Goal: Communication & Community: Answer question/provide support

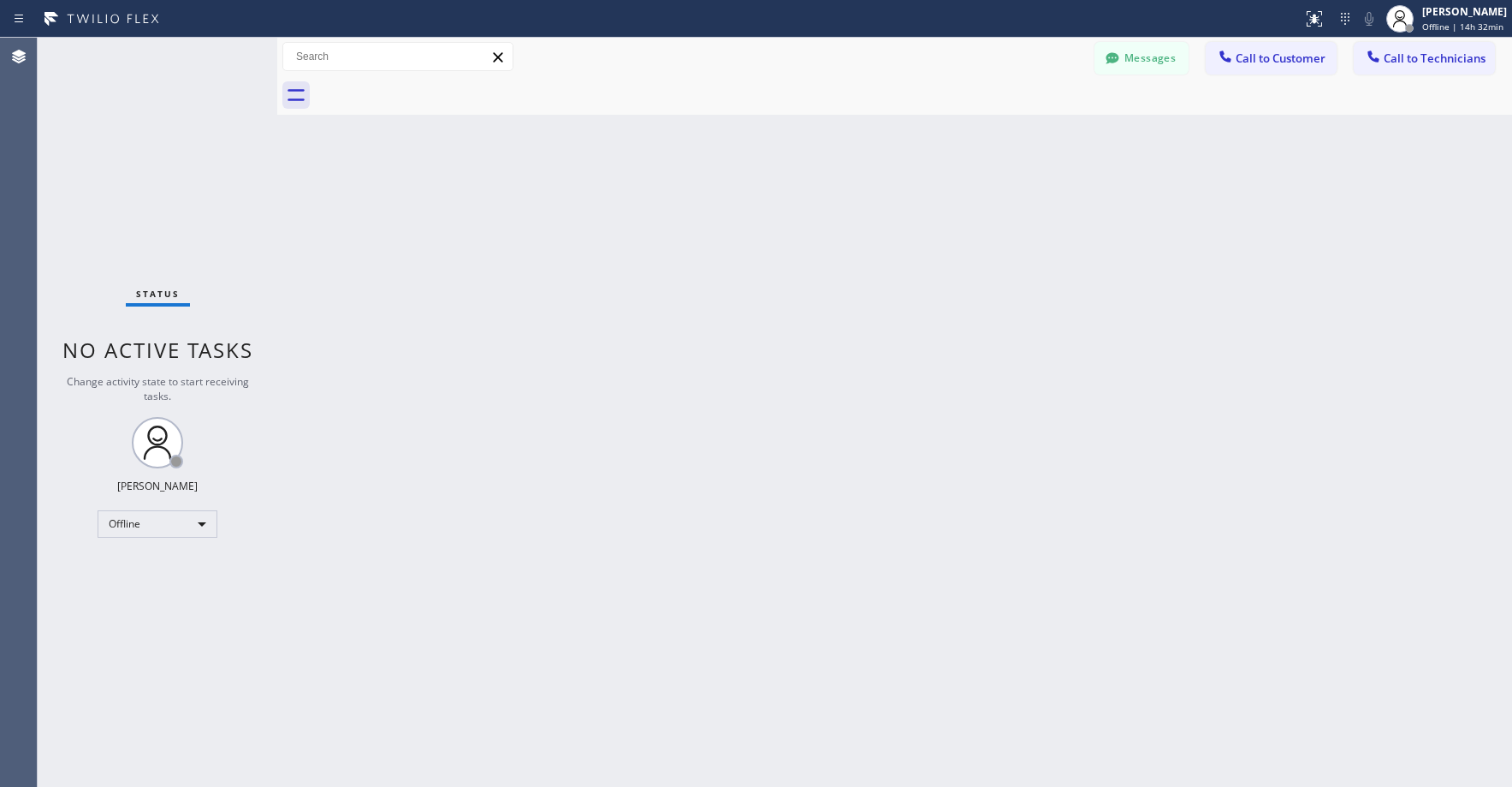
click at [125, 132] on div "Status No active tasks Change activity state to start receiving tasks. [PERSON_…" at bounding box center [157, 412] width 240 height 749
click at [141, 517] on div "Offline" at bounding box center [157, 524] width 119 height 28
click at [151, 590] on li "Unavailable" at bounding box center [156, 590] width 116 height 21
click at [126, 206] on div "Status No active tasks Change activity state to start receiving tasks. [PERSON_…" at bounding box center [157, 412] width 240 height 749
click at [153, 179] on div "Status No active tasks Change activity state to start receiving tasks. [PERSON_…" at bounding box center [157, 412] width 240 height 749
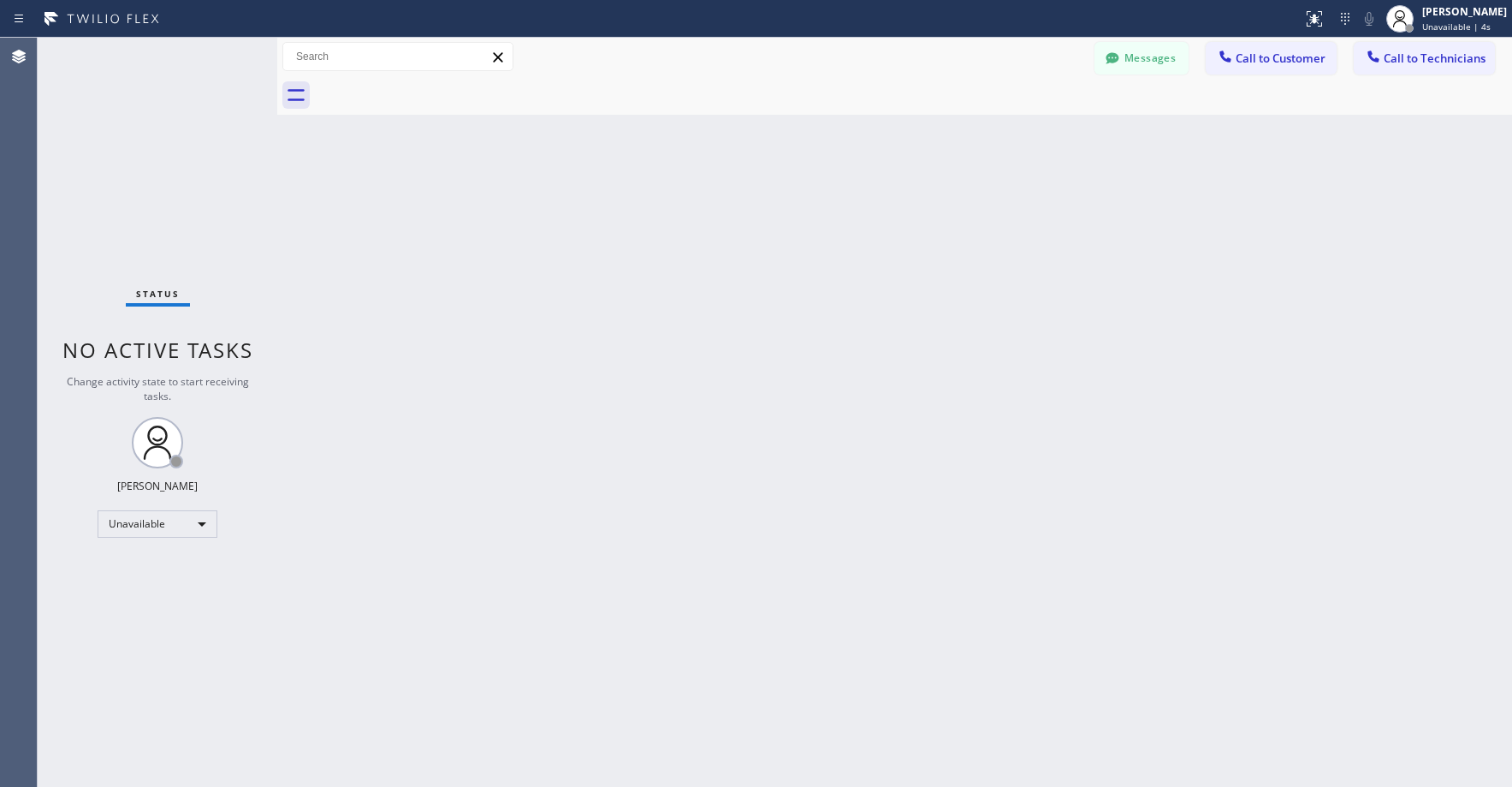
click at [185, 189] on div "Status No active tasks Change activity state to start receiving tasks. [PERSON_…" at bounding box center [157, 412] width 240 height 749
click at [108, 138] on div "Status No active tasks Change activity state to start receiving tasks. [PERSON_…" at bounding box center [157, 412] width 240 height 749
click at [1136, 68] on button "Messages" at bounding box center [1141, 58] width 94 height 33
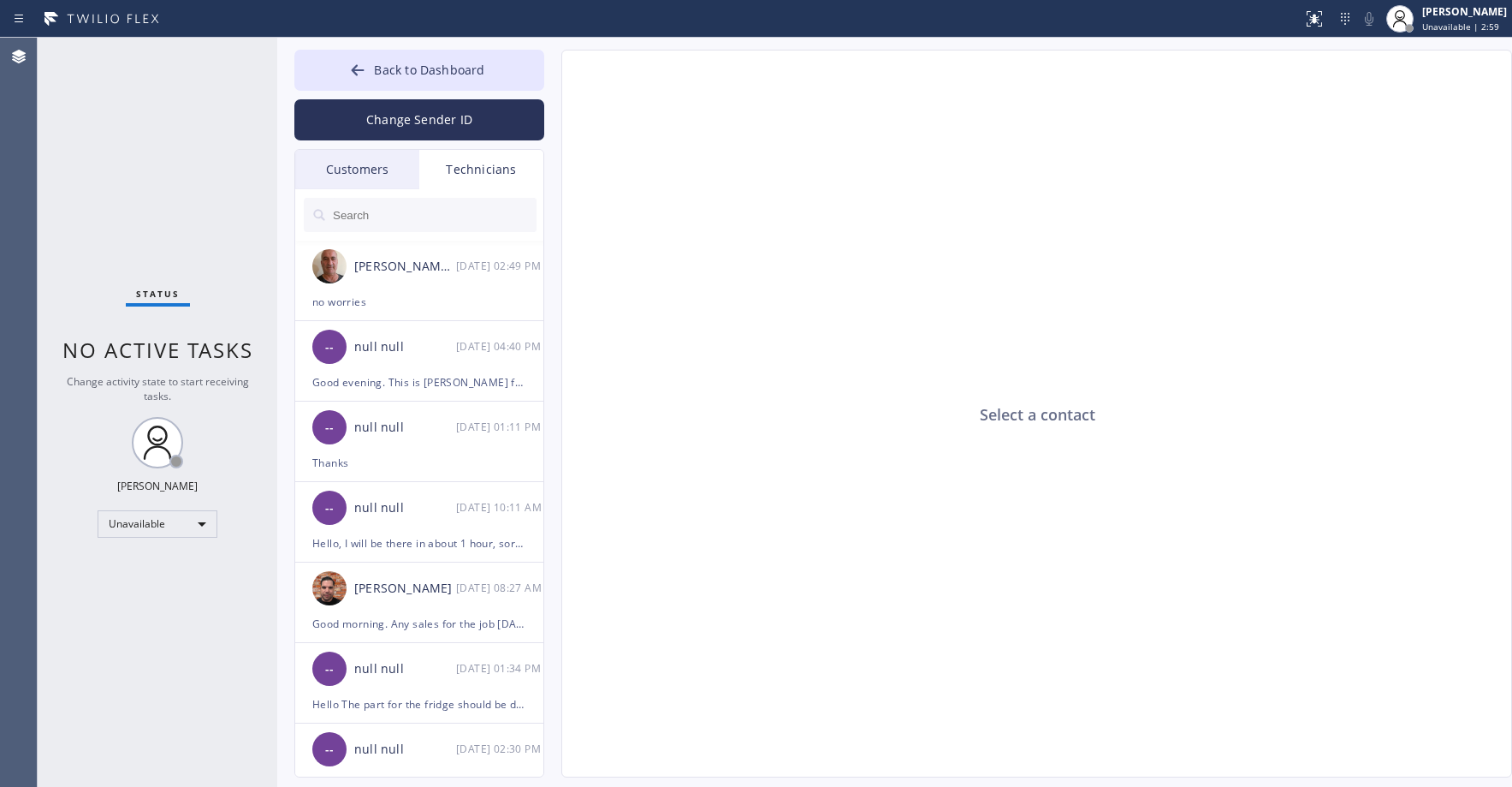
click at [352, 161] on div "Customers" at bounding box center [357, 170] width 124 height 40
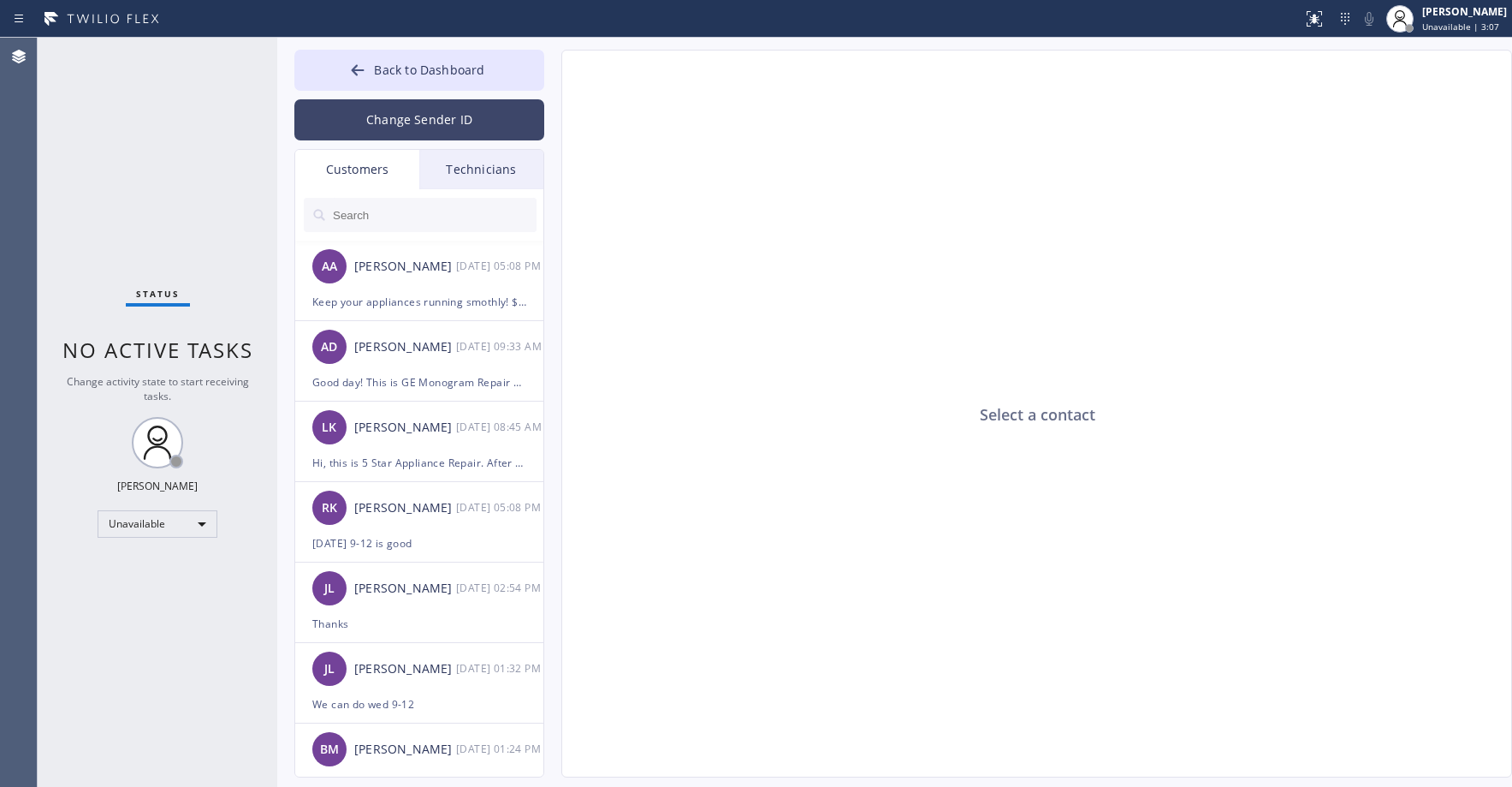
drag, startPoint x: 132, startPoint y: 179, endPoint x: 490, endPoint y: 113, distance: 364.0
click at [137, 181] on div "Status No active tasks Change activity state to start receiving tasks. [PERSON_…" at bounding box center [157, 412] width 240 height 749
click at [388, 218] on input "text" at bounding box center [434, 215] width 206 height 34
paste input "H8S95F"
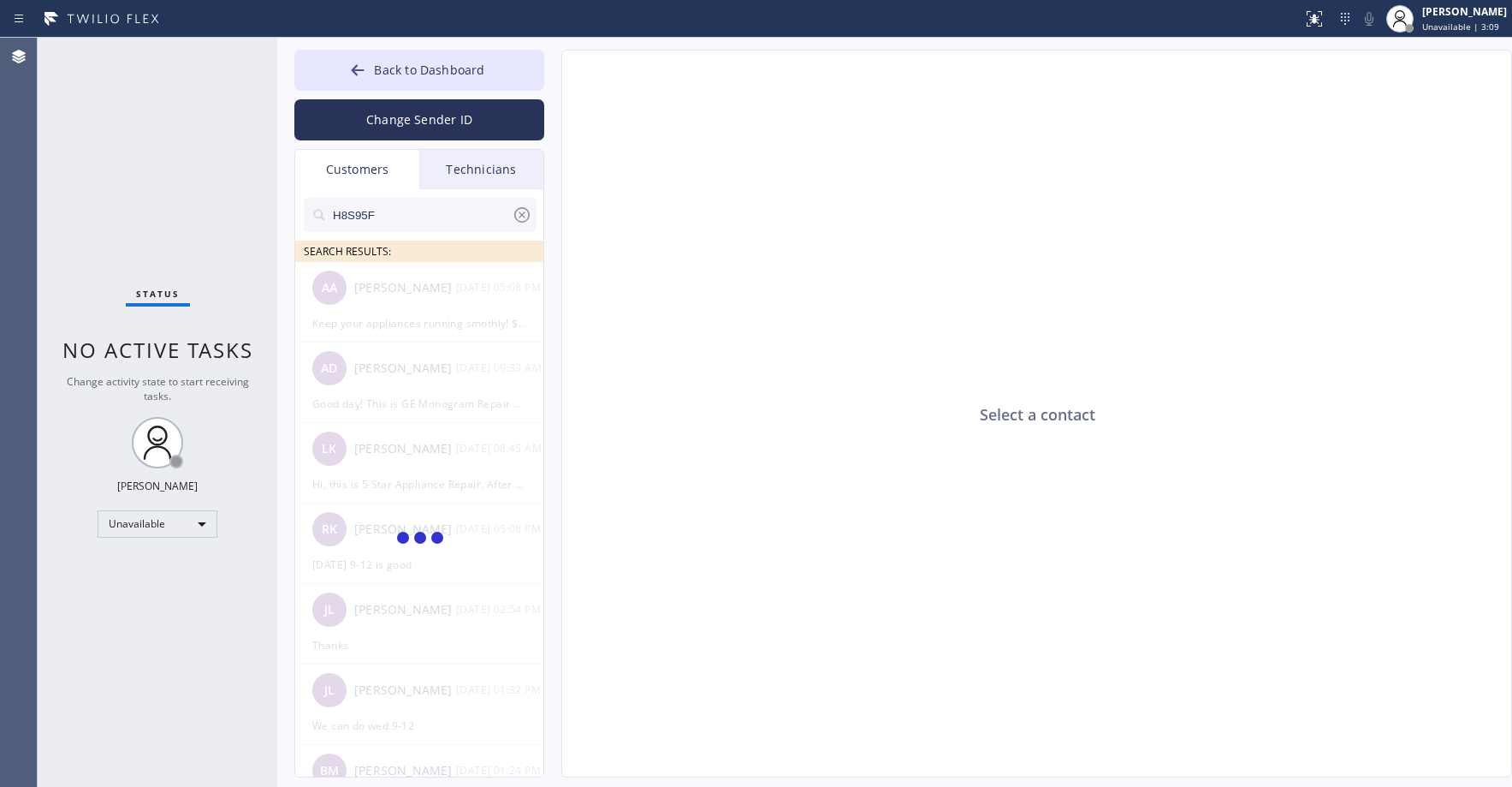
type input "H8S95F"
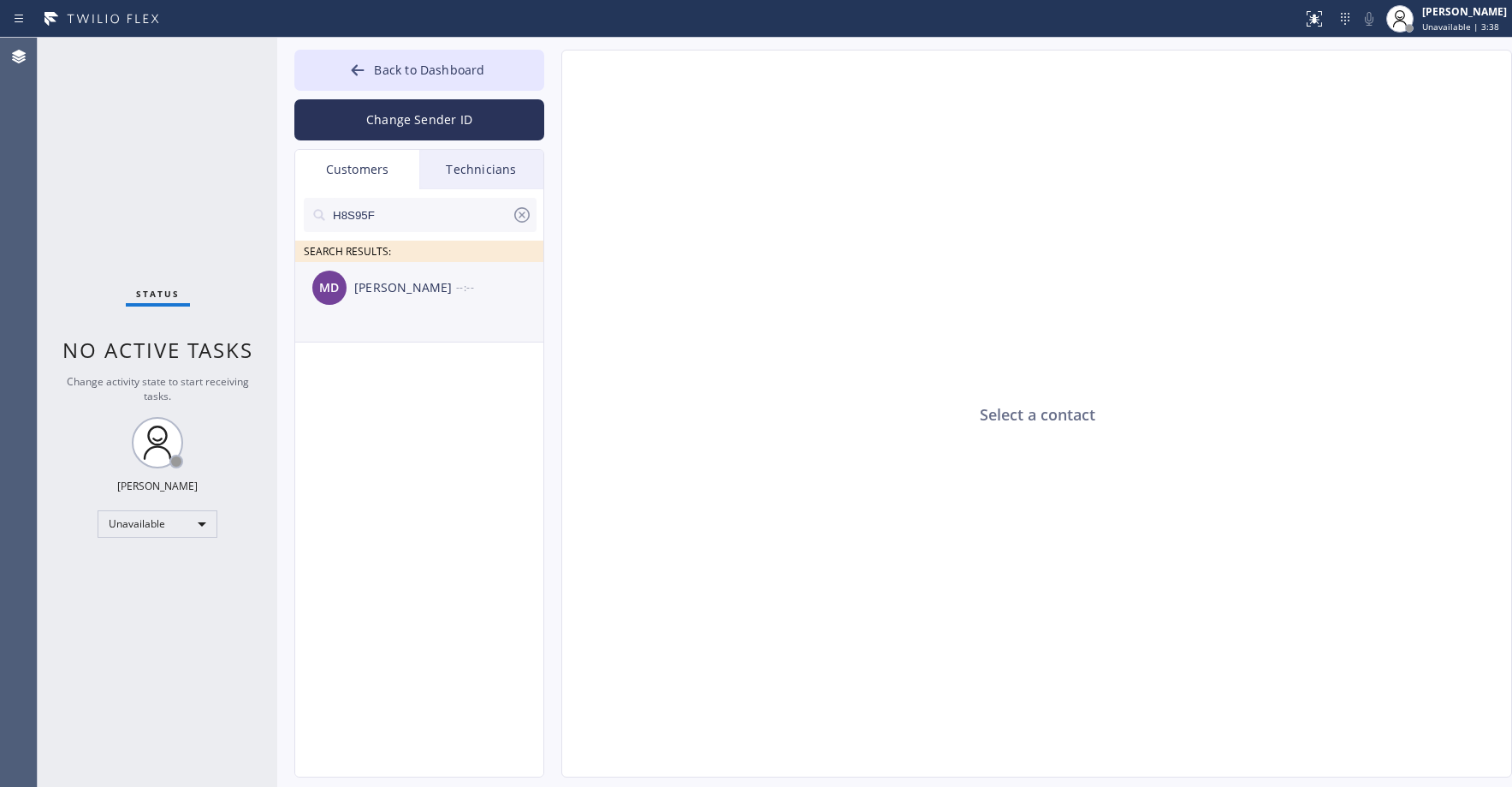
click at [413, 293] on div "[PERSON_NAME]" at bounding box center [405, 289] width 101 height 20
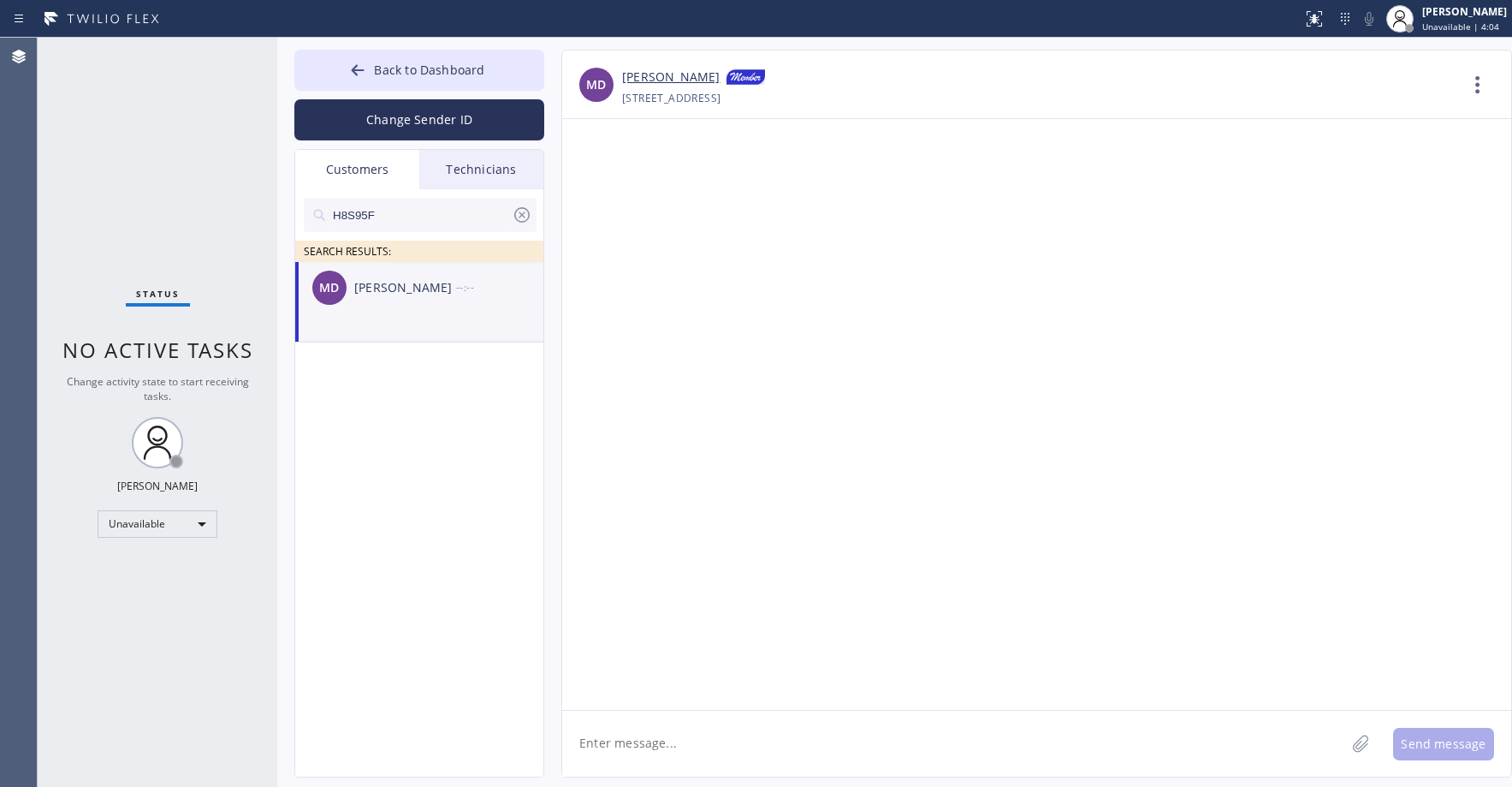
click at [447, 297] on div "MD [PERSON_NAME] --:--" at bounding box center [420, 288] width 250 height 52
click at [638, 747] on textarea at bounding box center [953, 743] width 783 height 66
paste textarea "Subzero Repair Professionals"
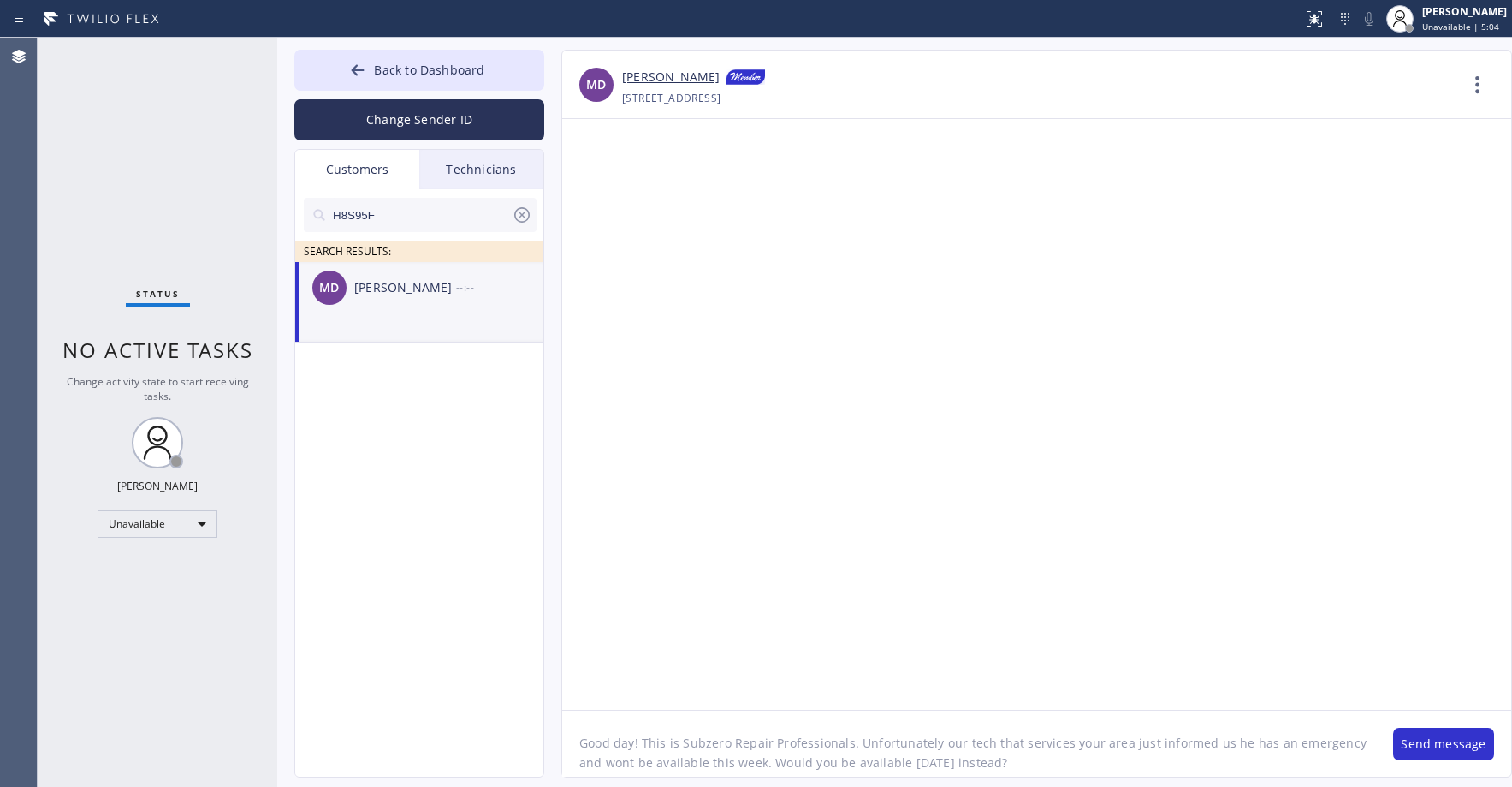
click at [941, 759] on textarea "Good day! This is Subzero Repair Professionals. Unfortunately our tech that ser…" at bounding box center [969, 743] width 814 height 66
type textarea "Good day! This is Subzero Repair Professionals. Unfortunately our tech that ser…"
click at [1454, 749] on button "Send message" at bounding box center [1444, 743] width 101 height 33
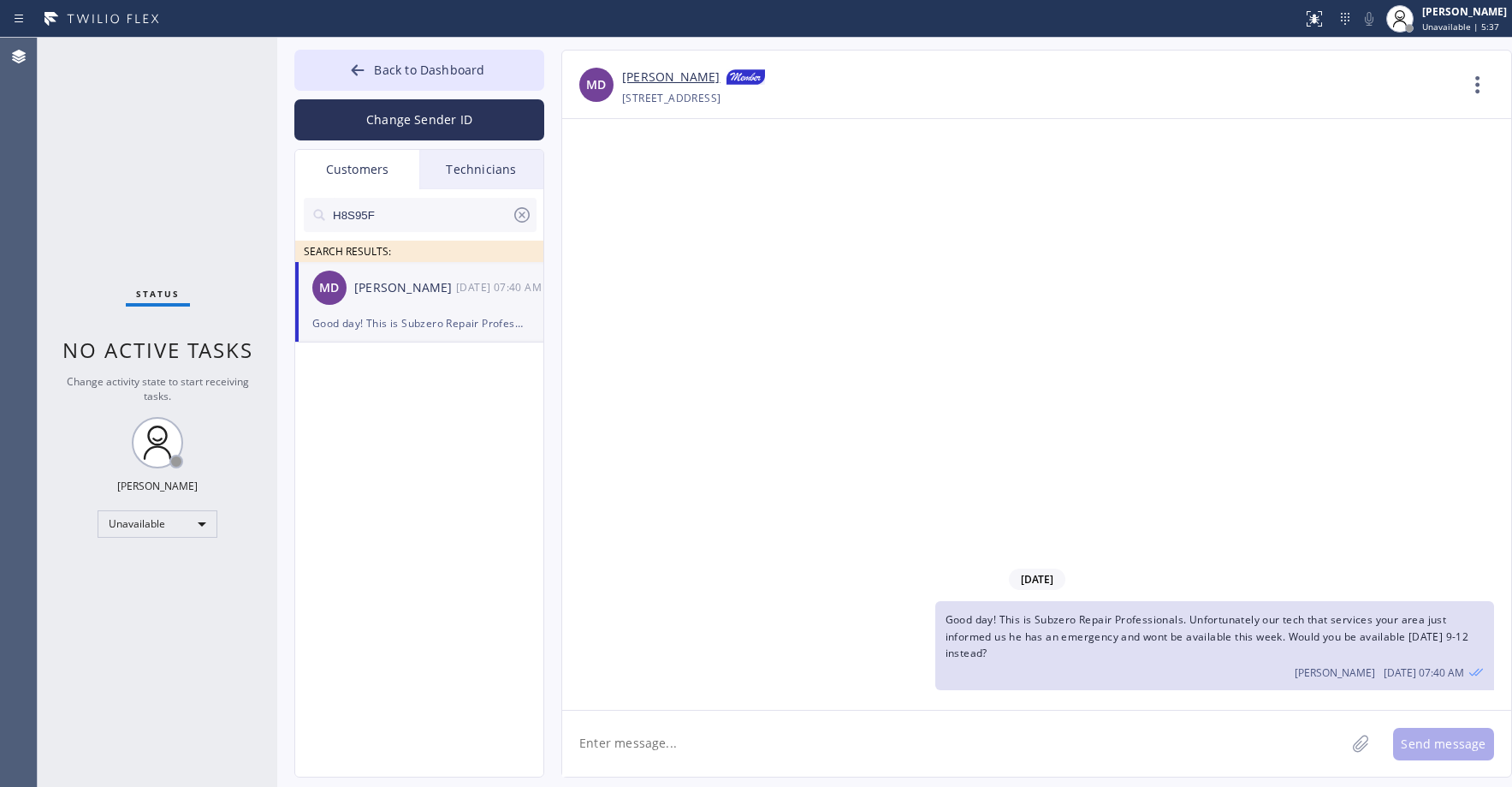
click at [150, 98] on div "Status No active tasks Change activity state to start receiving tasks. [PERSON_…" at bounding box center [157, 412] width 240 height 749
click at [524, 217] on icon at bounding box center [521, 214] width 15 height 15
click at [400, 71] on span "Back to Dashboard" at bounding box center [429, 70] width 110 height 16
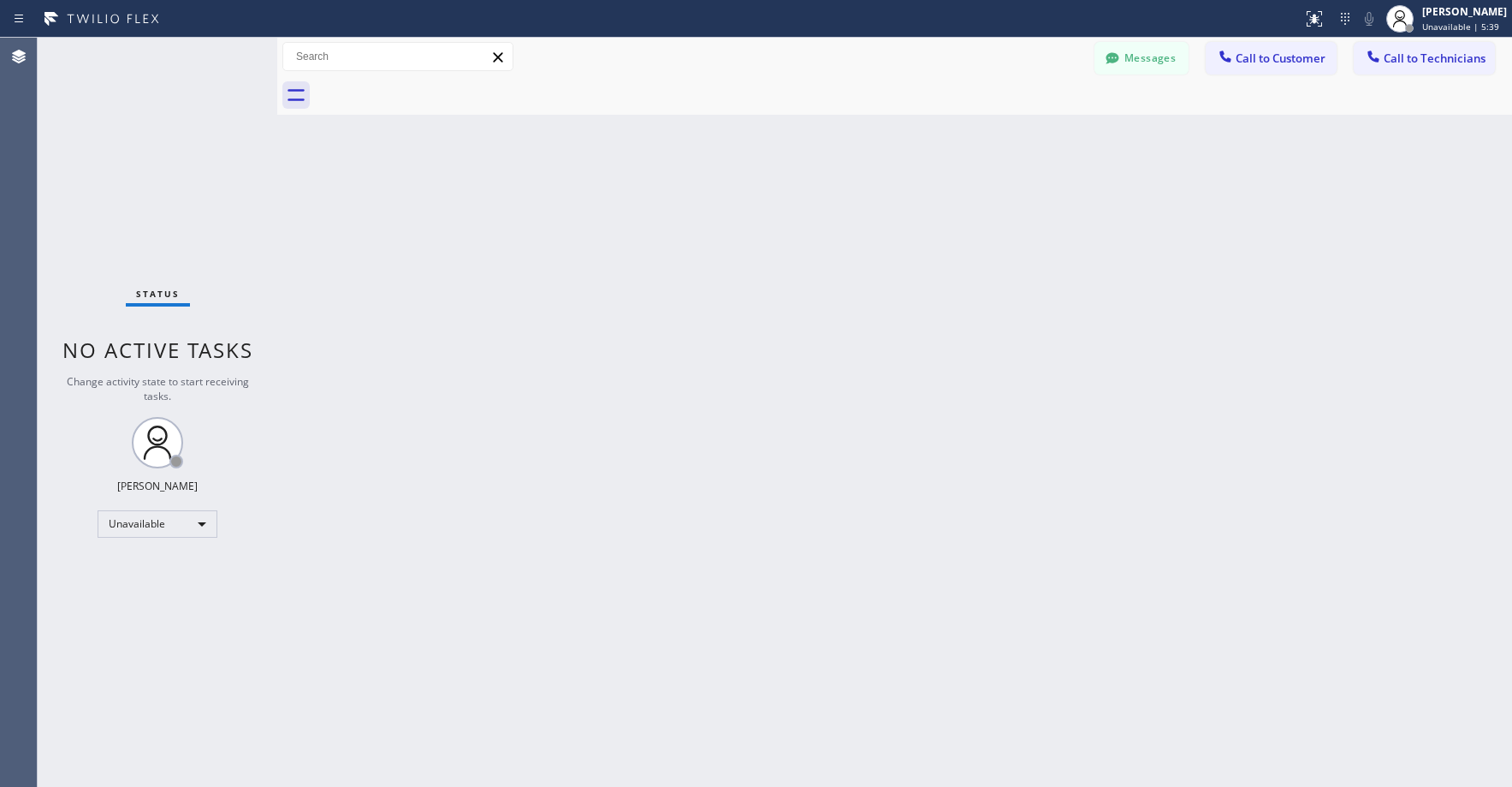
click at [224, 141] on div "Status No active tasks Change activity state to start receiving tasks. [PERSON_…" at bounding box center [157, 412] width 240 height 749
click at [81, 134] on div "Status No active tasks Change activity state to start receiving tasks. [PERSON_…" at bounding box center [157, 412] width 240 height 749
click at [114, 98] on div "Status No active tasks Change activity state to start receiving tasks. [PERSON_…" at bounding box center [157, 412] width 240 height 749
click at [164, 214] on div "Status No active tasks Change activity state to start receiving tasks. [PERSON_…" at bounding box center [157, 412] width 240 height 749
click at [146, 190] on div "Status No active tasks Change activity state to start receiving tasks. [PERSON_…" at bounding box center [157, 412] width 240 height 749
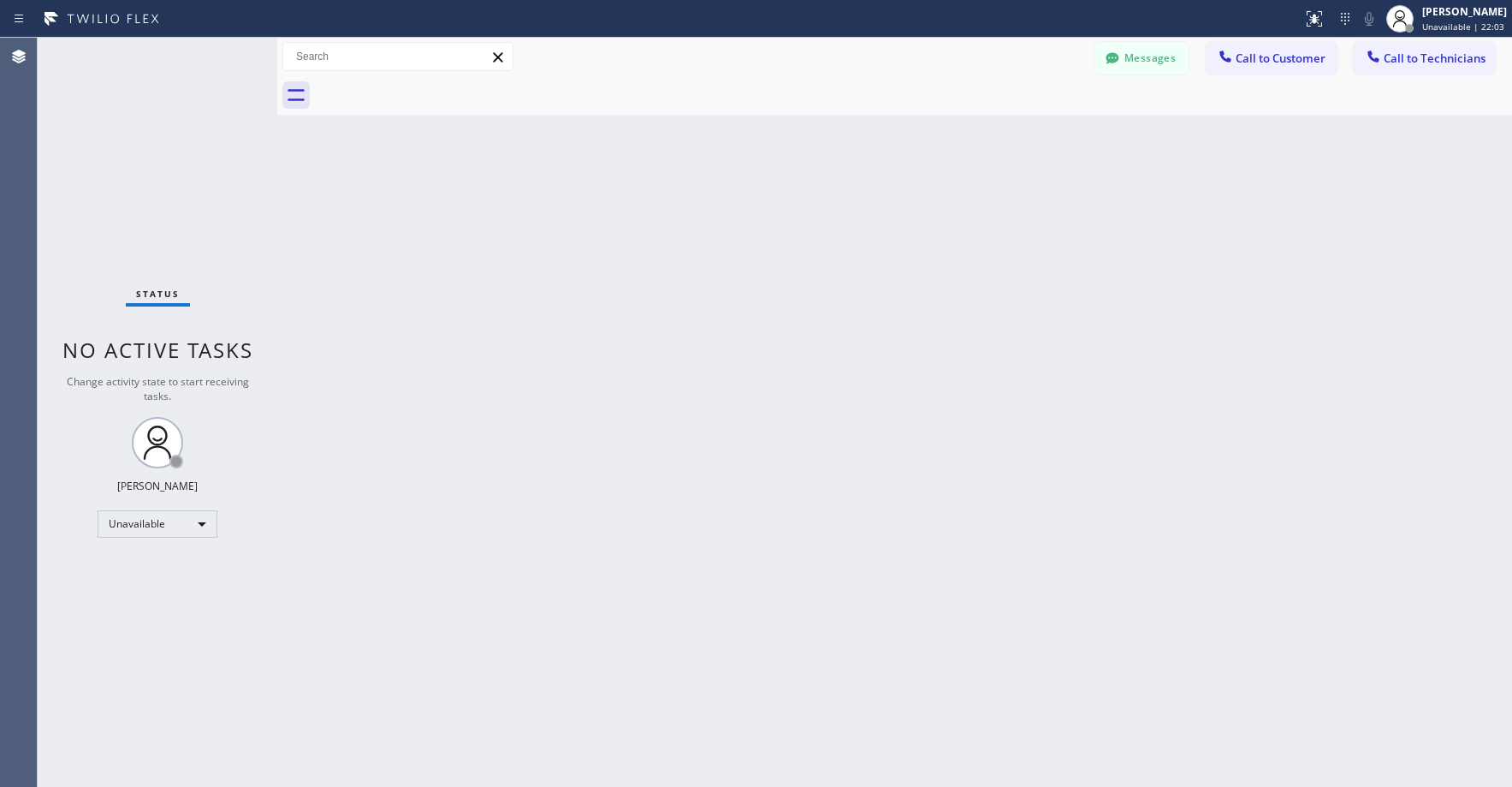
click at [151, 126] on div "Status No active tasks Change activity state to start receiving tasks. [PERSON_…" at bounding box center [157, 412] width 240 height 749
click at [167, 219] on div "Status No active tasks Change activity state to start receiving tasks. [PERSON_…" at bounding box center [157, 412] width 240 height 749
click at [146, 185] on div "Status No active tasks Change activity state to start receiving tasks. [PERSON_…" at bounding box center [157, 412] width 240 height 749
drag, startPoint x: 151, startPoint y: 171, endPoint x: 140, endPoint y: 218, distance: 48.3
click at [151, 173] on div "Status No active tasks Change activity state to start receiving tasks. [PERSON_…" at bounding box center [157, 412] width 240 height 749
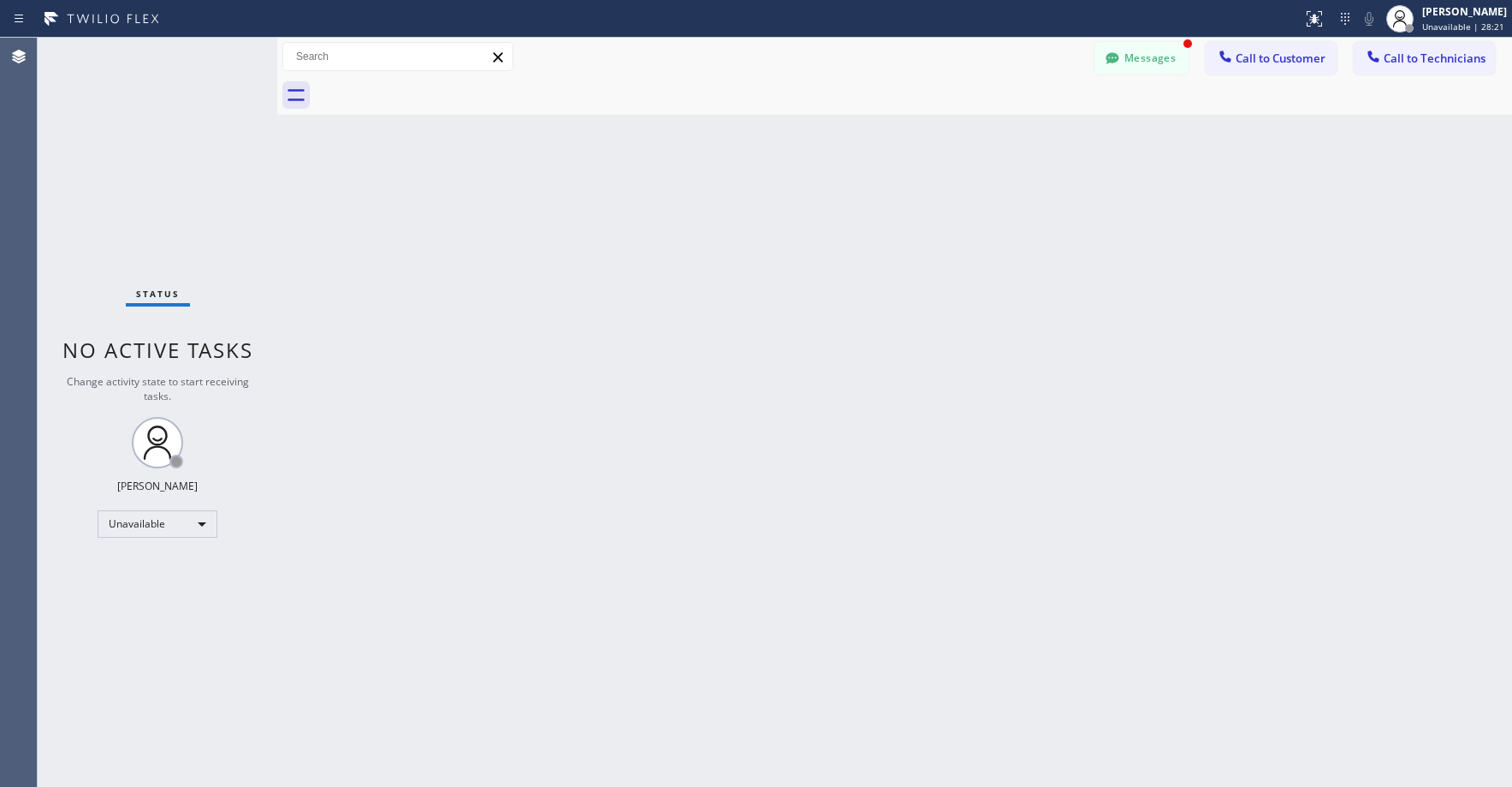
click at [147, 149] on div "Status No active tasks Change activity state to start receiving tasks. [PERSON_…" at bounding box center [157, 412] width 240 height 749
click at [1122, 66] on div at bounding box center [1112, 60] width 21 height 21
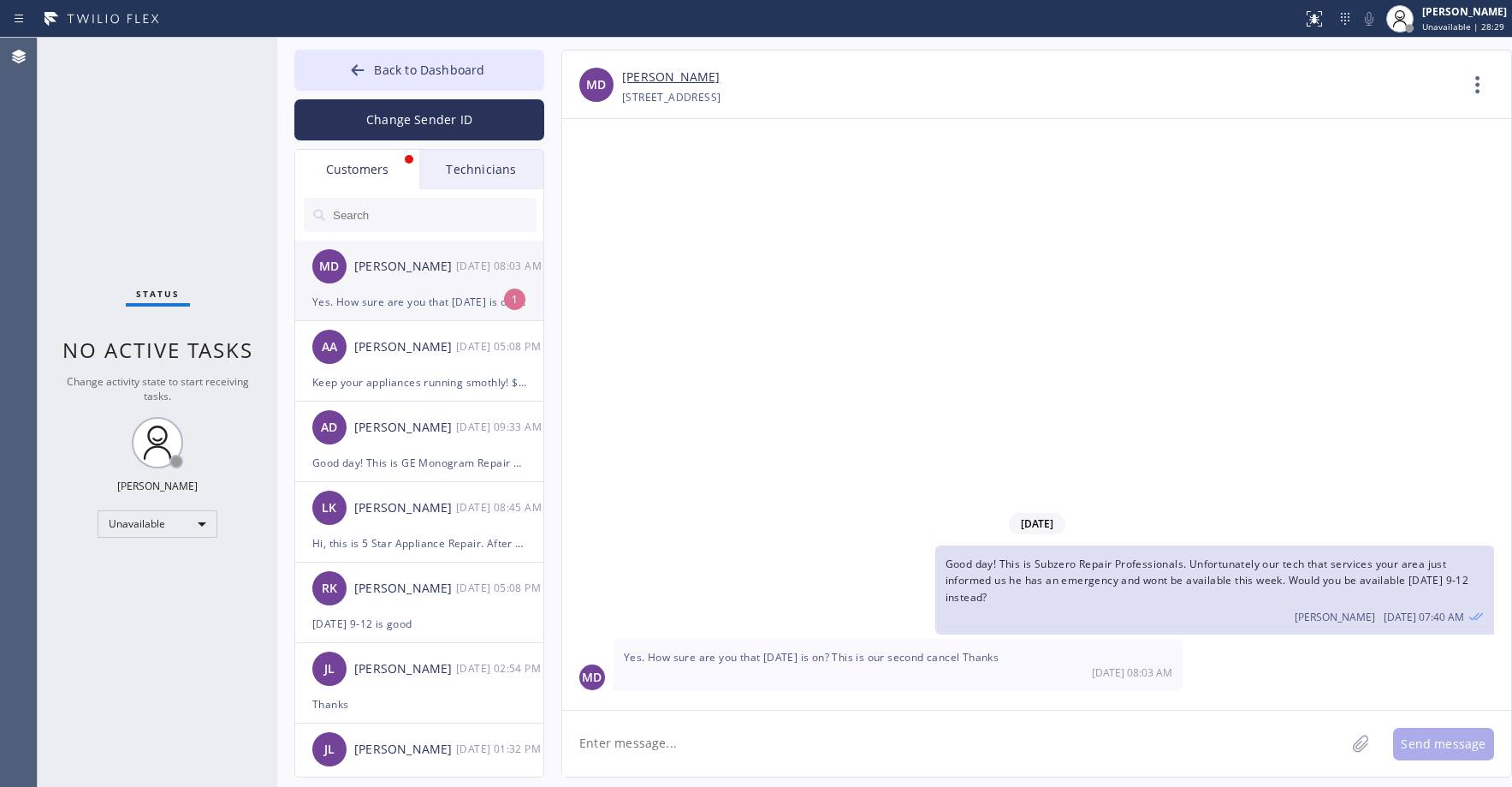
click at [403, 295] on div "Yes. How sure are you that [DATE] is on? This is our second cancel Thanks" at bounding box center [419, 301] width 214 height 20
click at [703, 739] on textarea at bounding box center [953, 743] width 783 height 66
click at [671, 742] on textarea "We do apologize. We are currently undermanned at the moment." at bounding box center [969, 743] width 814 height 66
click at [1057, 749] on textarea "We do apologize for that. We are currently undermanned at the moment." at bounding box center [969, 743] width 814 height 66
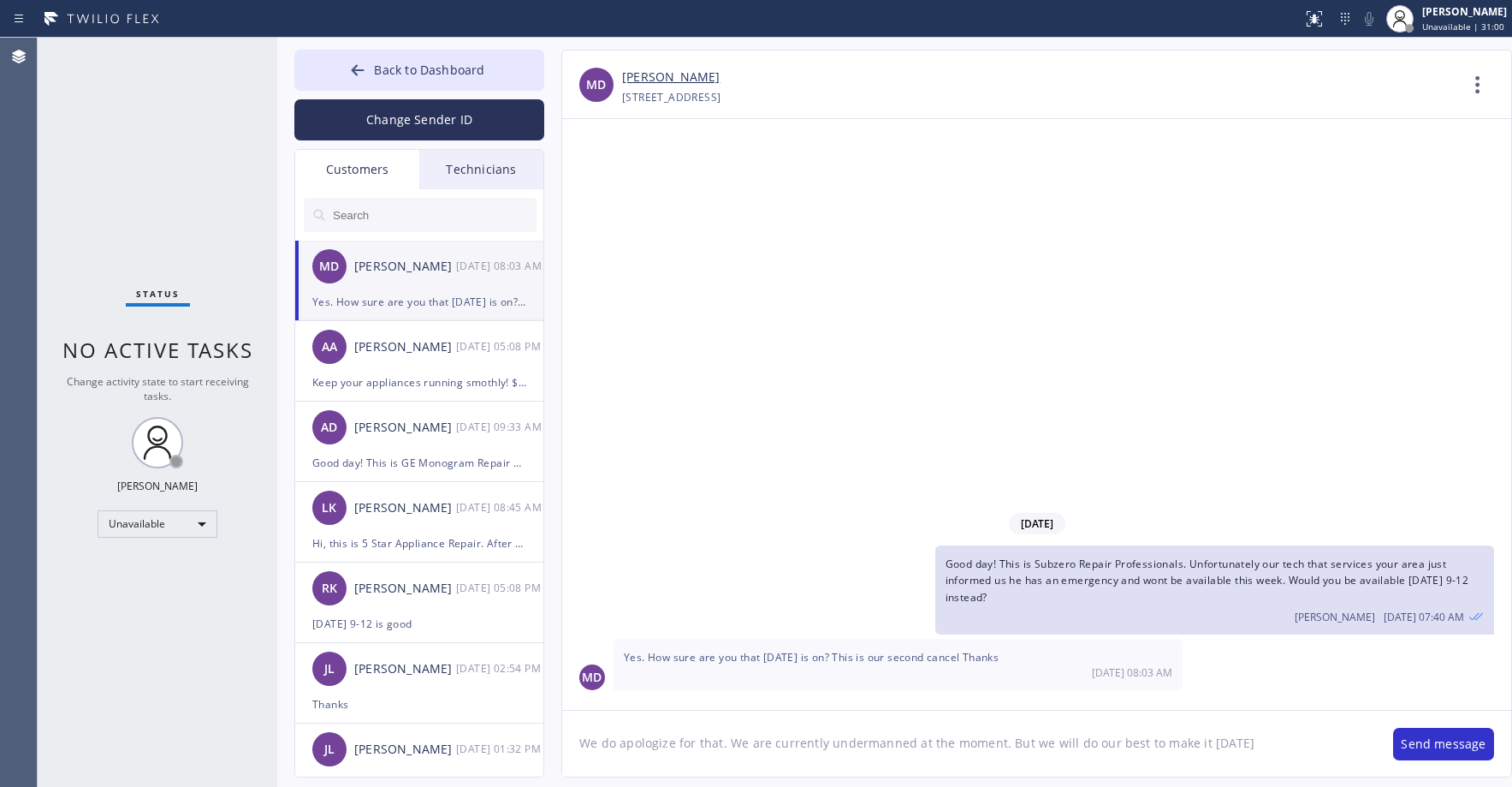
type textarea "We do apologize for that. We are currently undermanned at the moment. But we wi…"
click at [1452, 745] on button "Send message" at bounding box center [1444, 743] width 101 height 33
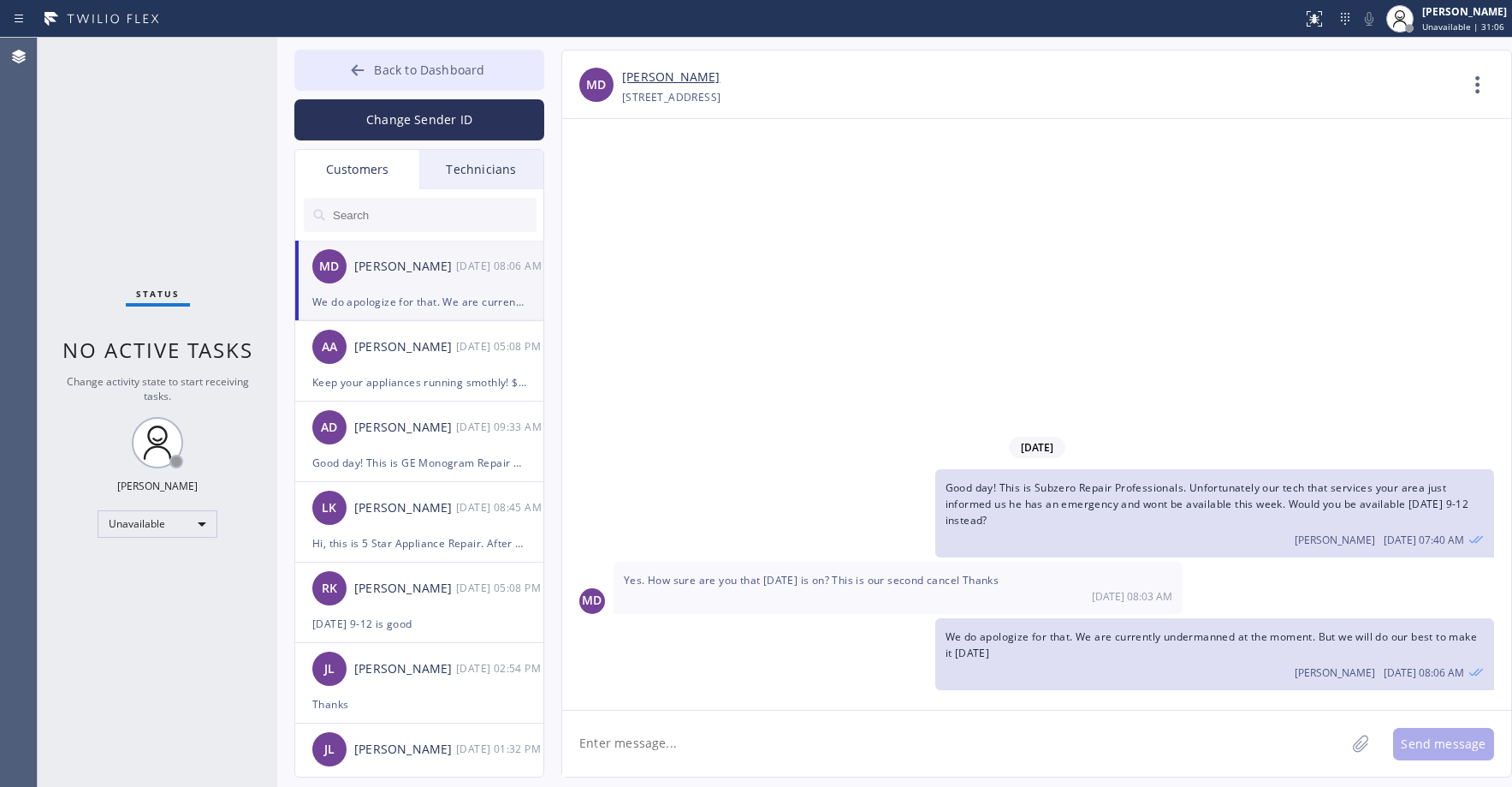
click at [453, 69] on span "Back to Dashboard" at bounding box center [429, 70] width 110 height 16
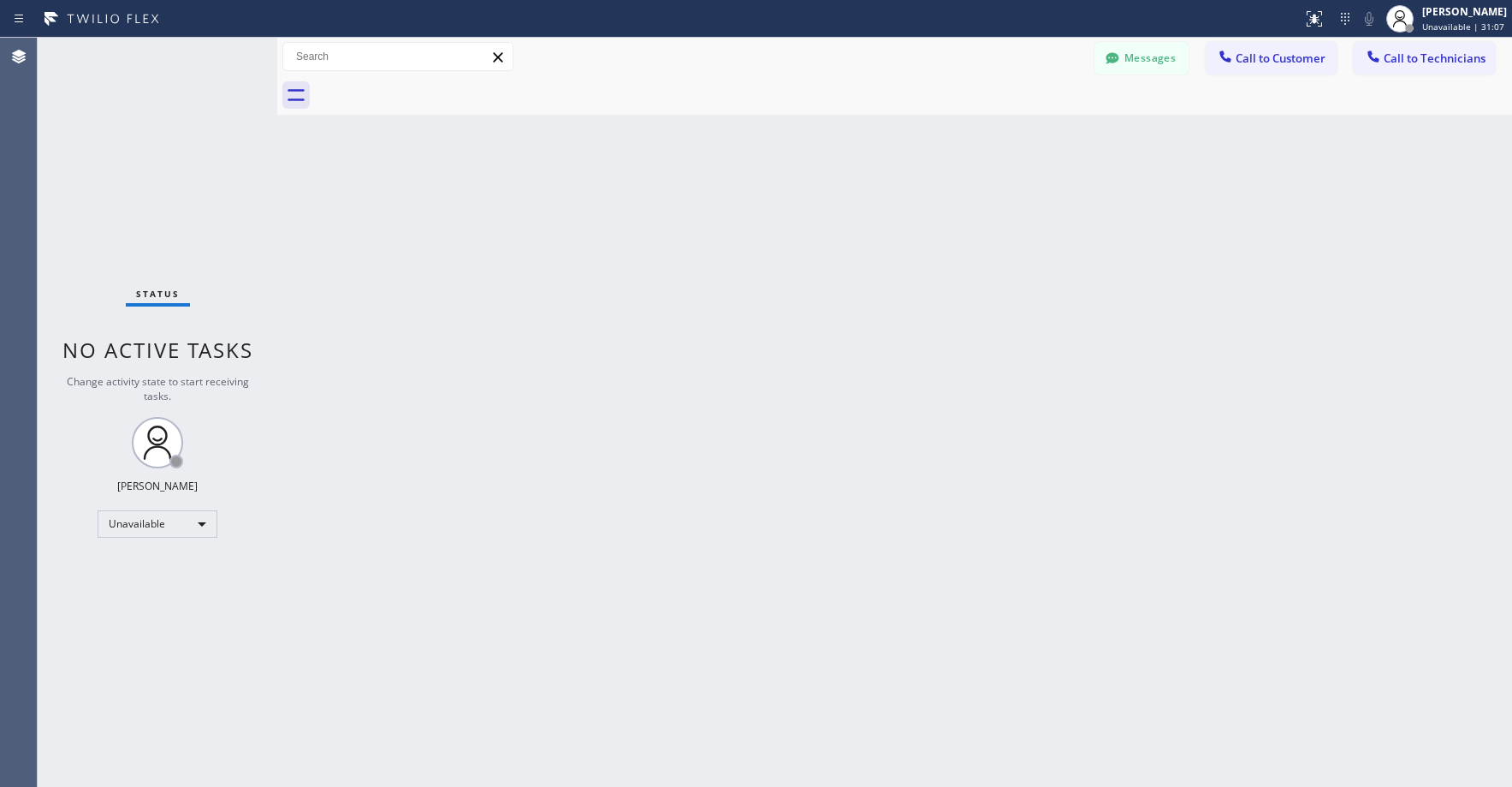
click at [143, 155] on div "Status No active tasks Change activity state to start receiving tasks. [PERSON_…" at bounding box center [157, 412] width 240 height 749
click at [125, 171] on div "Status No active tasks Change activity state to start receiving tasks. [PERSON_…" at bounding box center [157, 412] width 240 height 749
click at [1104, 59] on icon at bounding box center [1112, 58] width 17 height 17
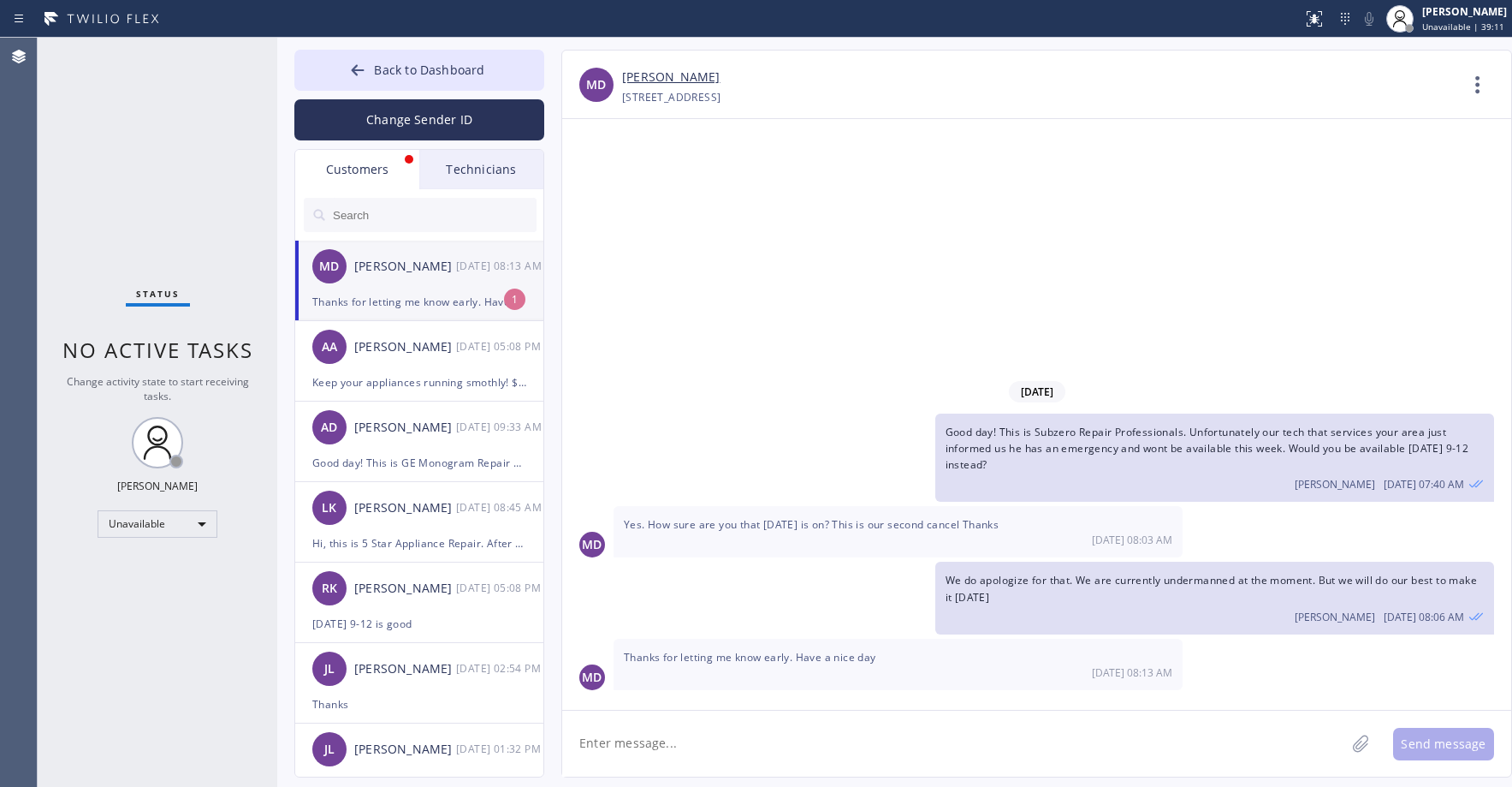
click at [451, 272] on div "[PERSON_NAME]" at bounding box center [405, 267] width 101 height 20
click at [119, 133] on div "Status No active tasks Change activity state to start receiving tasks. [PERSON_…" at bounding box center [157, 412] width 240 height 749
click at [645, 77] on link "[PERSON_NAME]" at bounding box center [671, 78] width 97 height 20
click at [393, 74] on span "Back to Dashboard" at bounding box center [429, 70] width 110 height 16
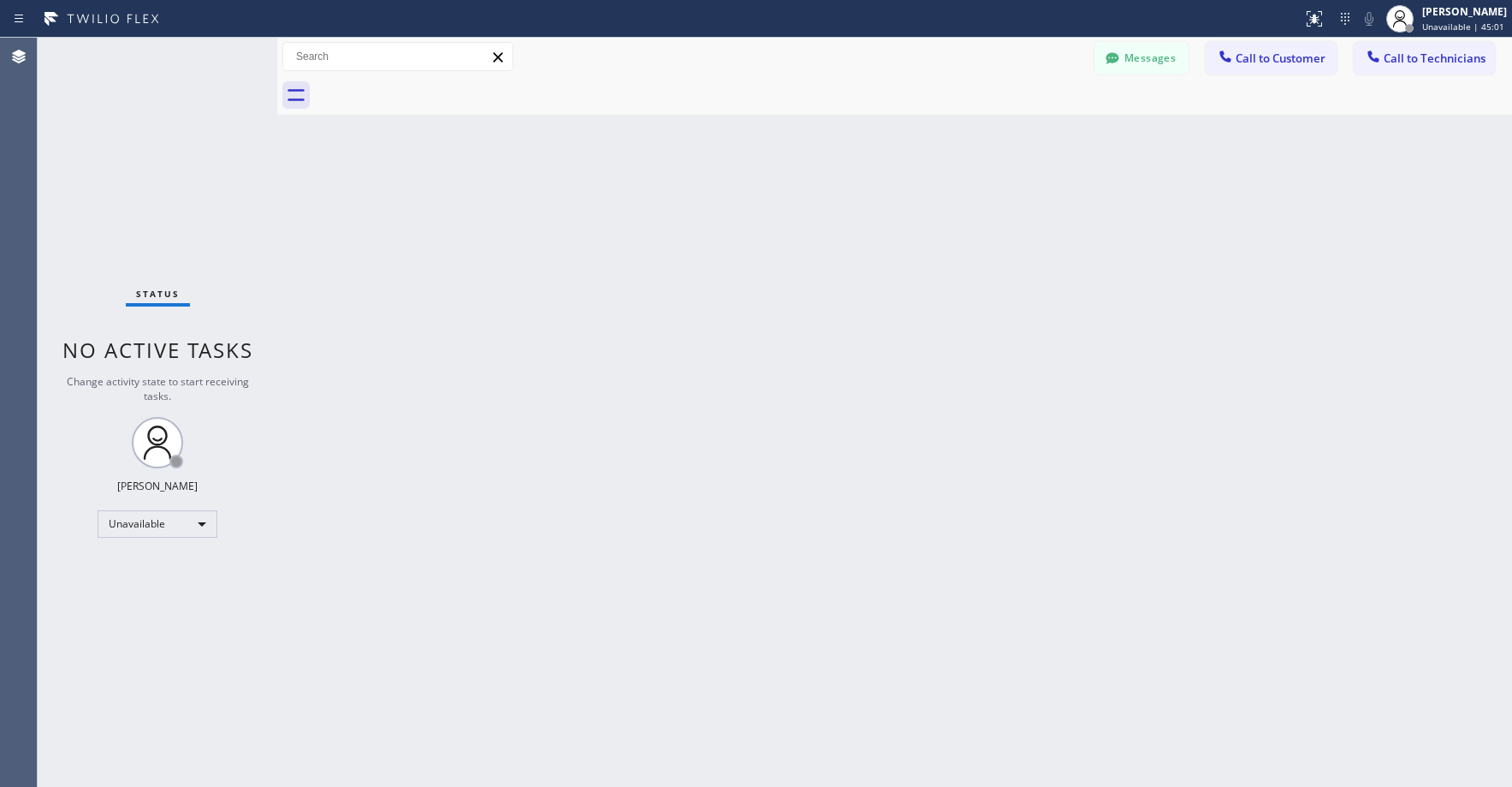
click at [186, 182] on div "Status No active tasks Change activity state to start receiving tasks. [PERSON_…" at bounding box center [157, 412] width 240 height 749
drag, startPoint x: 114, startPoint y: 146, endPoint x: 133, endPoint y: 148, distance: 19.1
click at [114, 147] on div "Status No active tasks Change activity state to start receiving tasks. [PERSON_…" at bounding box center [157, 412] width 240 height 749
click at [210, 224] on div "Status No active tasks Change activity state to start receiving tasks. [PERSON_…" at bounding box center [157, 412] width 240 height 749
drag, startPoint x: 117, startPoint y: 119, endPoint x: 640, endPoint y: 185, distance: 527.1
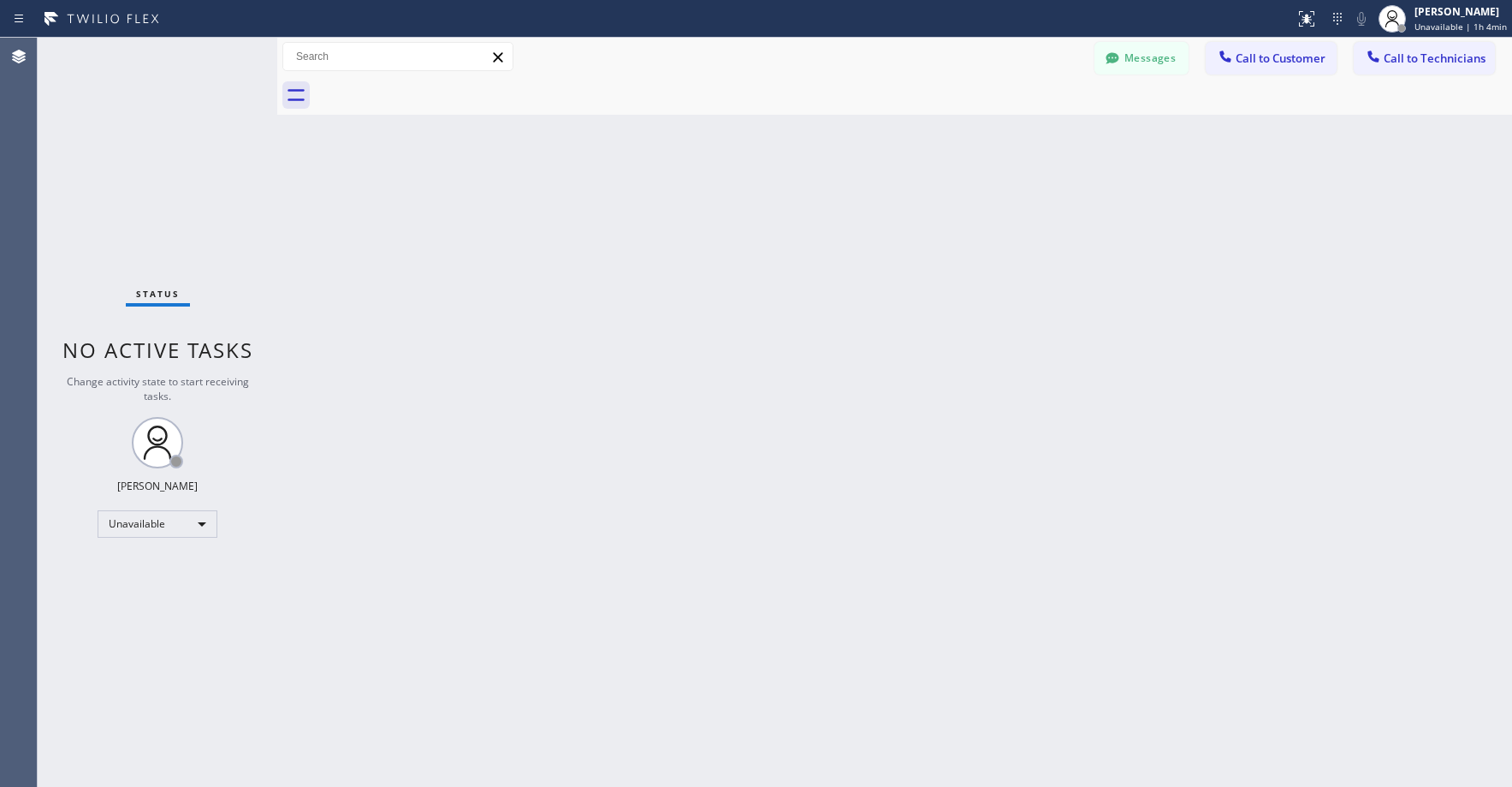
click at [121, 128] on div "Status No active tasks Change activity state to start receiving tasks. [PERSON_…" at bounding box center [157, 412] width 240 height 749
click at [1131, 63] on button "Messages" at bounding box center [1141, 58] width 94 height 33
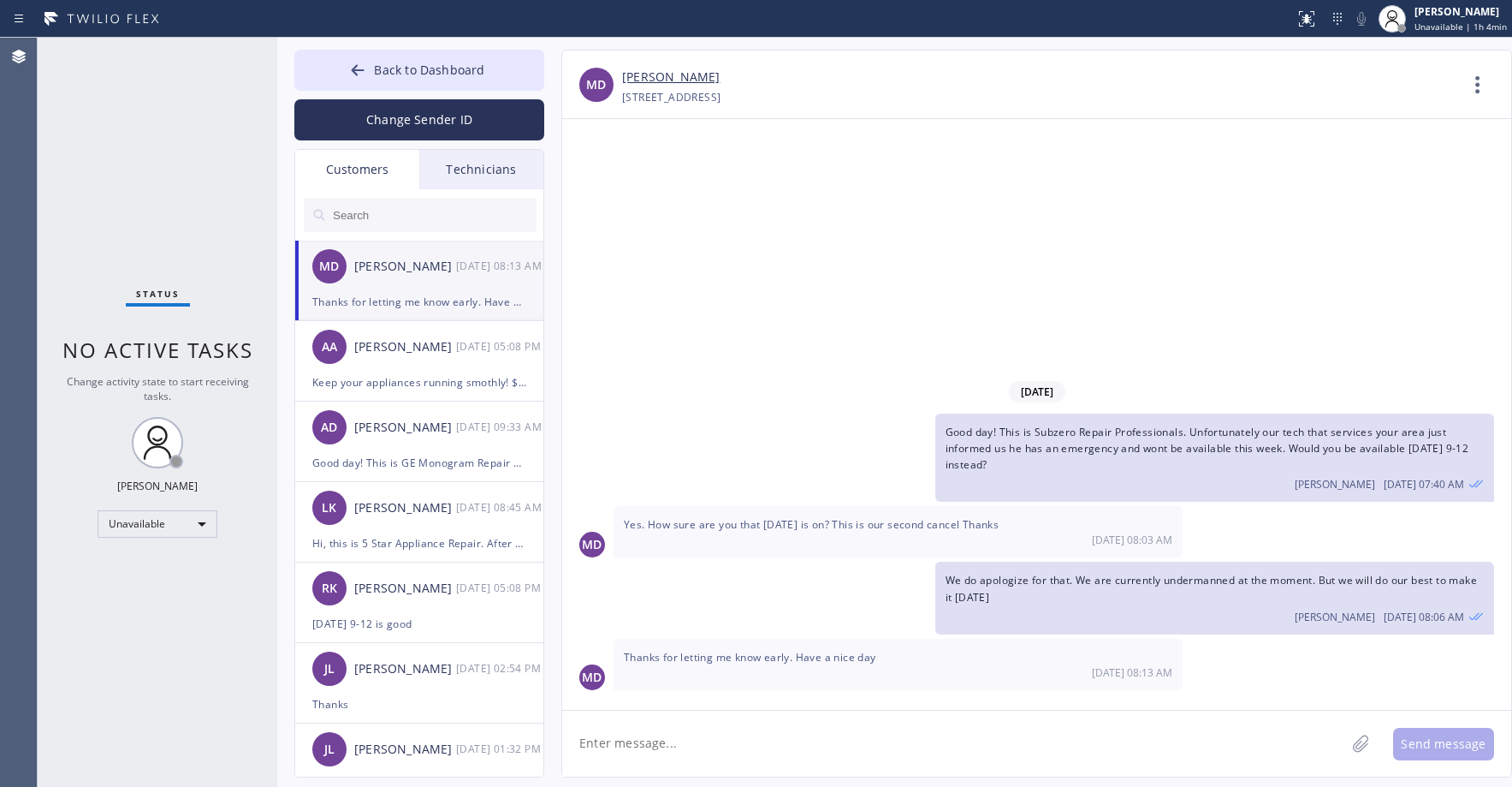
click at [364, 171] on div "Customers" at bounding box center [357, 170] width 124 height 40
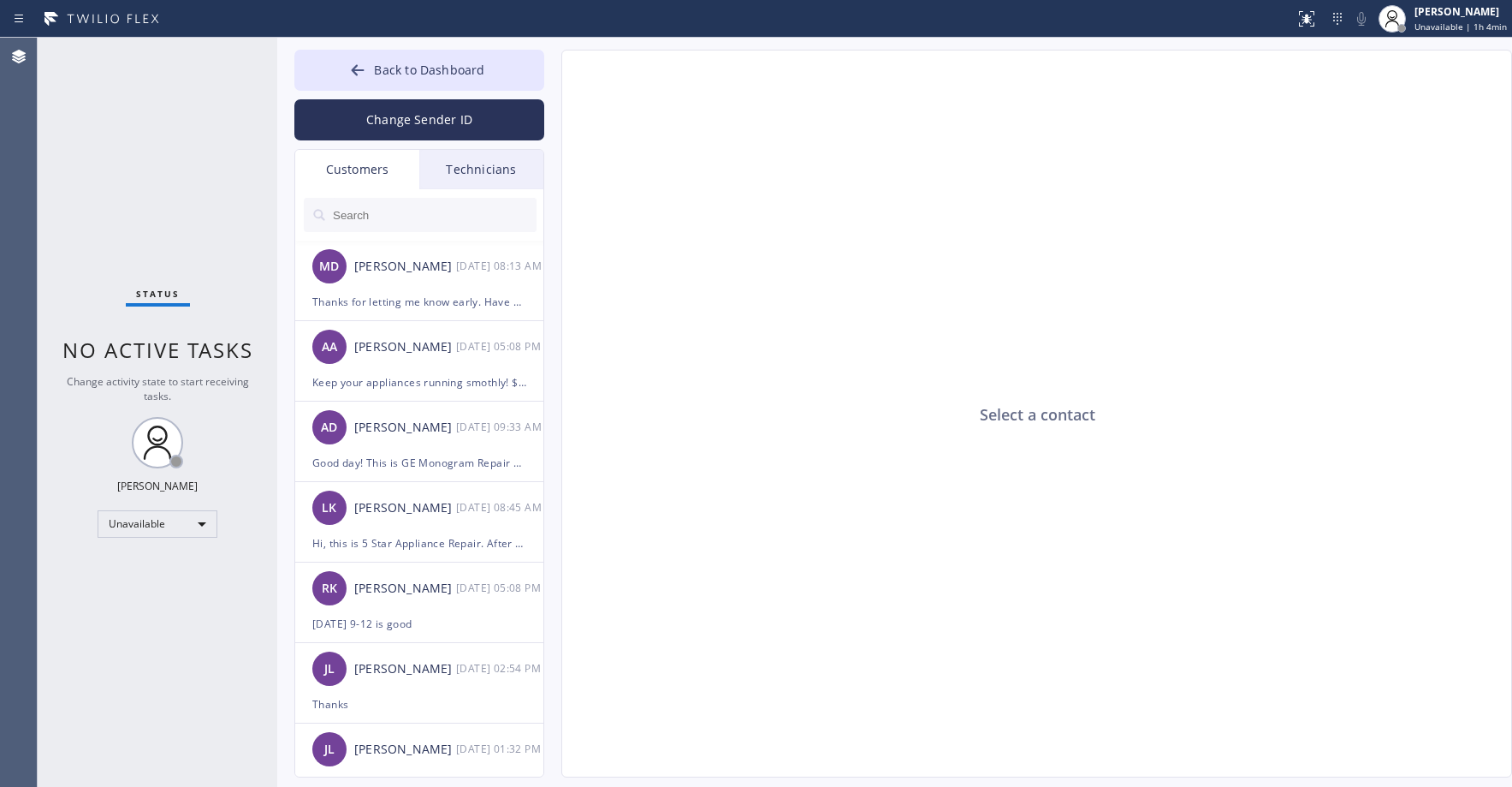
click at [371, 213] on input "text" at bounding box center [434, 215] width 206 height 34
paste input "[URL][DOMAIN_NAME]"
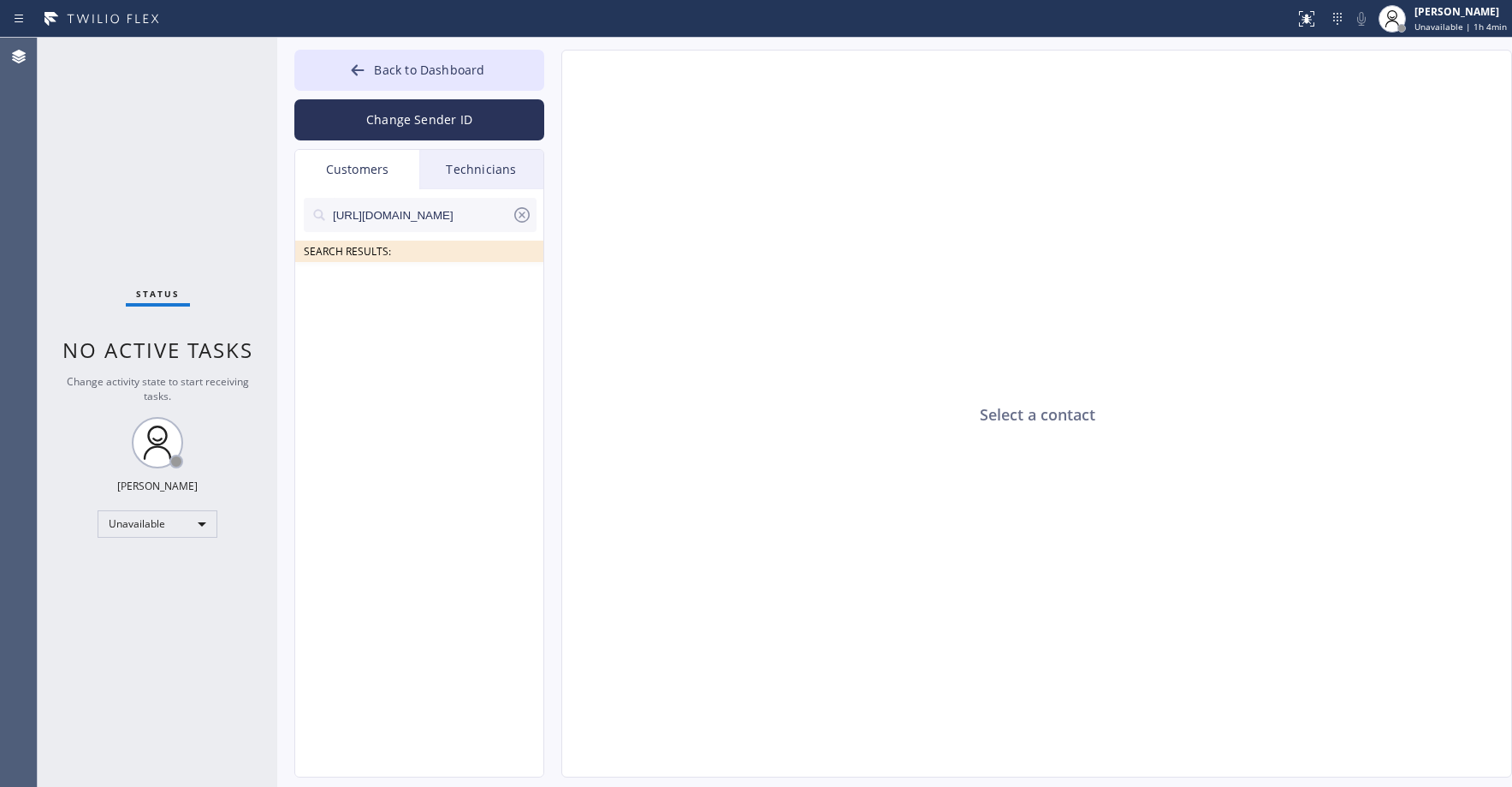
click at [400, 214] on input "[URL][DOMAIN_NAME]" at bounding box center [422, 215] width 181 height 34
paste input "7KMR1D"
type input "7KMR1D"
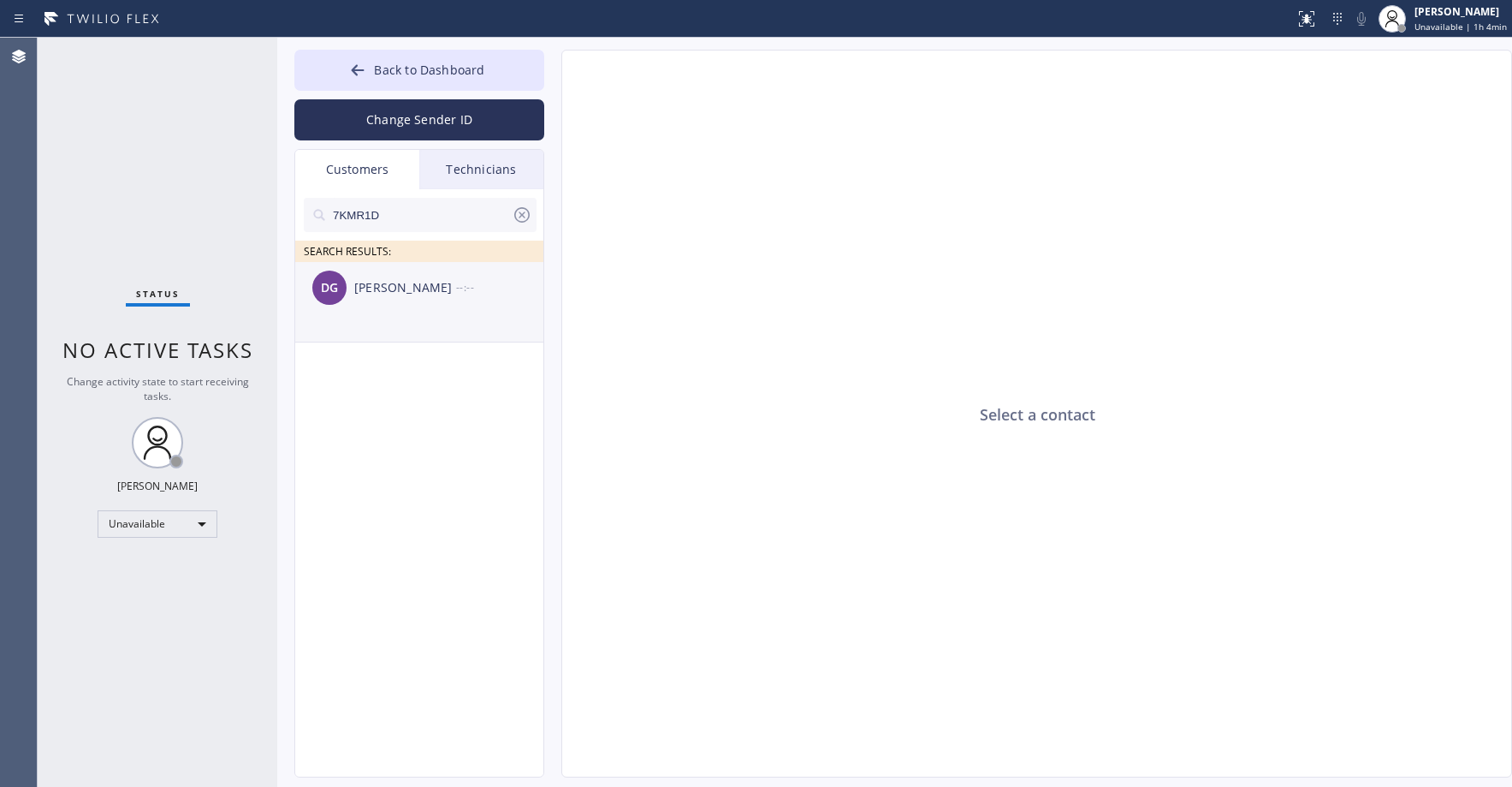
click at [376, 290] on div "[PERSON_NAME]" at bounding box center [405, 289] width 101 height 20
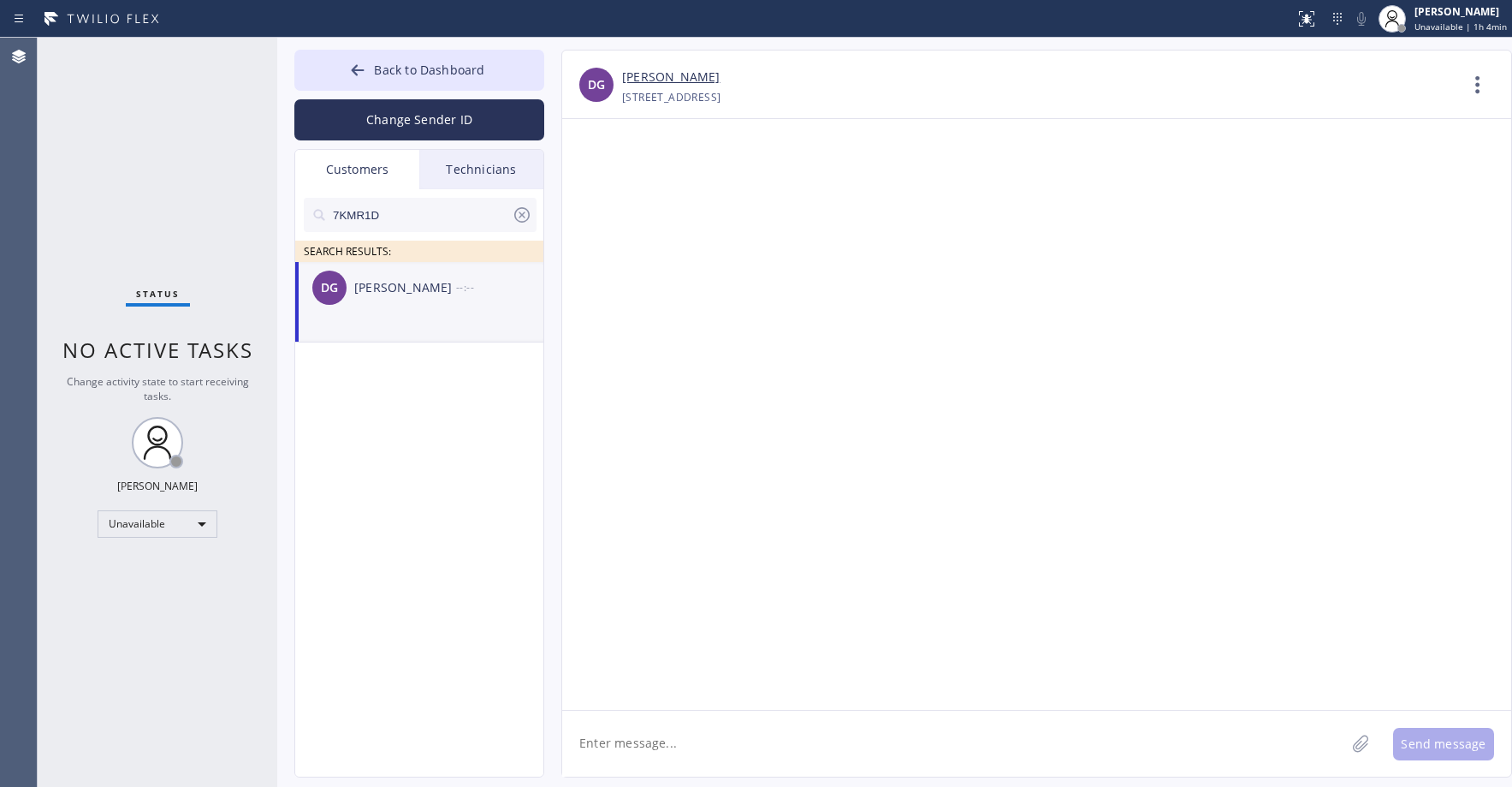
click at [711, 739] on textarea at bounding box center [953, 743] width 783 height 66
paste textarea "Good day! This is the appliance repair company you recently contacted. Unfortun…"
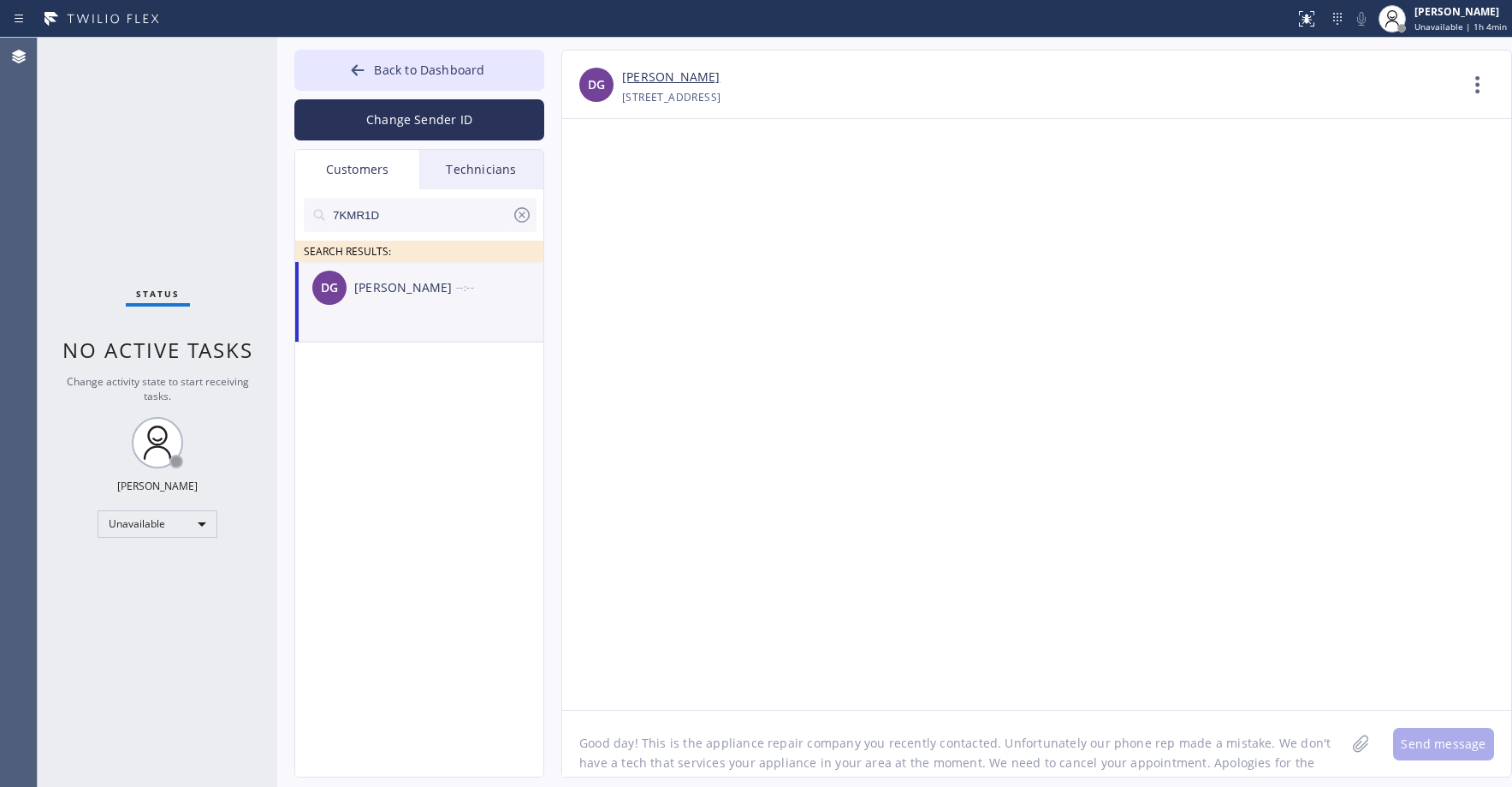
scroll to position [14, 0]
type textarea "Good day! This is the appliance repair company you recently contacted. Unfortun…"
click at [1460, 746] on button "Send message" at bounding box center [1444, 743] width 101 height 33
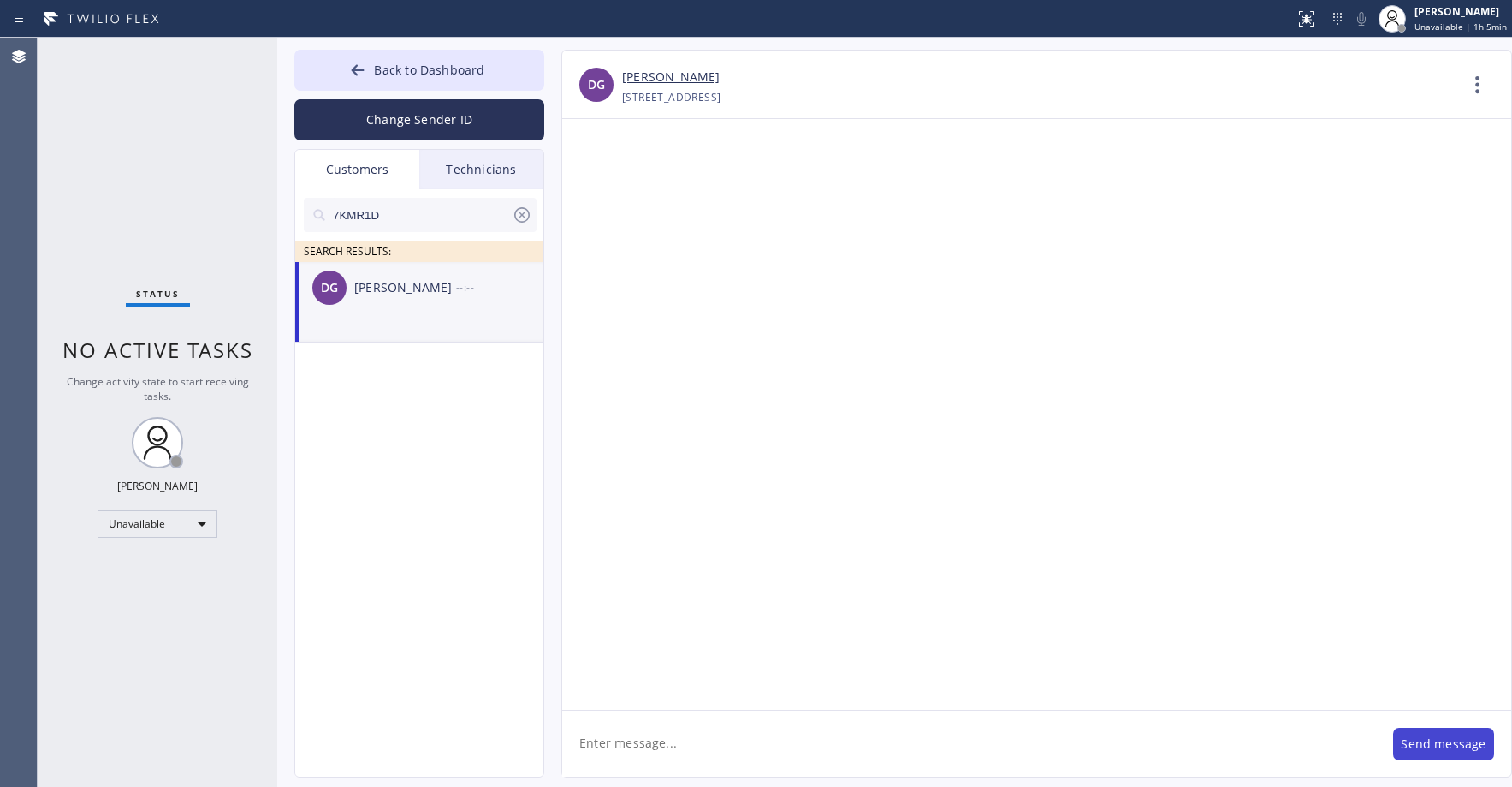
scroll to position [0, 0]
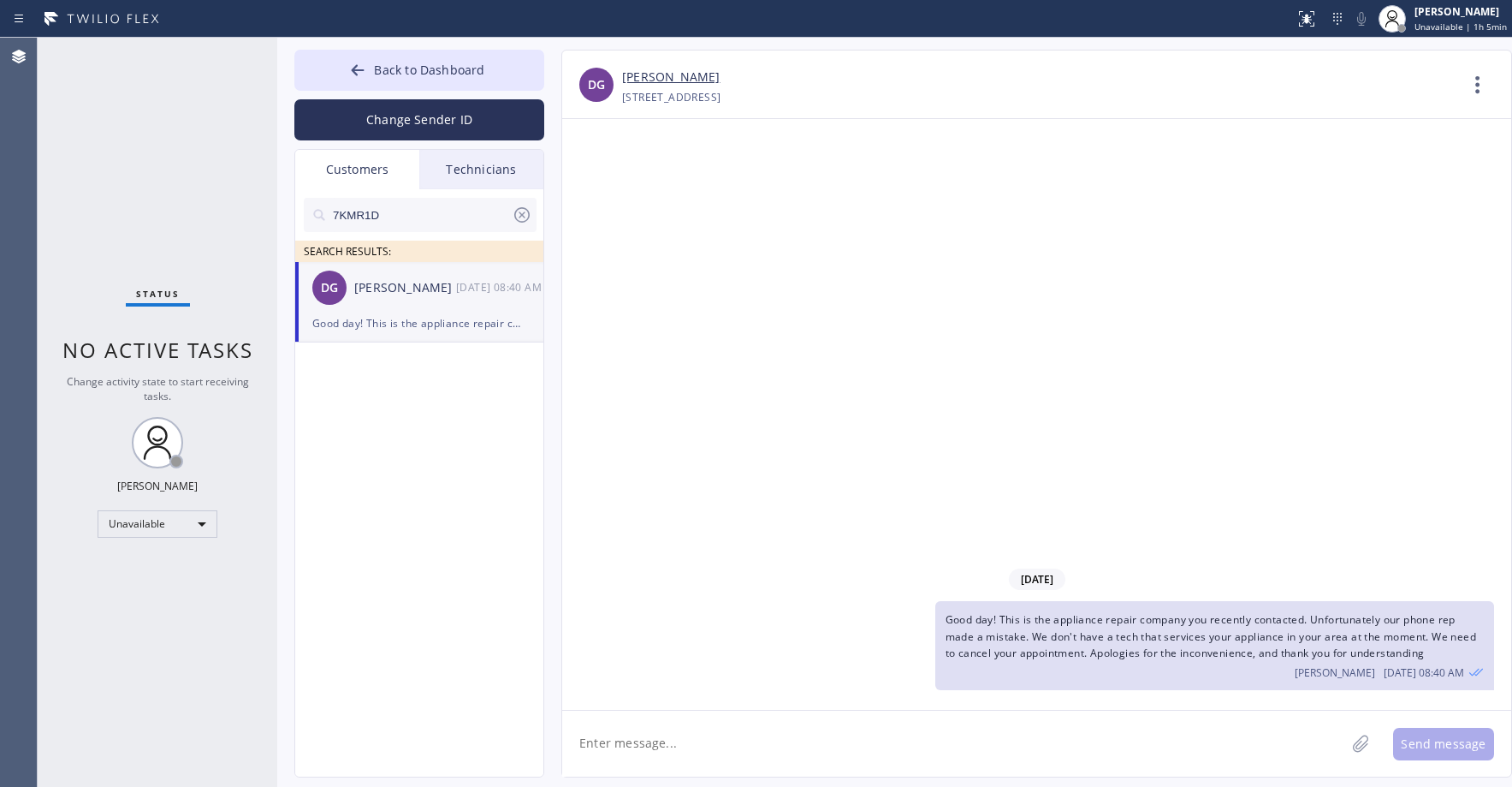
drag, startPoint x: 143, startPoint y: 115, endPoint x: 144, endPoint y: 130, distance: 15.0
click at [144, 127] on div "Status No active tasks Change activity state to start receiving tasks. [PERSON_…" at bounding box center [157, 412] width 240 height 749
click at [432, 78] on button "Back to Dashboard" at bounding box center [419, 70] width 250 height 41
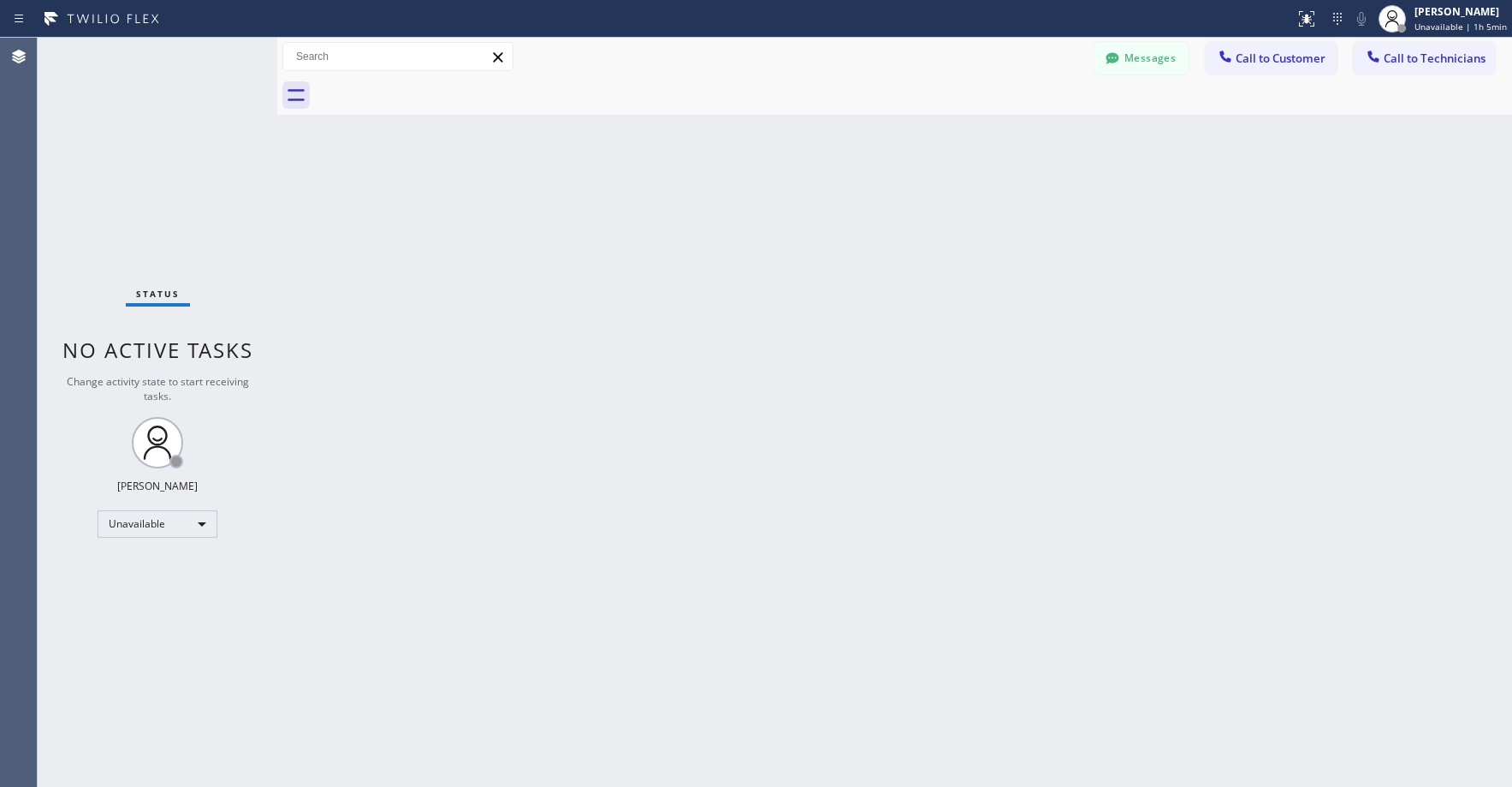
click at [148, 187] on div "Status No active tasks Change activity state to start receiving tasks. [PERSON_…" at bounding box center [157, 412] width 240 height 749
drag, startPoint x: 145, startPoint y: 145, endPoint x: 97, endPoint y: 386, distance: 245.7
click at [145, 147] on div "Status No active tasks Change activity state to start receiving tasks. [PERSON_…" at bounding box center [157, 412] width 240 height 749
click at [134, 218] on div "Status No active tasks Change activity state to start receiving tasks. [PERSON_…" at bounding box center [157, 412] width 240 height 749
click at [193, 184] on div "Status No active tasks Change activity state to start receiving tasks. [PERSON_…" at bounding box center [157, 412] width 240 height 749
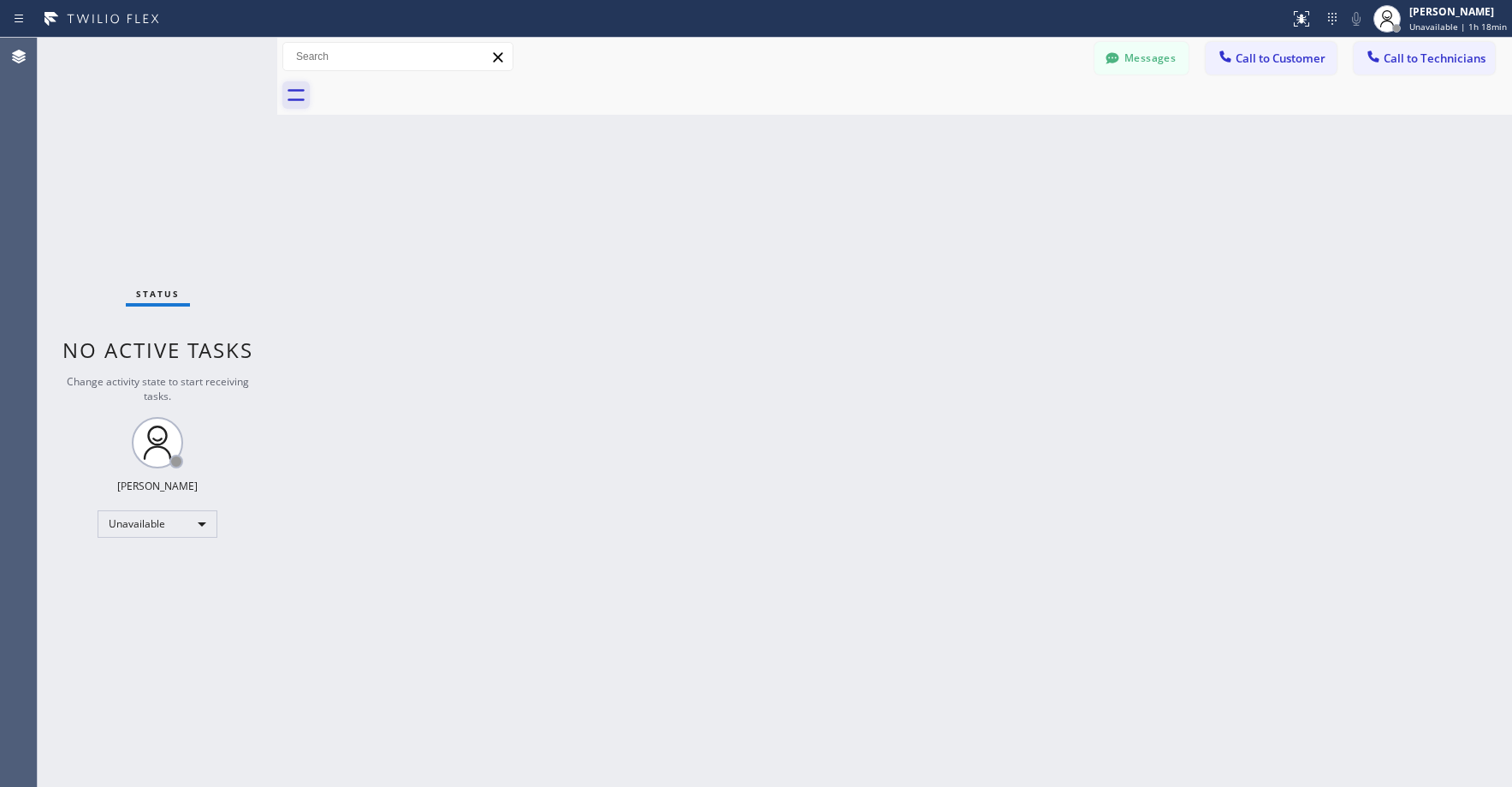
drag, startPoint x: 103, startPoint y: 128, endPoint x: 291, endPoint y: 88, distance: 192.2
click at [104, 131] on div "Status No active tasks Change activity state to start receiving tasks. [PERSON_…" at bounding box center [157, 412] width 240 height 749
drag, startPoint x: 114, startPoint y: 156, endPoint x: 114, endPoint y: 170, distance: 14.0
click at [114, 169] on div "Status No active tasks Change activity state to start receiving tasks. [PERSON_…" at bounding box center [157, 412] width 240 height 749
drag, startPoint x: 132, startPoint y: 189, endPoint x: 95, endPoint y: 506, distance: 319.2
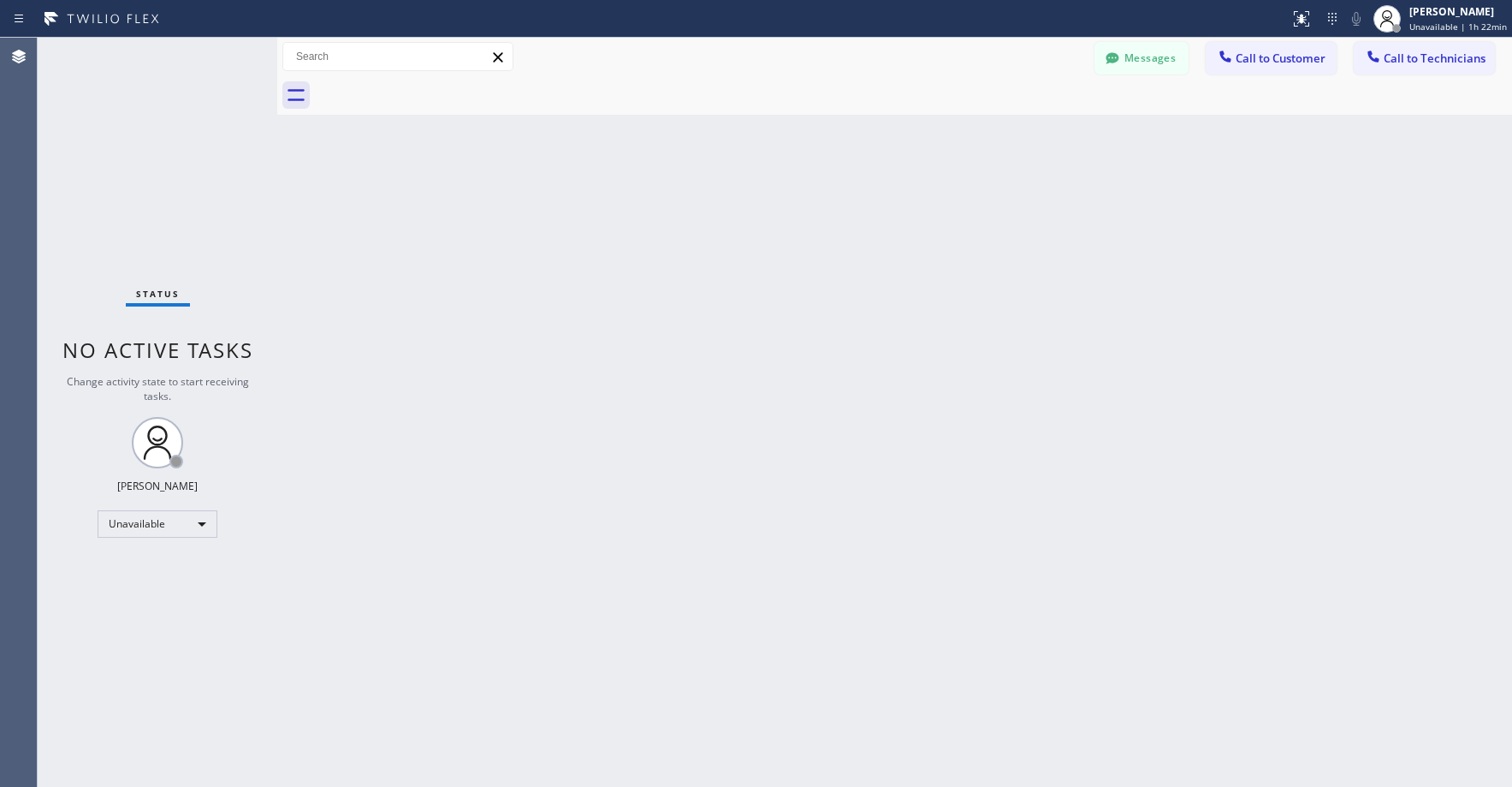
click at [134, 197] on div "Status No active tasks Change activity state to start receiving tasks. [PERSON_…" at bounding box center [157, 412] width 240 height 749
click at [165, 172] on div "Status No active tasks Change activity state to start receiving tasks. [PERSON_…" at bounding box center [157, 412] width 240 height 749
click at [118, 179] on div "Status No active tasks Change activity state to start receiving tasks. [PERSON_…" at bounding box center [157, 412] width 240 height 749
click at [146, 158] on div "Status No active tasks Change activity state to start receiving tasks. [PERSON_…" at bounding box center [157, 412] width 240 height 749
click at [95, 159] on div "Status No active tasks Change activity state to start receiving tasks. [PERSON_…" at bounding box center [157, 412] width 240 height 749
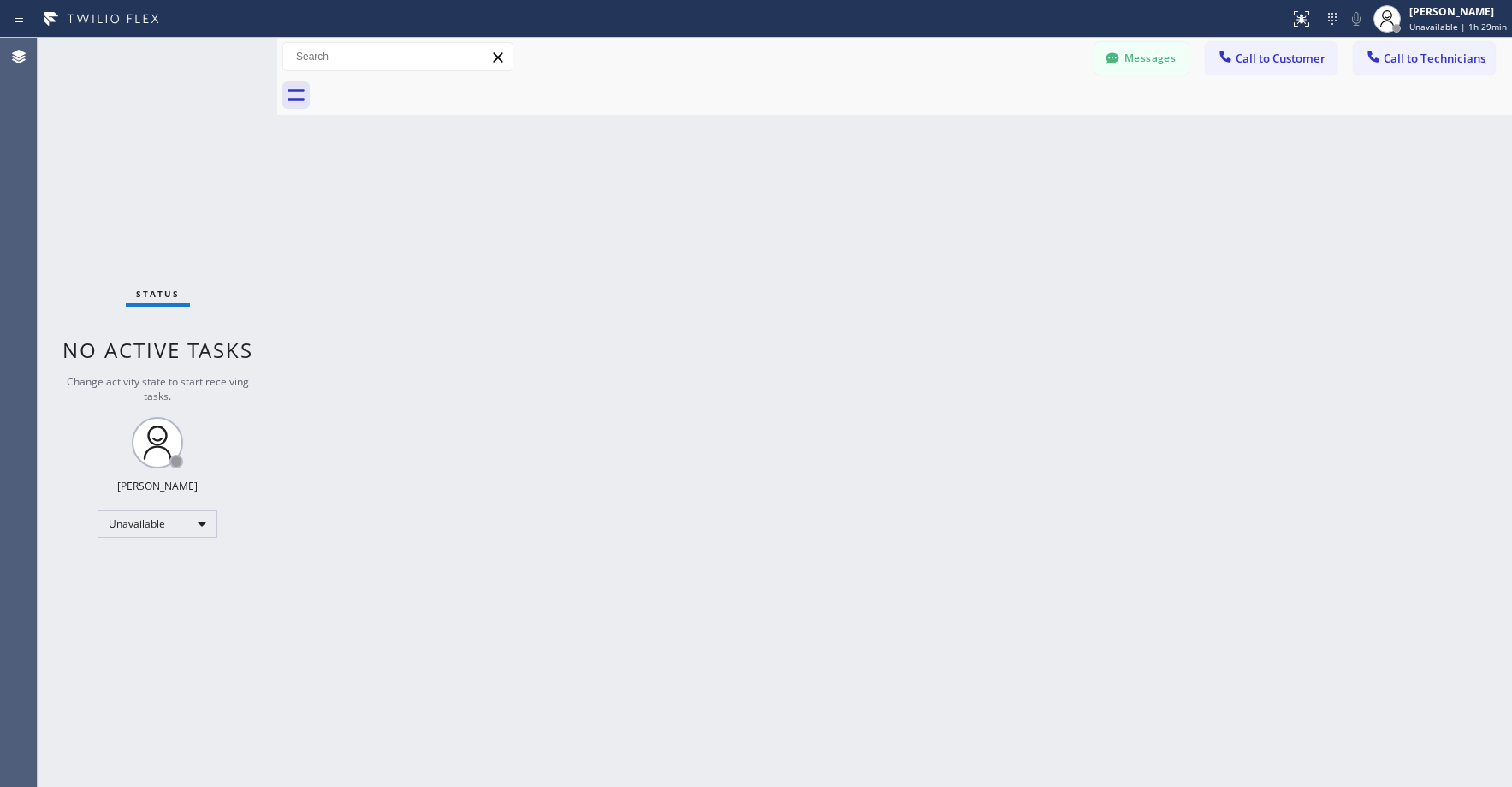
drag, startPoint x: 171, startPoint y: 200, endPoint x: 162, endPoint y: 261, distance: 61.7
click at [171, 203] on div "Status No active tasks Change activity state to start receiving tasks. [PERSON_…" at bounding box center [157, 412] width 240 height 749
click at [107, 193] on div "Status No active tasks Change activity state to start receiving tasks. [PERSON_…" at bounding box center [157, 412] width 240 height 749
click at [132, 139] on div "Status No active tasks Change activity state to start receiving tasks. [PERSON_…" at bounding box center [157, 412] width 240 height 749
drag, startPoint x: 150, startPoint y: 131, endPoint x: 84, endPoint y: 581, distance: 454.8
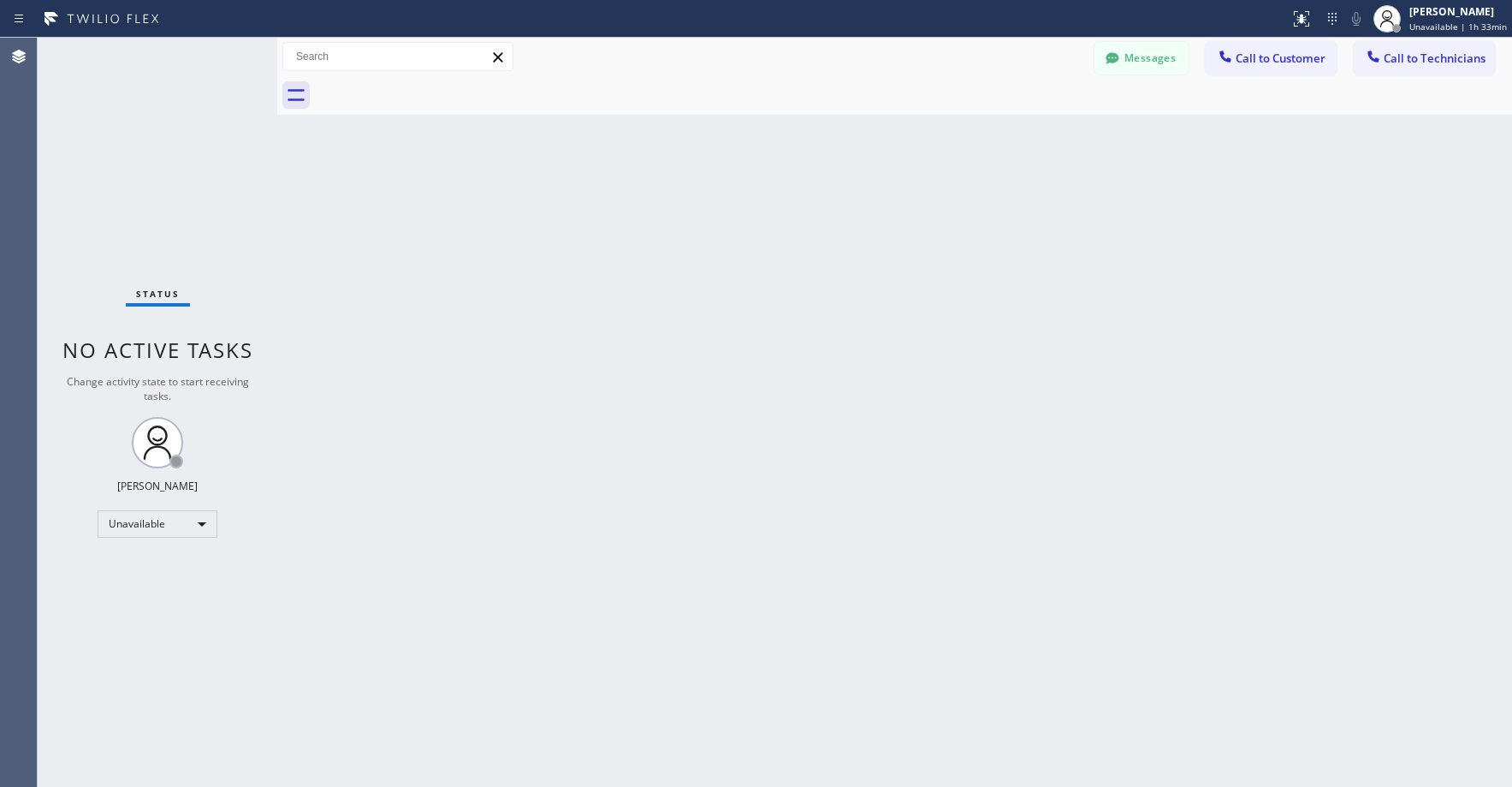
click at [149, 136] on div "Status No active tasks Change activity state to start receiving tasks. [PERSON_…" at bounding box center [157, 412] width 240 height 749
click at [143, 171] on div "Status No active tasks Change activity state to start receiving tasks. [PERSON_…" at bounding box center [157, 412] width 240 height 749
drag, startPoint x: 123, startPoint y: 76, endPoint x: 328, endPoint y: 119, distance: 209.5
click at [124, 76] on div "Status No active tasks Change activity state to start receiving tasks. [PERSON_…" at bounding box center [157, 412] width 240 height 749
click at [1162, 54] on button "Messages" at bounding box center [1141, 58] width 94 height 33
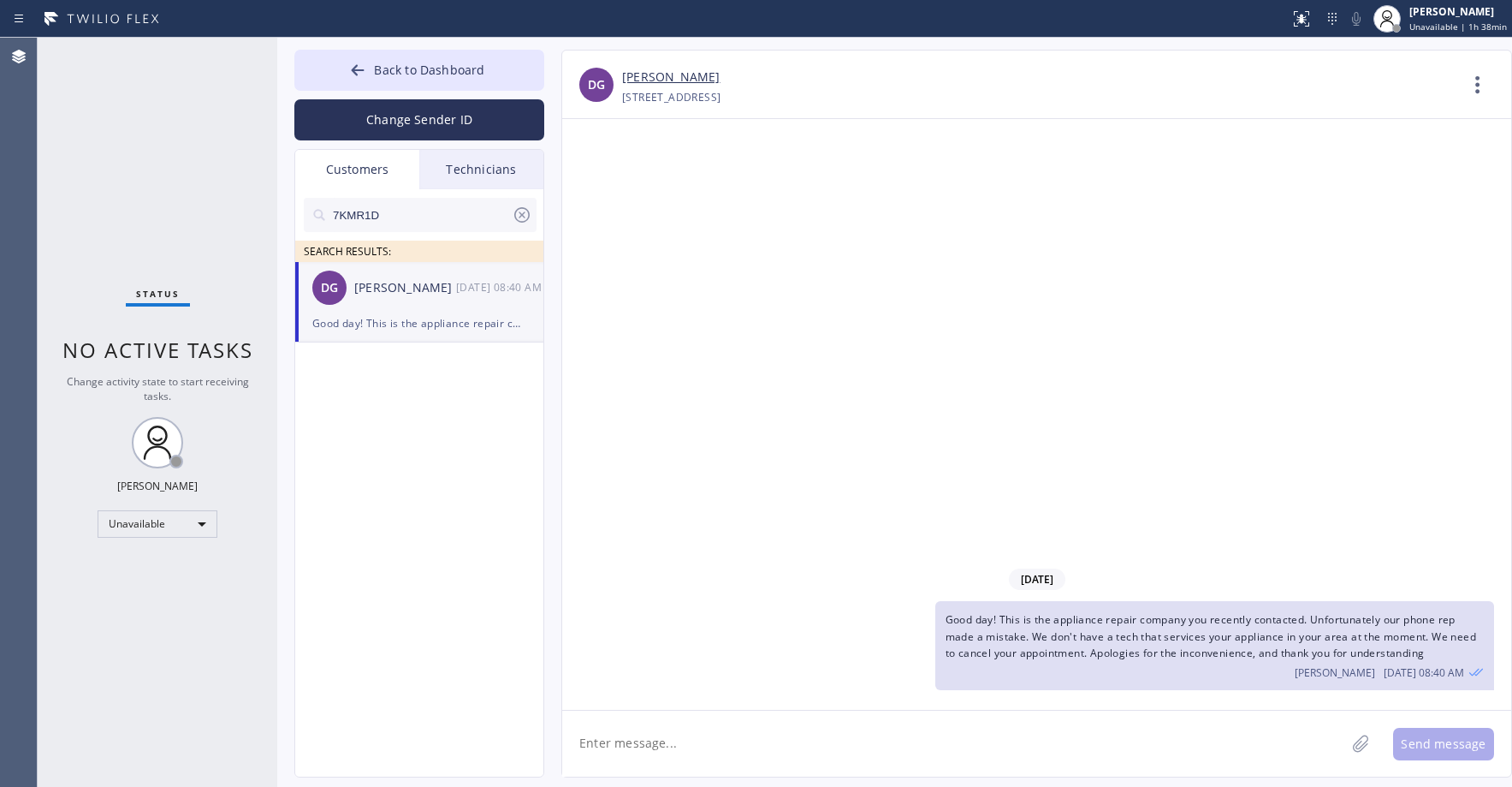
click at [519, 215] on icon at bounding box center [522, 215] width 21 height 21
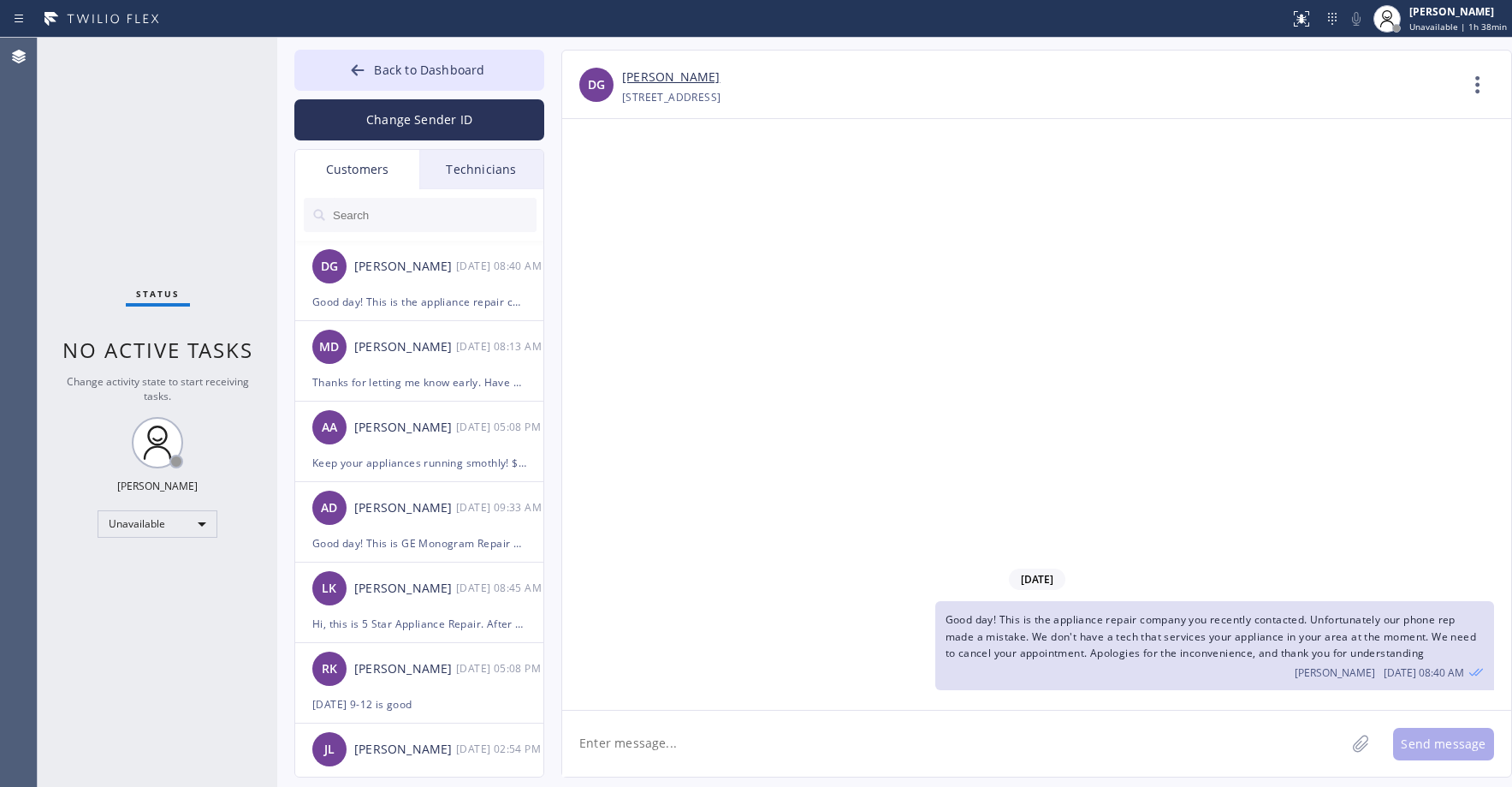
click at [406, 214] on input "text" at bounding box center [434, 215] width 206 height 34
paste input "6PL7AJ"
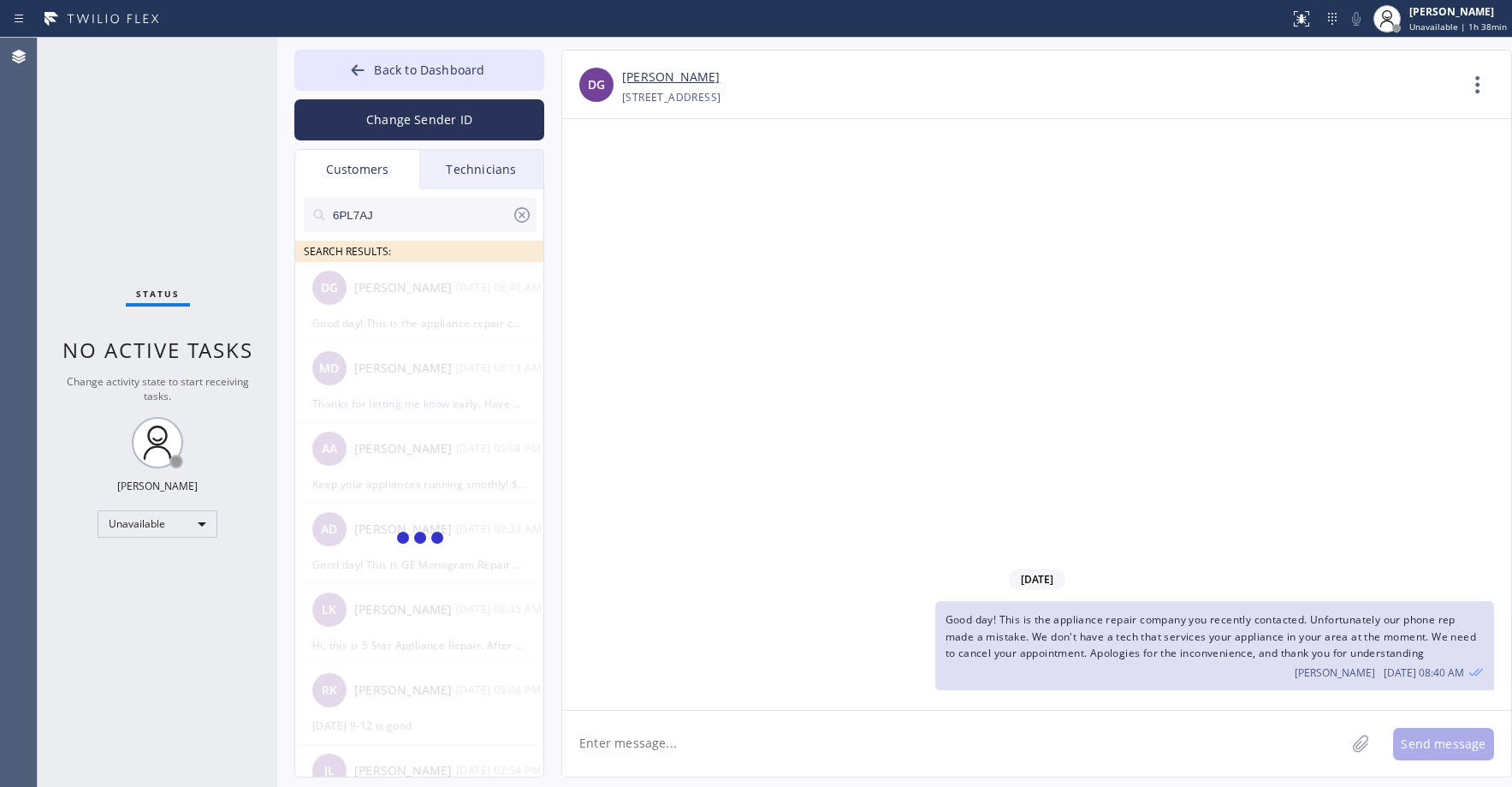
type input "6PL7AJ"
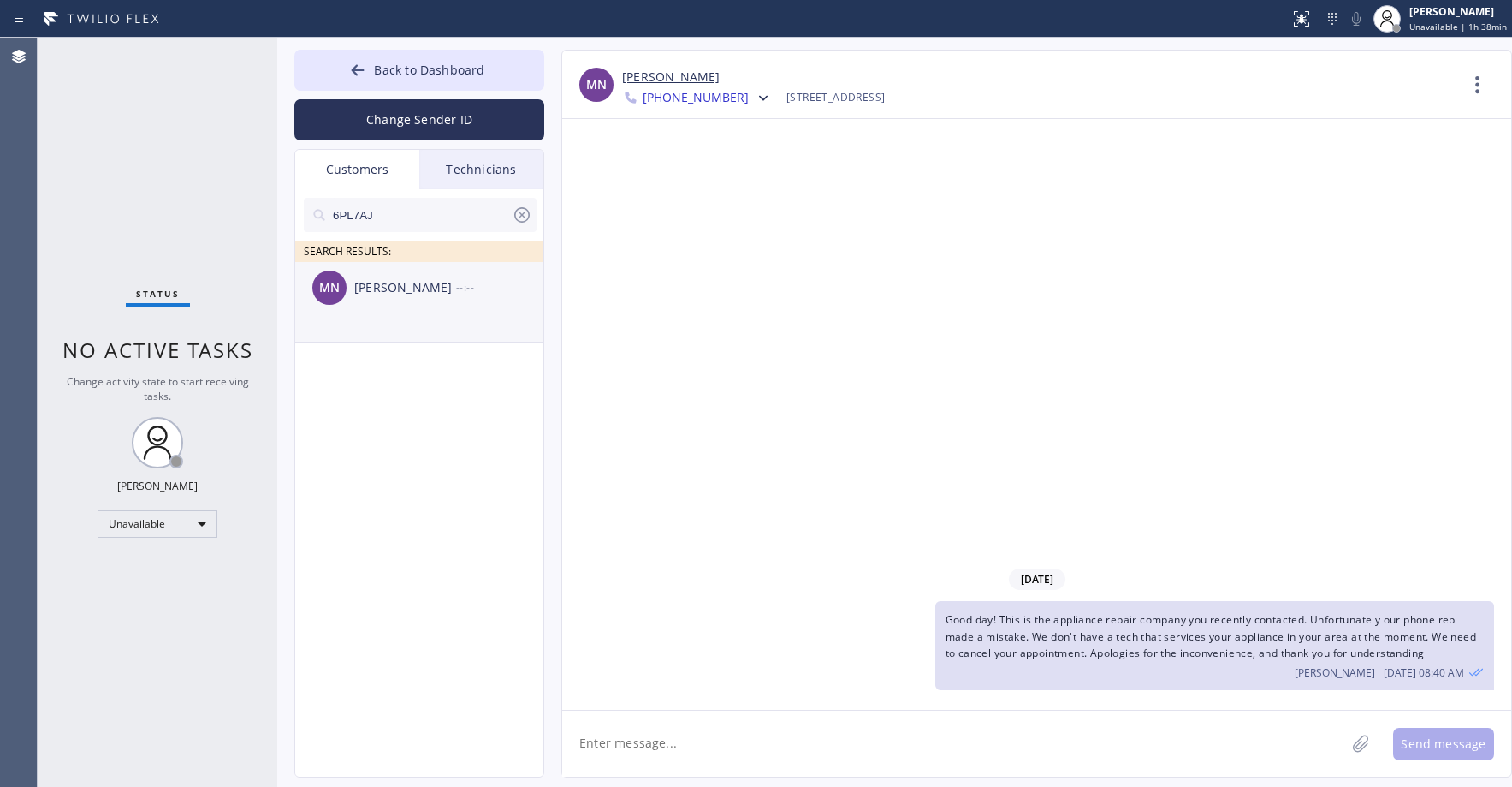
click at [436, 303] on div "MN [PERSON_NAME] --:--" at bounding box center [420, 288] width 250 height 52
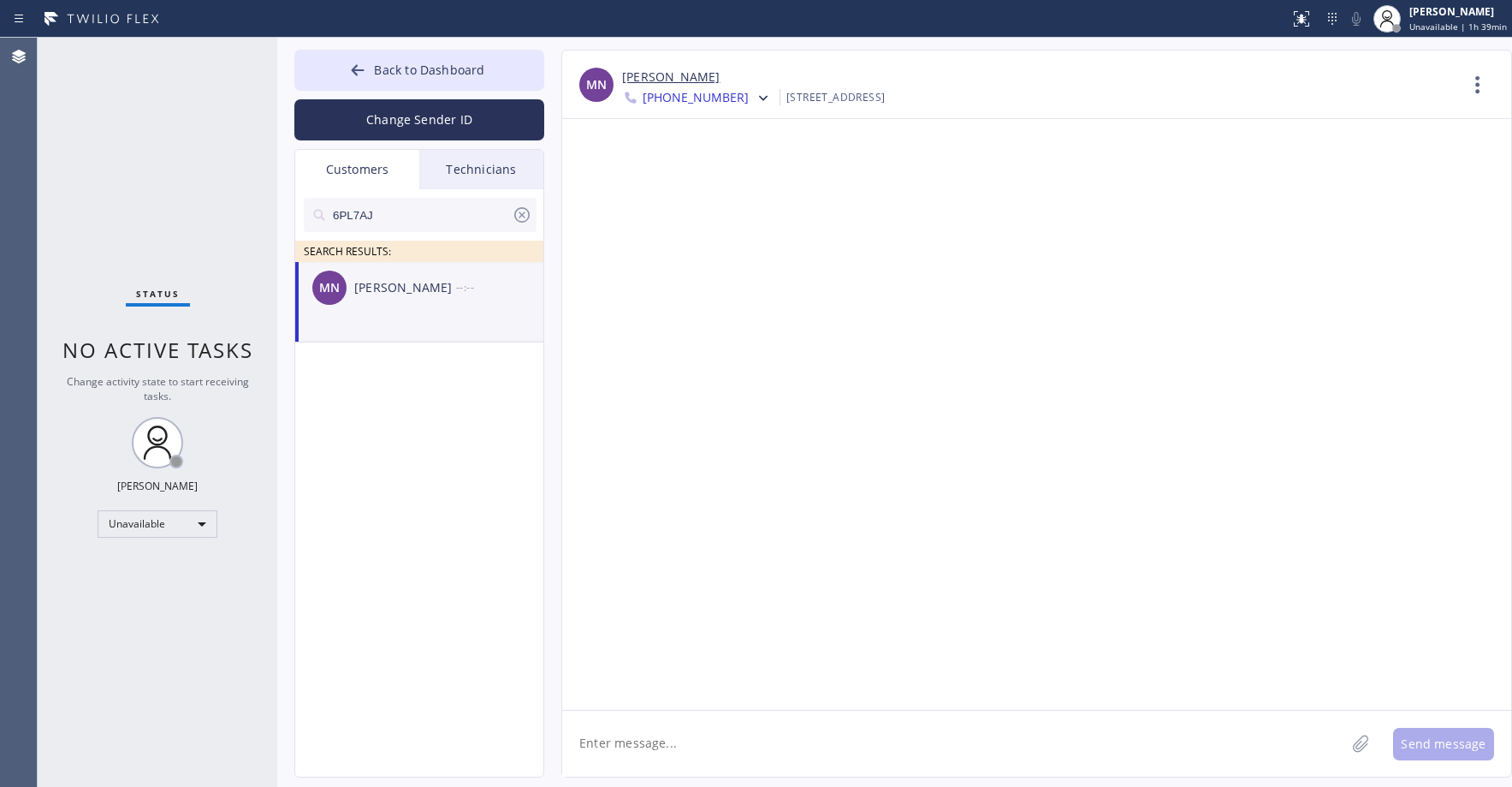
click at [436, 303] on div "MN [PERSON_NAME] --:--" at bounding box center [420, 288] width 250 height 52
click at [401, 330] on li "MN [PERSON_NAME] --:--" at bounding box center [420, 301] width 250 height 81
click at [655, 751] on textarea at bounding box center [953, 743] width 783 height 66
paste textarea "5 Star Appliance Repair"
drag, startPoint x: 992, startPoint y: 744, endPoint x: 1008, endPoint y: 738, distance: 17.1
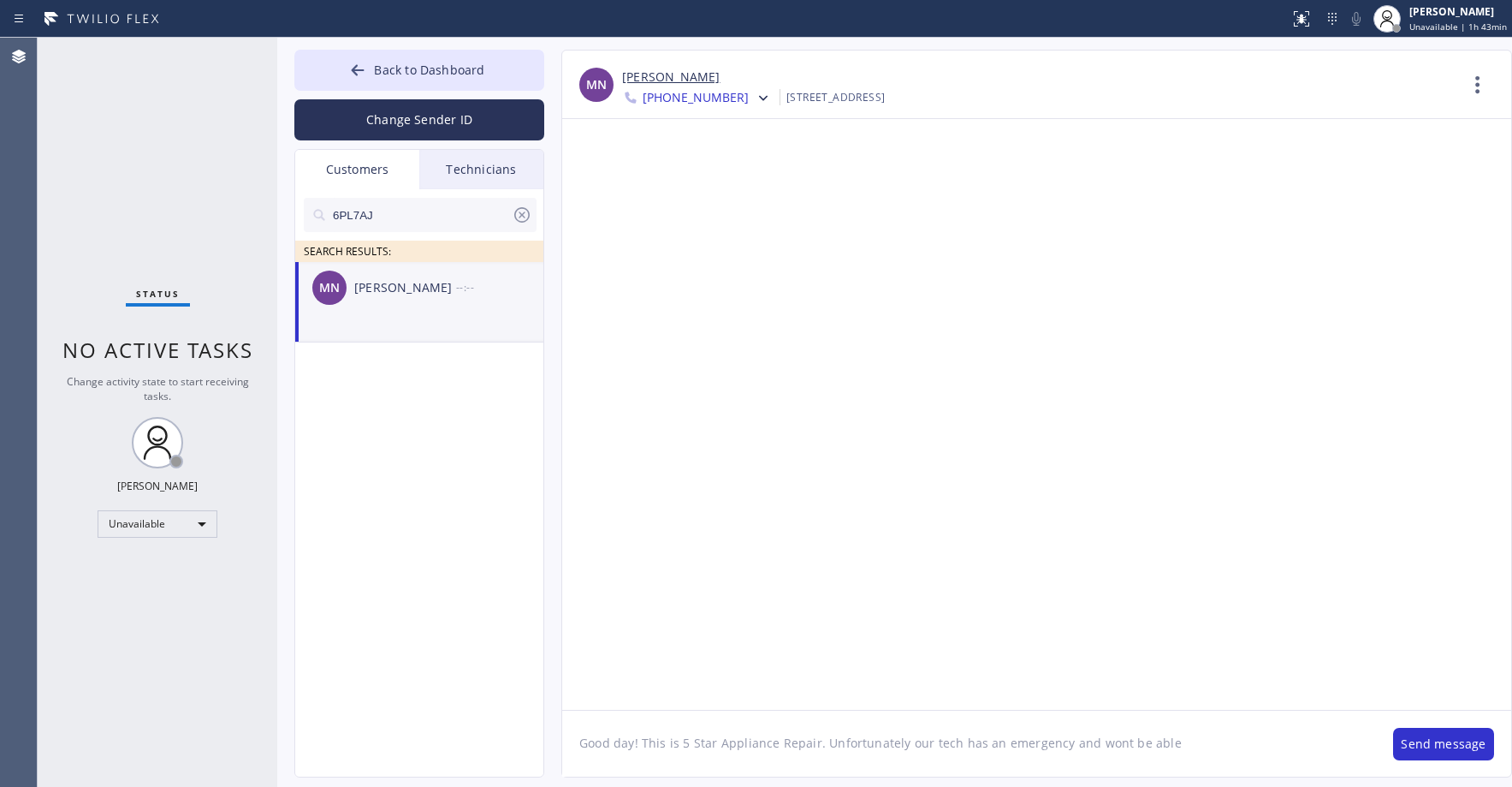
click at [993, 744] on textarea "Good day! This is 5 Star Appliance Repair. Unfortunately our tech has an emerge…" at bounding box center [969, 743] width 814 height 66
click at [1229, 745] on textarea "Good day! This is 5 Star Appliance Repair. Unfortunately our tech has a sudden …" at bounding box center [969, 743] width 814 height 66
type textarea "Good day! This is 5 Star Appliance Repair. Unfortunately our tech has a sudden …"
click at [1428, 750] on button "Send message" at bounding box center [1444, 743] width 101 height 33
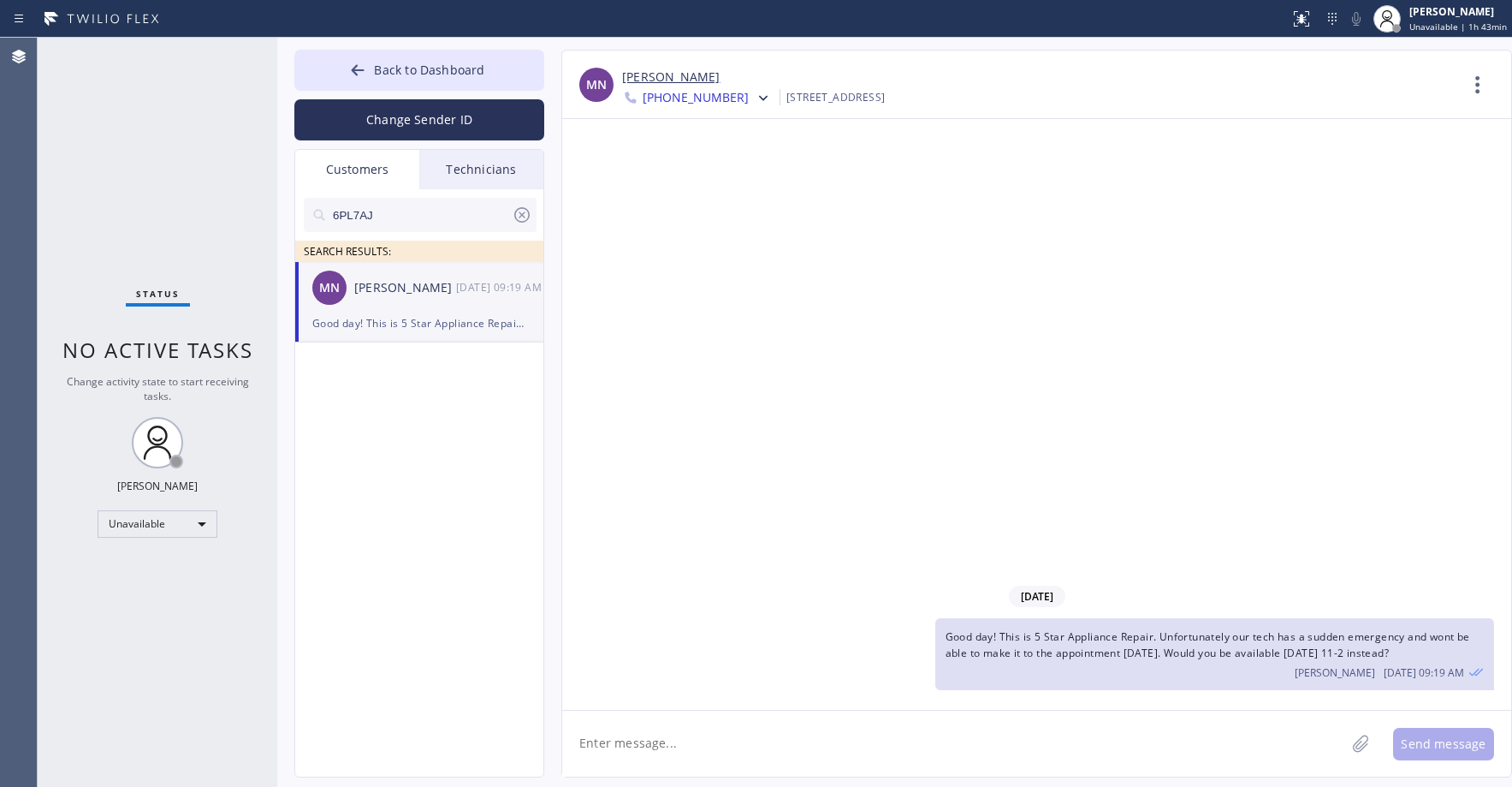
drag, startPoint x: 1426, startPoint y: 652, endPoint x: 947, endPoint y: 640, distance: 479.2
click at [947, 640] on div "Good day! This is 5 Star Appliance Repair. Unfortunately our tech has a sudden …" at bounding box center [1215, 654] width 559 height 72
copy span "Good day! This is 5 Star Appliance Repair. Unfortunately our tech has a sudden …"
click at [755, 97] on icon at bounding box center [763, 98] width 17 height 17
click at [717, 213] on div "[PHONE_NUMBER]" at bounding box center [721, 216] width 197 height 40
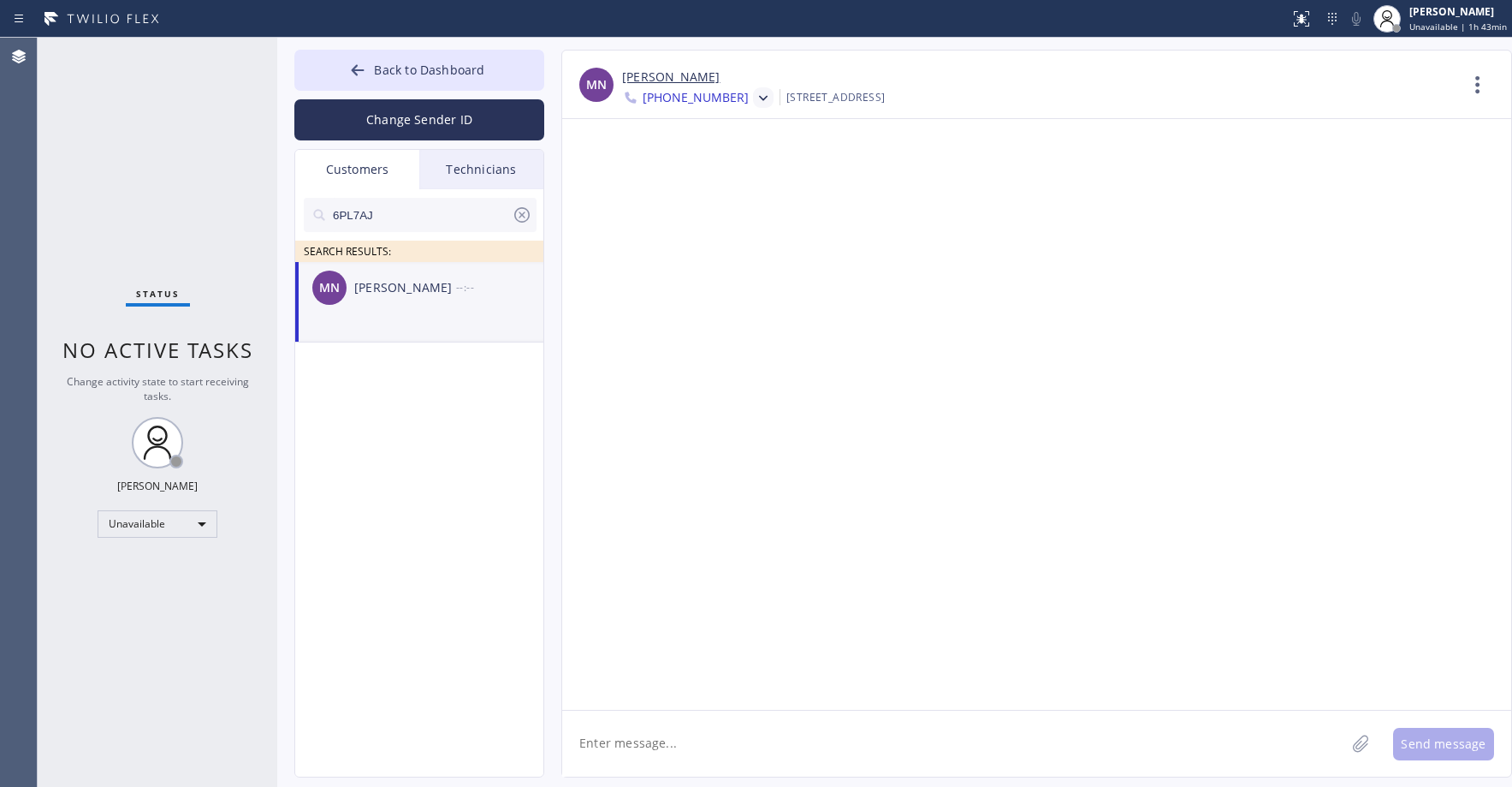
click at [703, 743] on textarea at bounding box center [953, 743] width 783 height 66
paste textarea "Good day! This is 5 Star Appliance Repair. Unfortunately our tech has a sudden …"
type textarea "Good day! This is 5 Star Appliance Repair. Unfortunately our tech has a sudden …"
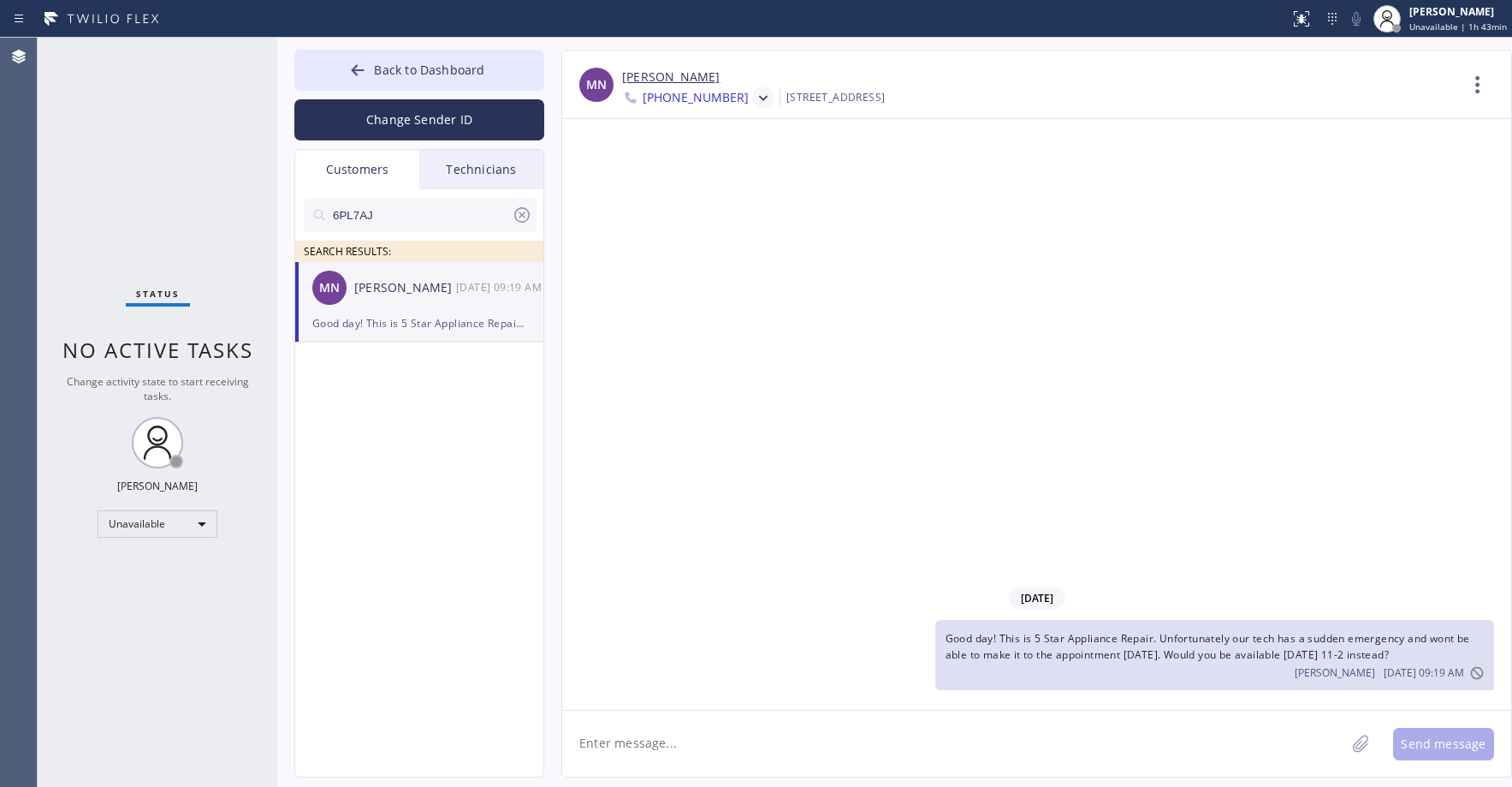
click at [755, 97] on icon at bounding box center [763, 98] width 17 height 17
click at [737, 167] on div "[PHONE_NUMBER]" at bounding box center [721, 176] width 197 height 40
click at [526, 218] on icon at bounding box center [522, 215] width 21 height 21
click at [163, 206] on div "Status No active tasks Change activity state to start receiving tasks. [PERSON_…" at bounding box center [157, 412] width 240 height 749
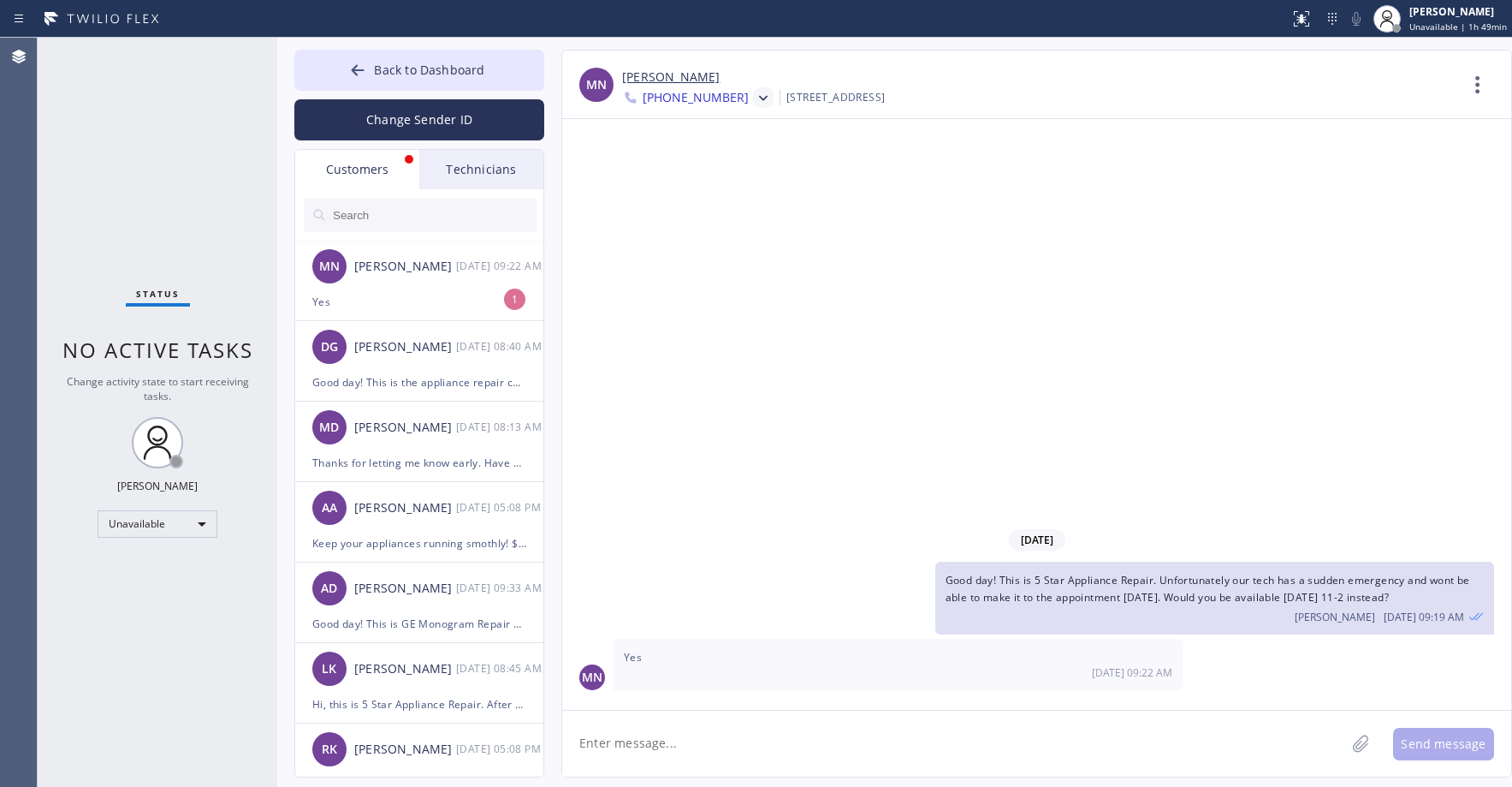
click at [119, 113] on div "Status No active tasks Change activity state to start receiving tasks. [PERSON_…" at bounding box center [157, 412] width 240 height 749
click at [395, 299] on div "Yes" at bounding box center [419, 301] width 214 height 20
click at [746, 744] on textarea at bounding box center [953, 743] width 783 height 66
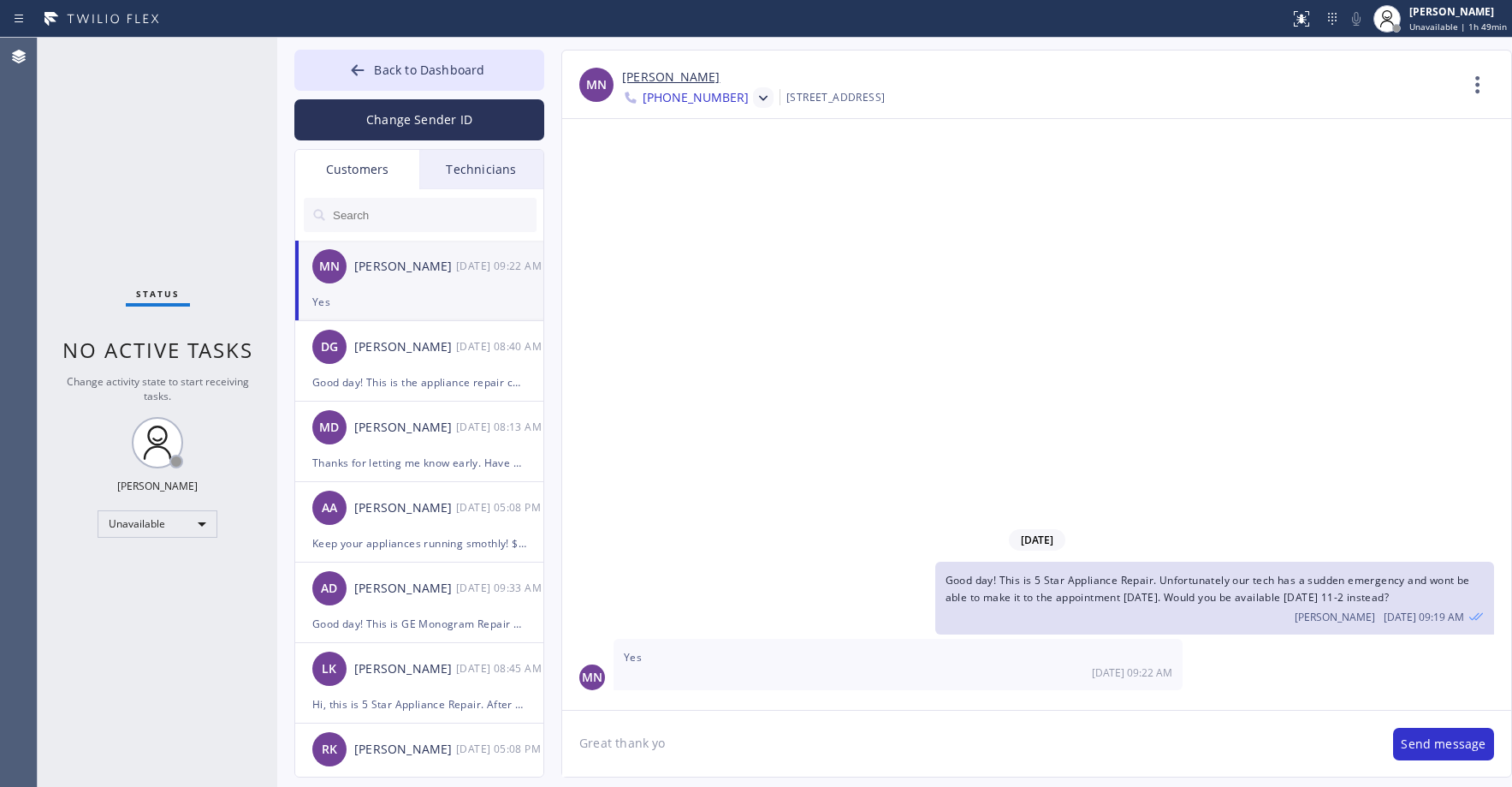
type textarea "Great thank you"
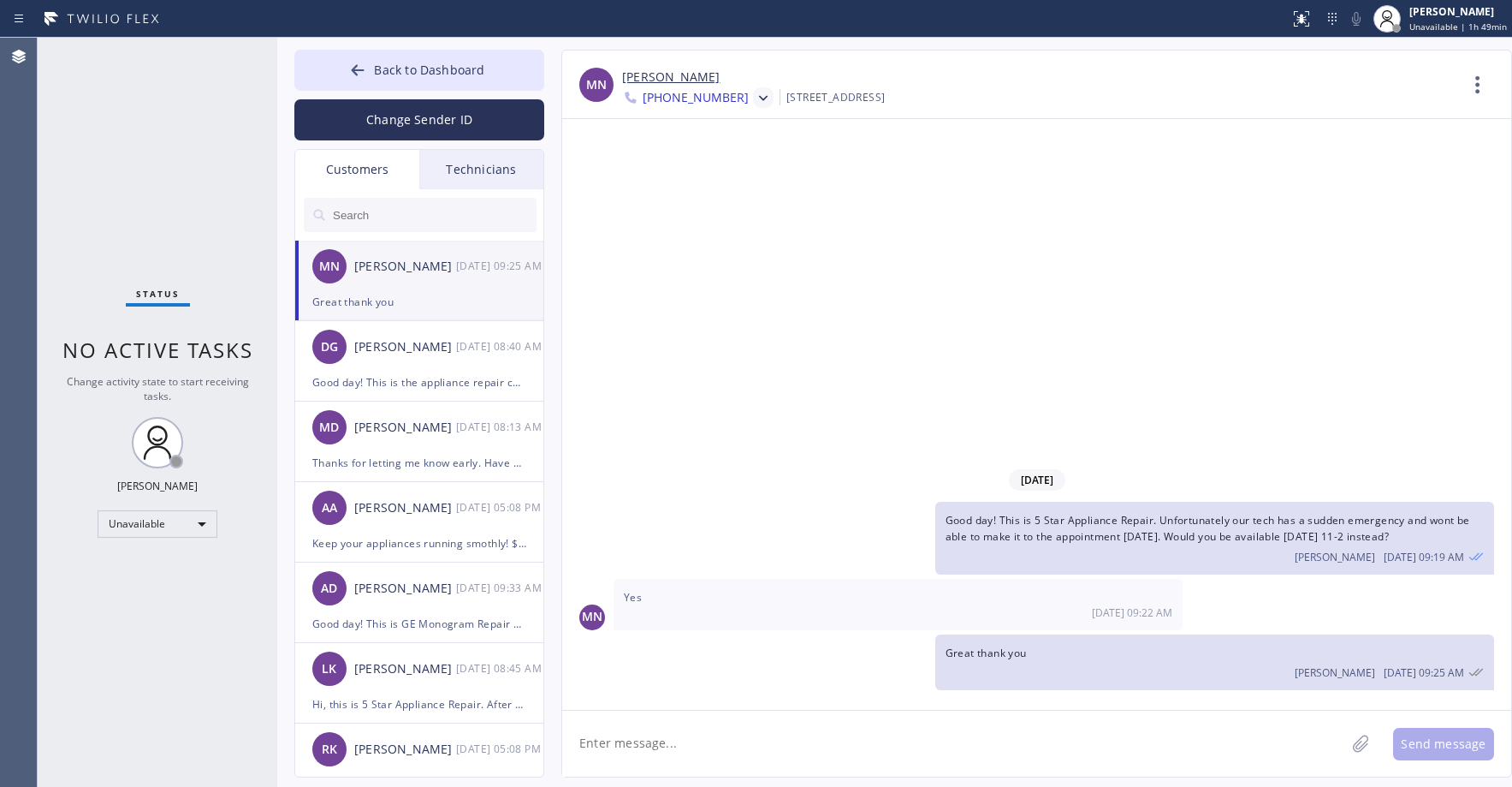
click at [662, 77] on link "[PERSON_NAME]" at bounding box center [671, 78] width 97 height 20
click at [126, 178] on div "Status No active tasks Change activity state to start receiving tasks. [PERSON_…" at bounding box center [157, 412] width 240 height 749
click at [169, 218] on div "Status No active tasks Change activity state to start receiving tasks. [PERSON_…" at bounding box center [157, 412] width 240 height 749
click at [188, 174] on div "Status No active tasks Change activity state to start receiving tasks. [PERSON_…" at bounding box center [157, 412] width 240 height 749
click at [137, 148] on div "Status No active tasks Change activity state to start receiving tasks. [PERSON_…" at bounding box center [157, 412] width 240 height 749
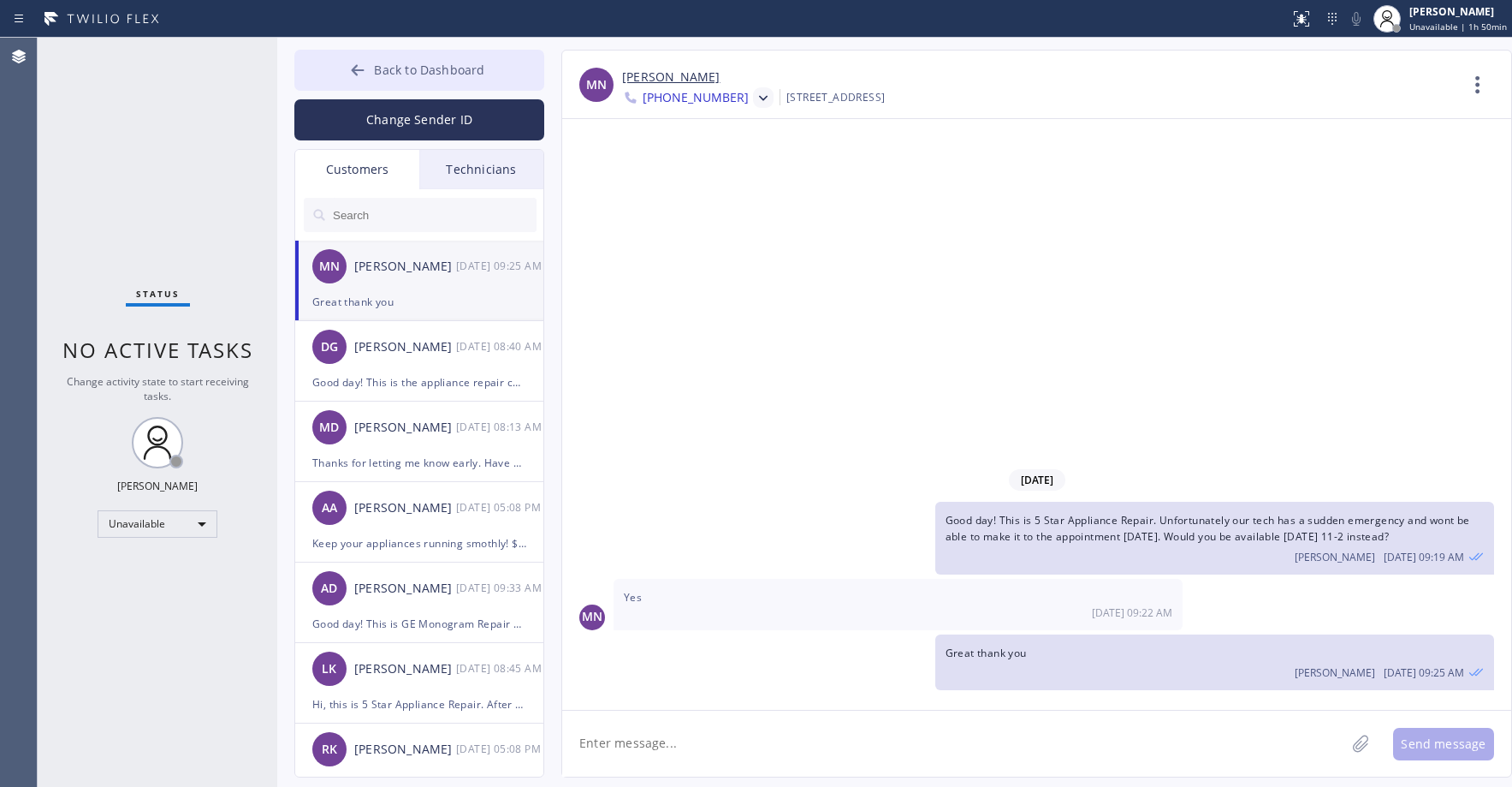
click at [439, 73] on span "Back to Dashboard" at bounding box center [429, 70] width 110 height 16
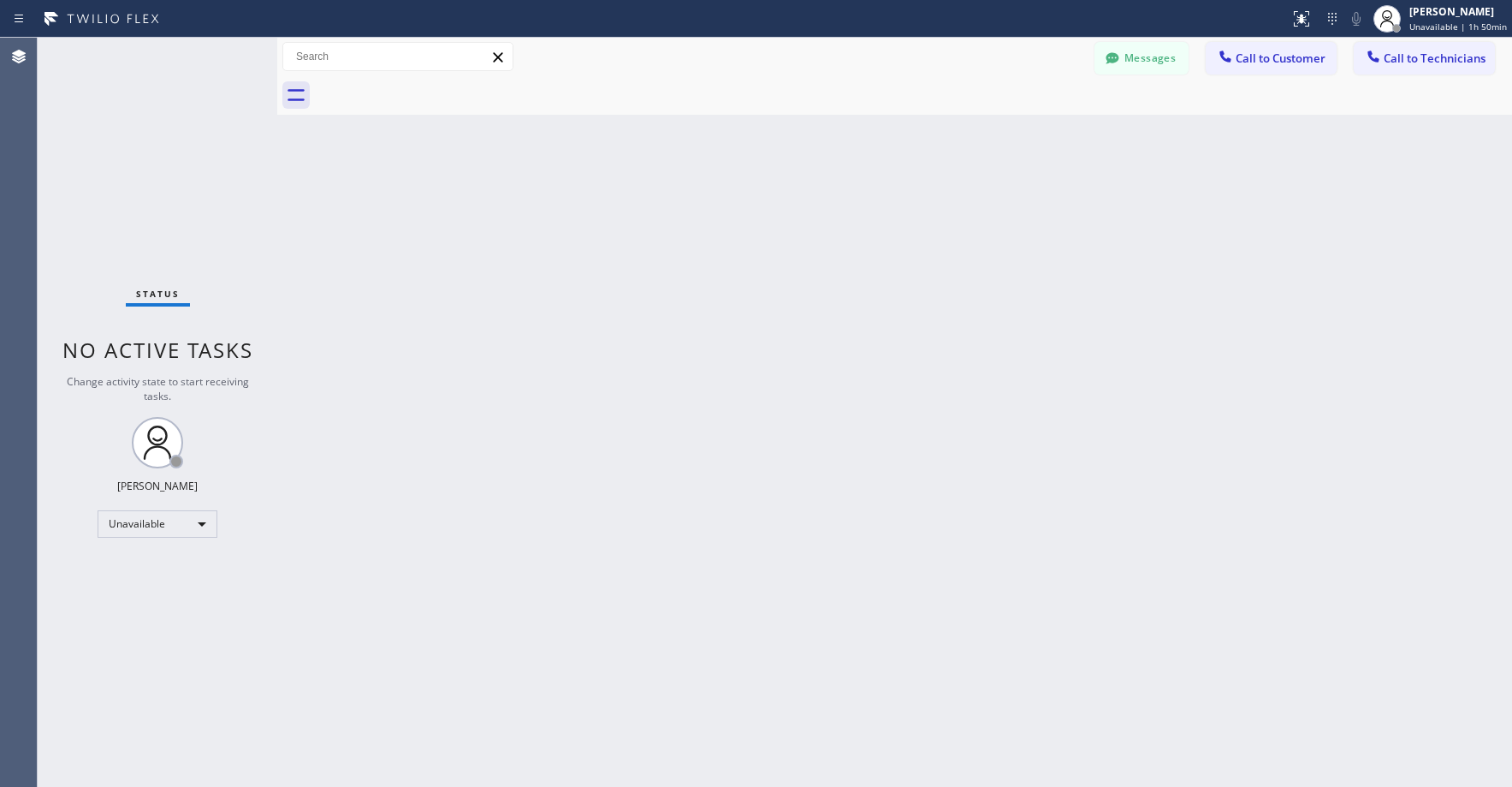
click at [181, 166] on div "Status No active tasks Change activity state to start receiving tasks. [PERSON_…" at bounding box center [157, 412] width 240 height 749
drag, startPoint x: 133, startPoint y: 113, endPoint x: 119, endPoint y: 267, distance: 154.6
click at [133, 114] on div "Status No active tasks Change activity state to start receiving tasks. [PERSON_…" at bounding box center [157, 412] width 240 height 749
click at [171, 129] on div "Status No active tasks Change activity state to start receiving tasks. [PERSON_…" at bounding box center [157, 412] width 240 height 749
click at [119, 102] on div "Status No active tasks Change activity state to start receiving tasks. [PERSON_…" at bounding box center [157, 412] width 240 height 749
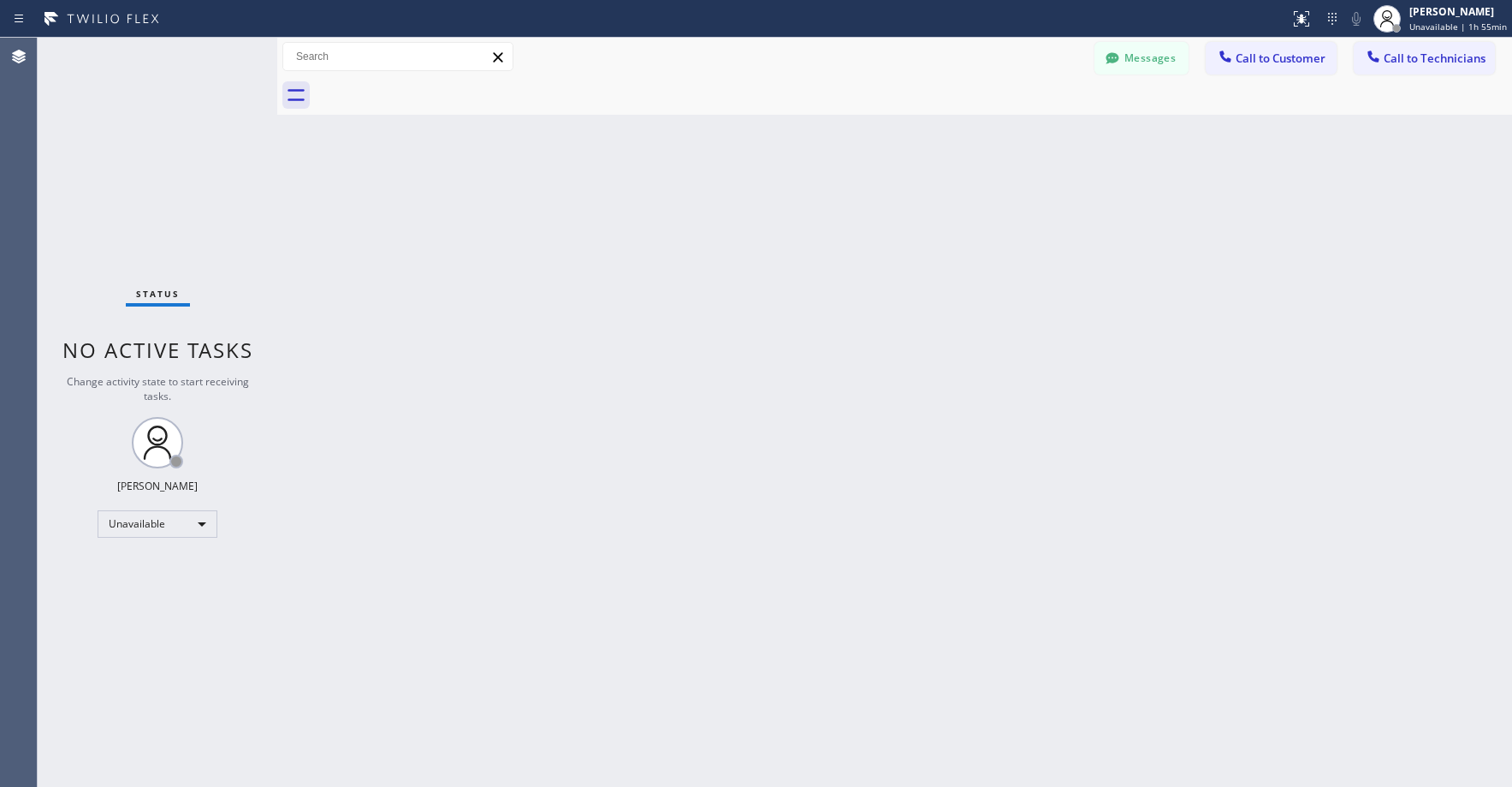
drag, startPoint x: 131, startPoint y: 160, endPoint x: 101, endPoint y: 536, distance: 377.2
click at [131, 162] on div "Status No active tasks Change activity state to start receiving tasks. [PERSON_…" at bounding box center [157, 412] width 240 height 749
drag, startPoint x: 176, startPoint y: 181, endPoint x: 97, endPoint y: 558, distance: 385.2
click at [176, 181] on div "Status No active tasks Change activity state to start receiving tasks. [PERSON_…" at bounding box center [157, 412] width 240 height 749
click at [156, 194] on div "Status No active tasks Change activity state to start receiving tasks. [PERSON_…" at bounding box center [157, 412] width 240 height 749
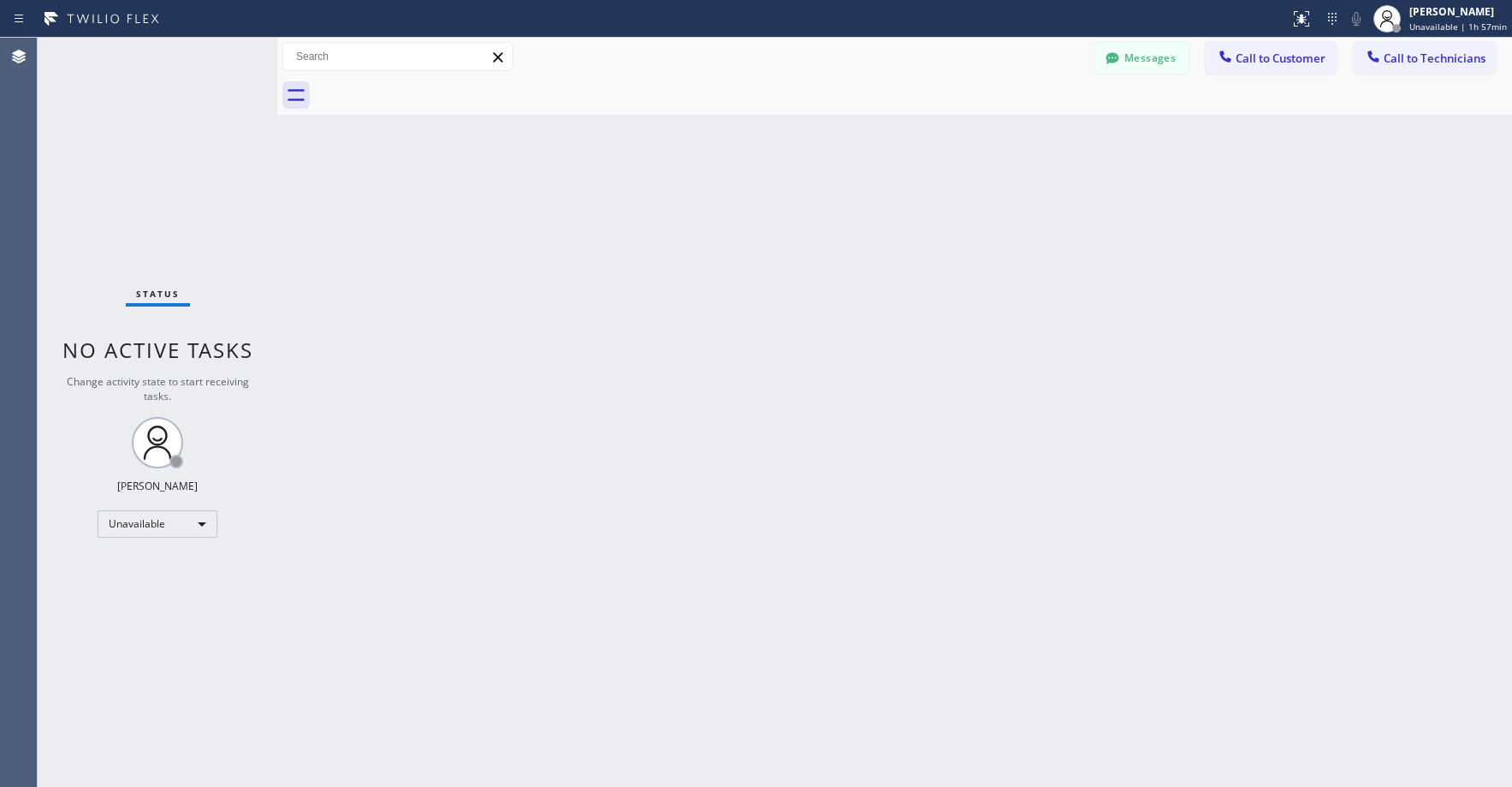
click at [148, 193] on div "Status No active tasks Change activity state to start receiving tasks. [PERSON_…" at bounding box center [157, 412] width 240 height 749
click at [173, 152] on div "Status No active tasks Change activity state to start receiving tasks. [PERSON_…" at bounding box center [157, 412] width 240 height 749
drag, startPoint x: 143, startPoint y: 124, endPoint x: 168, endPoint y: 295, distance: 172.8
click at [143, 141] on div "Status No active tasks Change activity state to start receiving tasks. [PERSON_…" at bounding box center [157, 412] width 240 height 749
click at [162, 530] on div "Unavailable" at bounding box center [157, 524] width 119 height 28
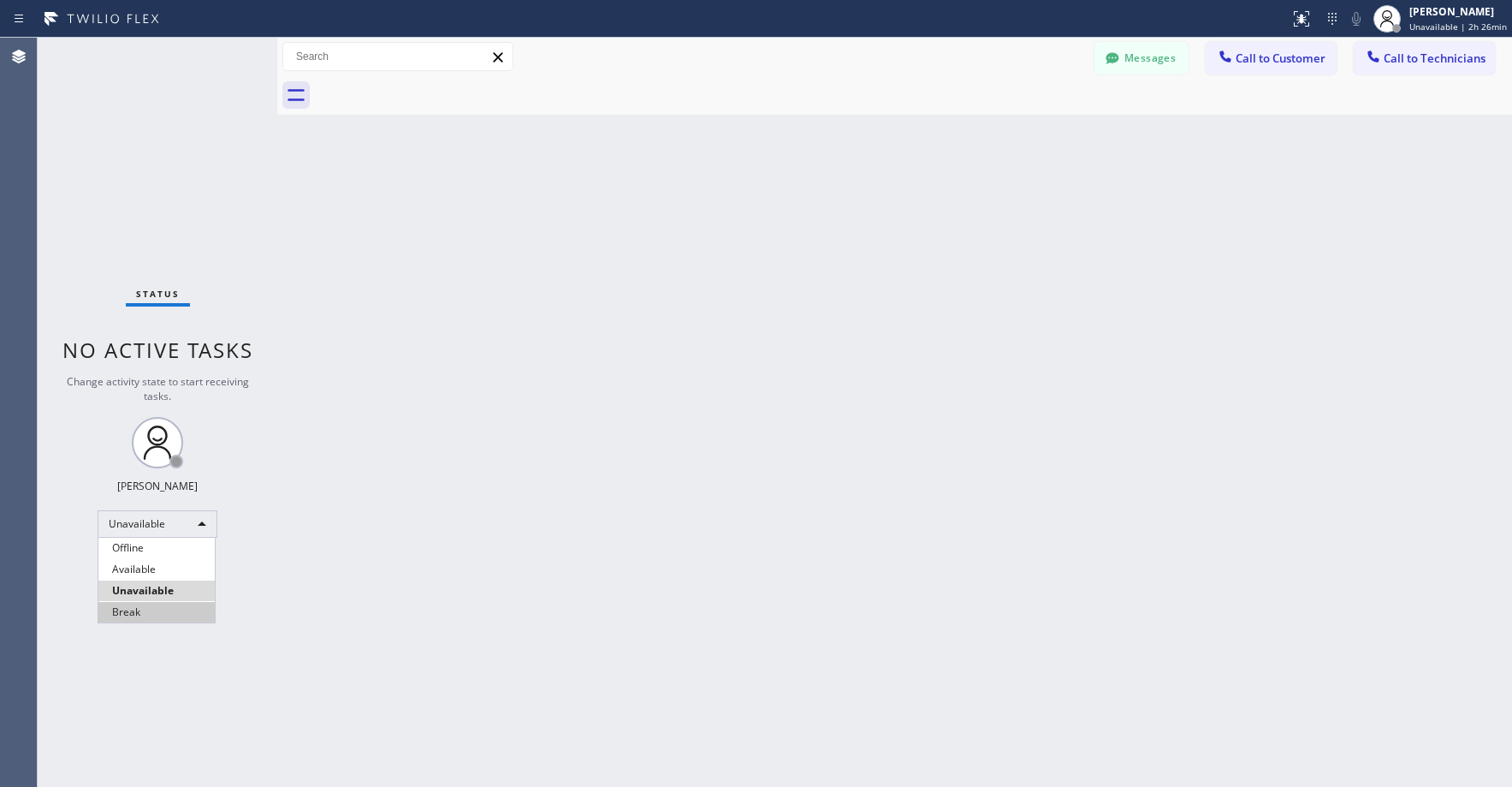
click at [162, 616] on li "Break" at bounding box center [156, 612] width 116 height 21
click at [157, 183] on div "Status No active tasks Change activity state to start receiving tasks. [PERSON_…" at bounding box center [157, 412] width 240 height 749
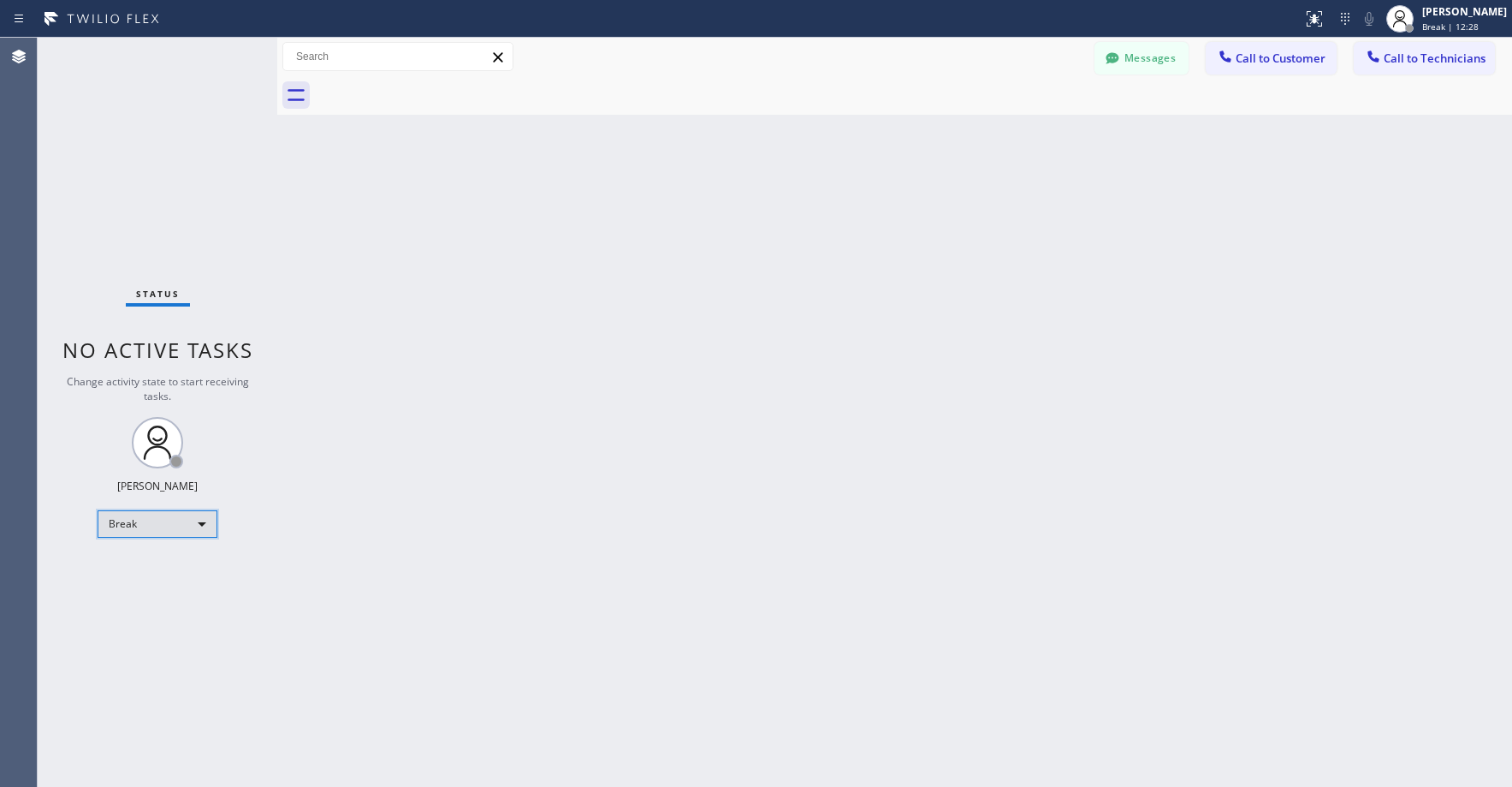
click at [145, 526] on div "Break" at bounding box center [157, 524] width 119 height 28
click at [146, 581] on li "Unavailable" at bounding box center [156, 590] width 116 height 21
click at [155, 162] on div "Status No active tasks Change activity state to start receiving tasks. [PERSON_…" at bounding box center [157, 412] width 240 height 749
drag, startPoint x: 138, startPoint y: 205, endPoint x: 132, endPoint y: 451, distance: 246.1
click at [138, 208] on div "Status No active tasks Change activity state to start receiving tasks. [PERSON_…" at bounding box center [157, 412] width 240 height 749
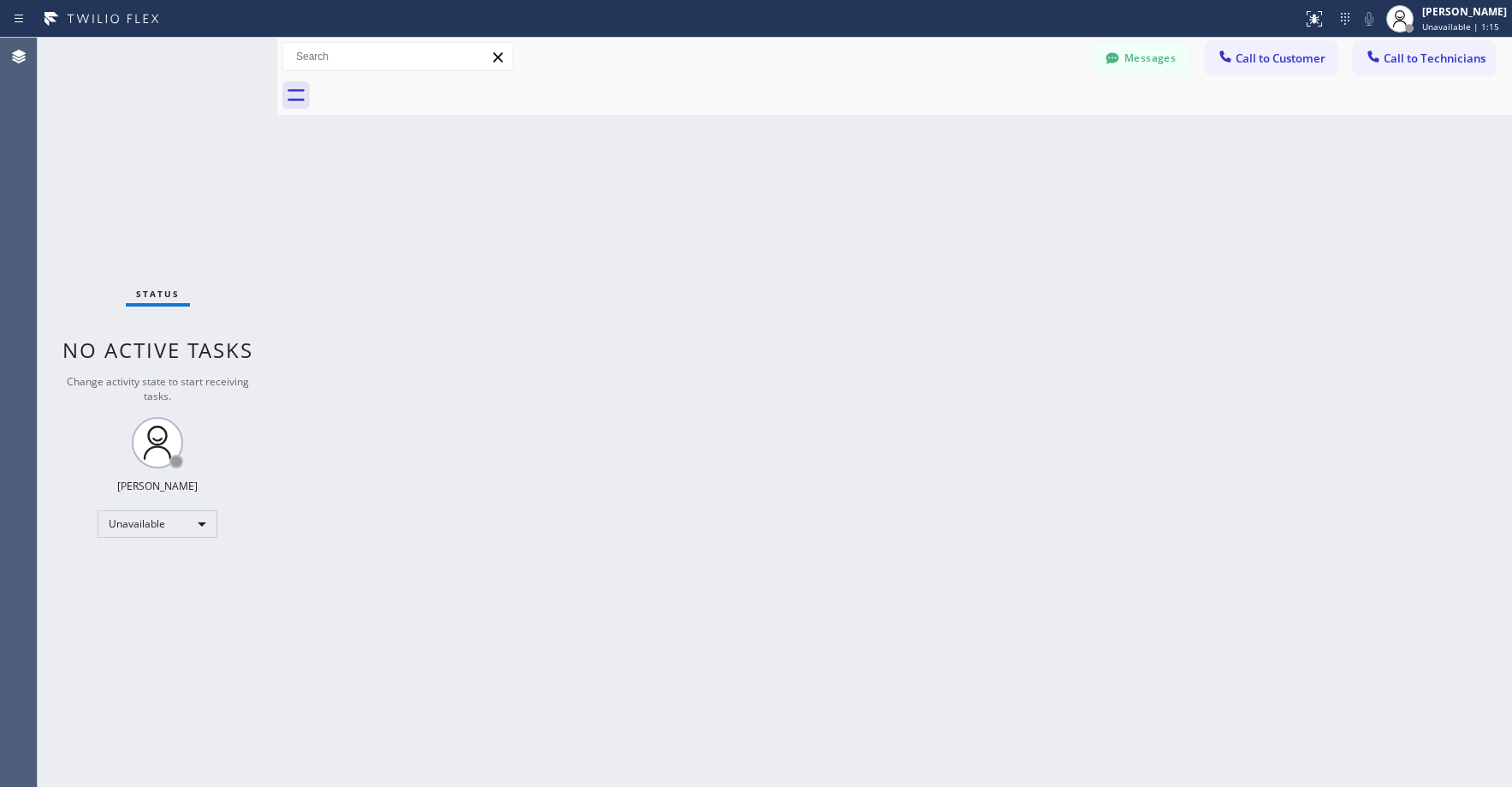
drag, startPoint x: 151, startPoint y: 113, endPoint x: 141, endPoint y: 343, distance: 230.2
click at [151, 115] on div "Status No active tasks Change activity state to start receiving tasks. [PERSON_…" at bounding box center [157, 412] width 240 height 749
click at [152, 131] on div "Status No active tasks Change activity state to start receiving tasks. [PERSON_…" at bounding box center [157, 412] width 240 height 749
click at [125, 160] on div "Status No active tasks Change activity state to start receiving tasks. [PERSON_…" at bounding box center [157, 412] width 240 height 749
click at [166, 119] on div "Status No active tasks Change activity state to start receiving tasks. [PERSON_…" at bounding box center [157, 412] width 240 height 749
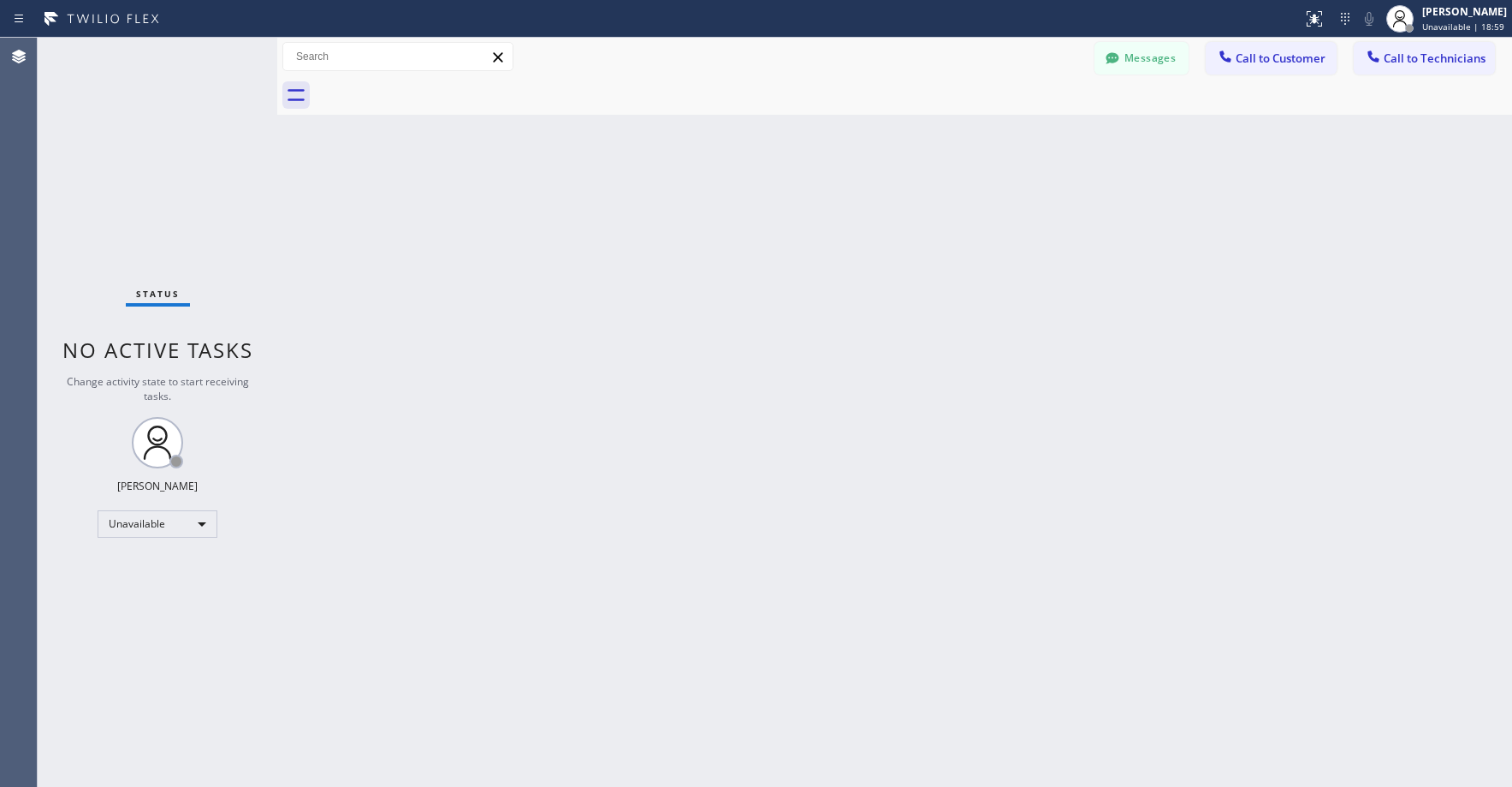
drag, startPoint x: 165, startPoint y: 157, endPoint x: 156, endPoint y: 311, distance: 154.3
click at [162, 166] on div "Status No active tasks Change activity state to start receiving tasks. [PERSON_…" at bounding box center [157, 412] width 240 height 749
click at [195, 199] on div "Status No active tasks Change activity state to start receiving tasks. [PERSON_…" at bounding box center [157, 412] width 240 height 749
drag, startPoint x: 101, startPoint y: 147, endPoint x: 102, endPoint y: 156, distance: 9.1
click at [101, 149] on div "Status No active tasks Change activity state to start receiving tasks. [PERSON_…" at bounding box center [157, 412] width 240 height 749
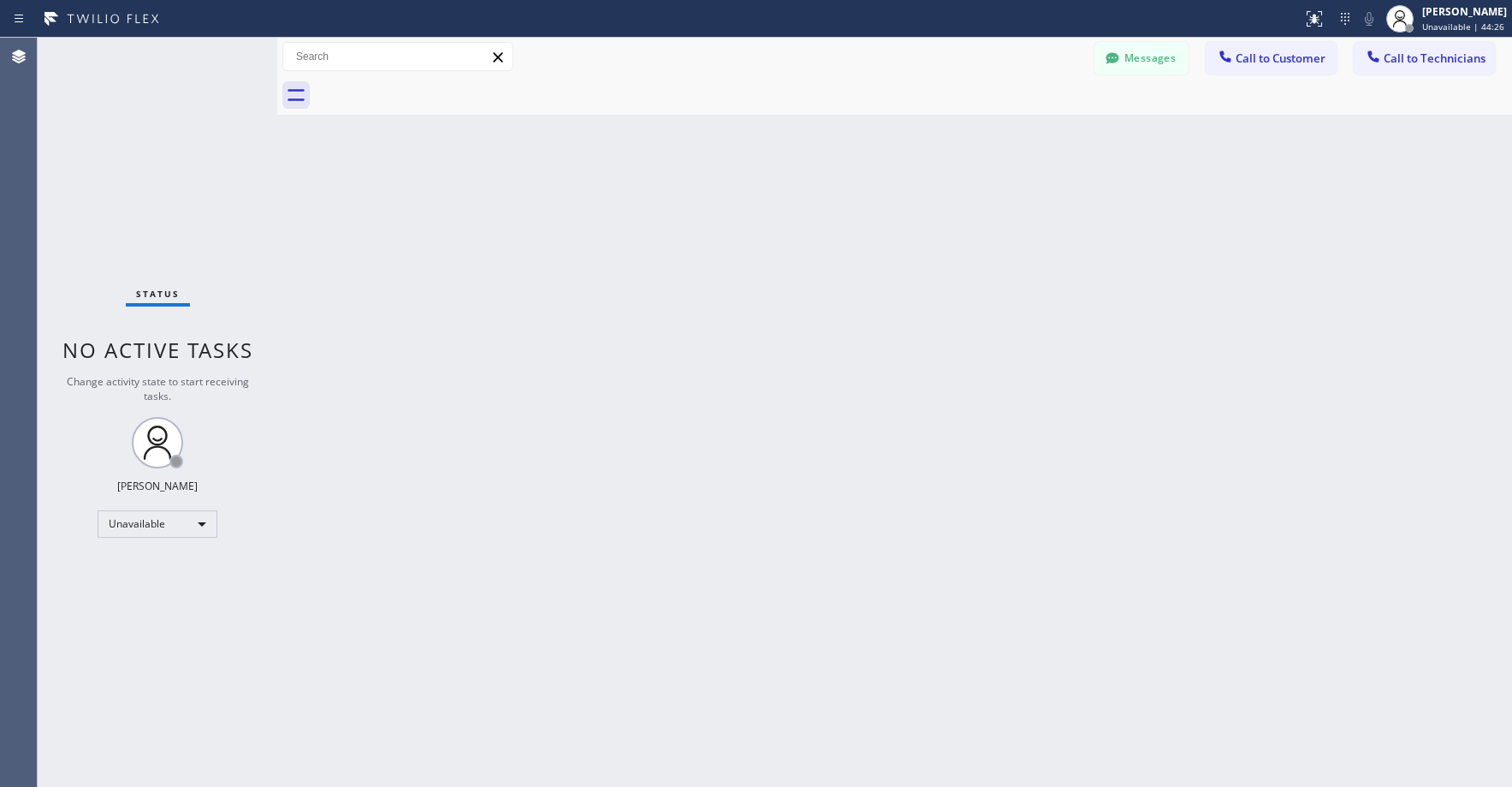
drag, startPoint x: 197, startPoint y: 228, endPoint x: 205, endPoint y: 284, distance: 56.6
click at [198, 234] on div "Status No active tasks Change activity state to start receiving tasks. [PERSON_…" at bounding box center [157, 412] width 240 height 749
drag, startPoint x: 124, startPoint y: 144, endPoint x: 60, endPoint y: 379, distance: 243.6
click at [119, 158] on div "Status No active tasks Change activity state to start receiving tasks. [PERSON_…" at bounding box center [157, 412] width 240 height 749
click at [115, 59] on div "Status No active tasks Change activity state to start receiving tasks. [PERSON_…" at bounding box center [157, 412] width 240 height 749
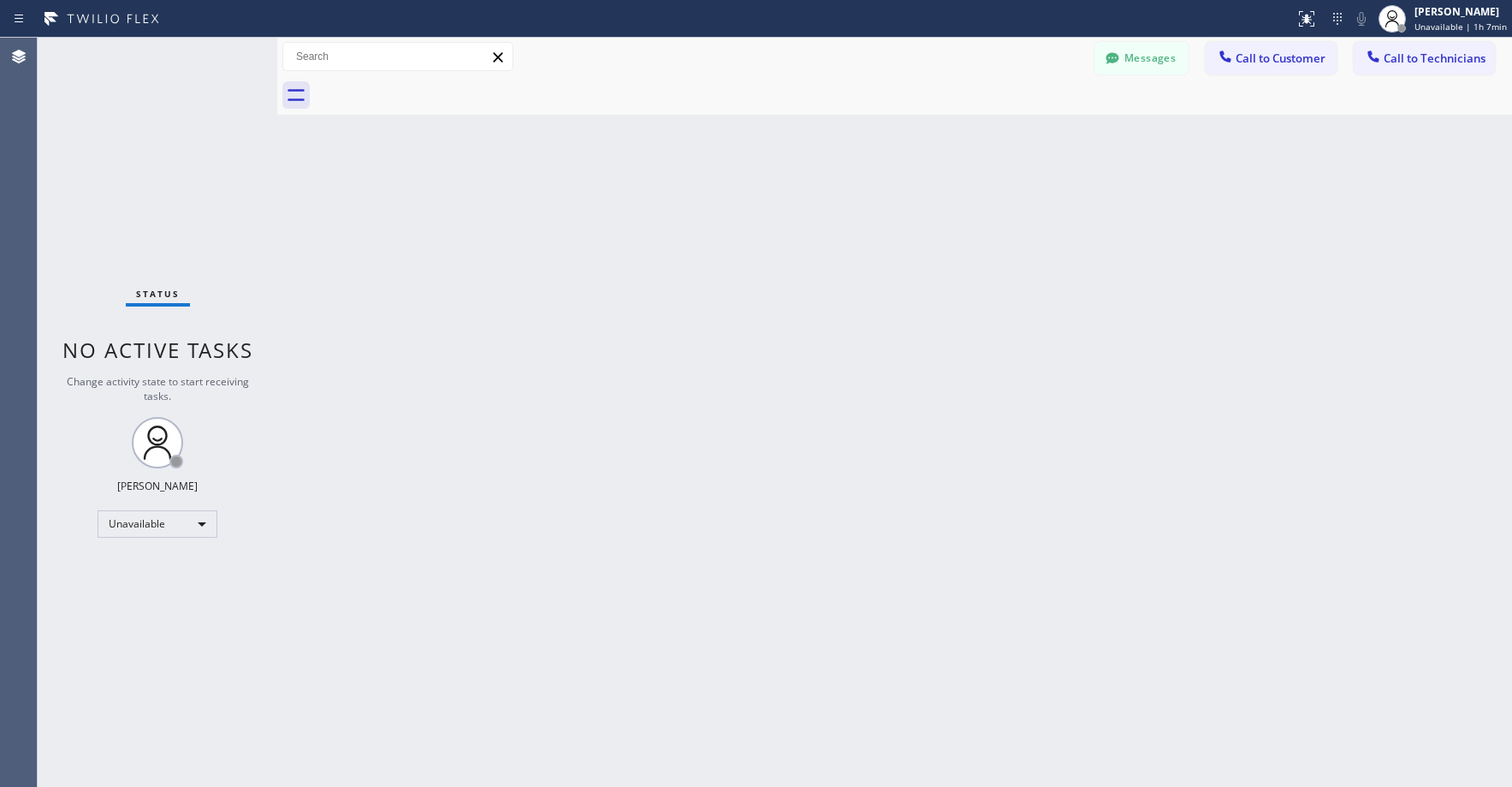
click at [122, 120] on div "Status No active tasks Change activity state to start receiving tasks. [PERSON_…" at bounding box center [157, 412] width 240 height 749
